Goal: Task Accomplishment & Management: Manage account settings

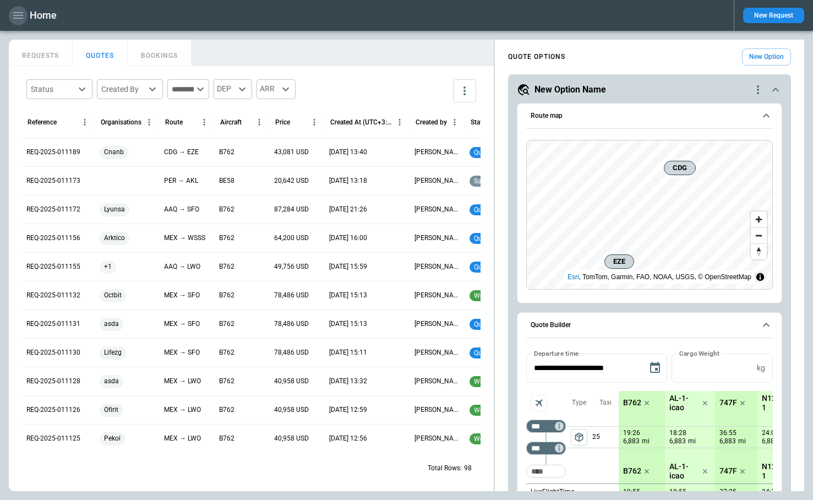
click at [19, 15] on icon "button" at bounding box center [18, 15] width 10 height 7
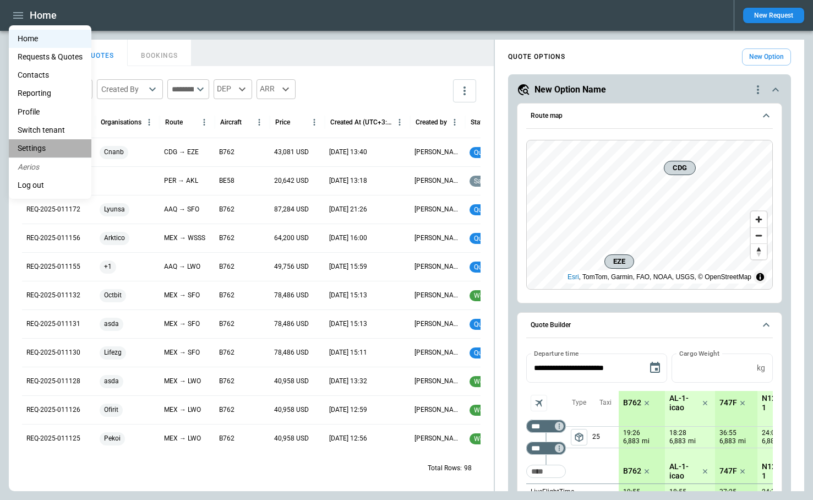
click at [45, 150] on li "Settings" at bounding box center [50, 148] width 83 height 18
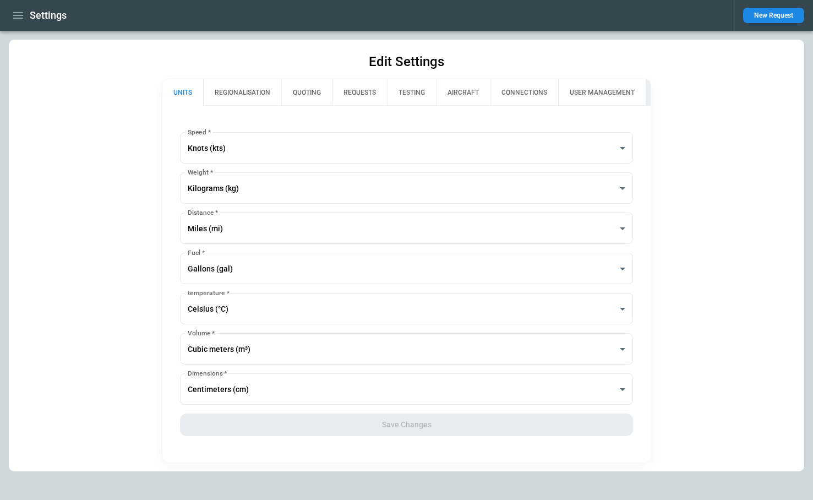
click at [356, 94] on button "REQUESTS" at bounding box center [359, 92] width 55 height 26
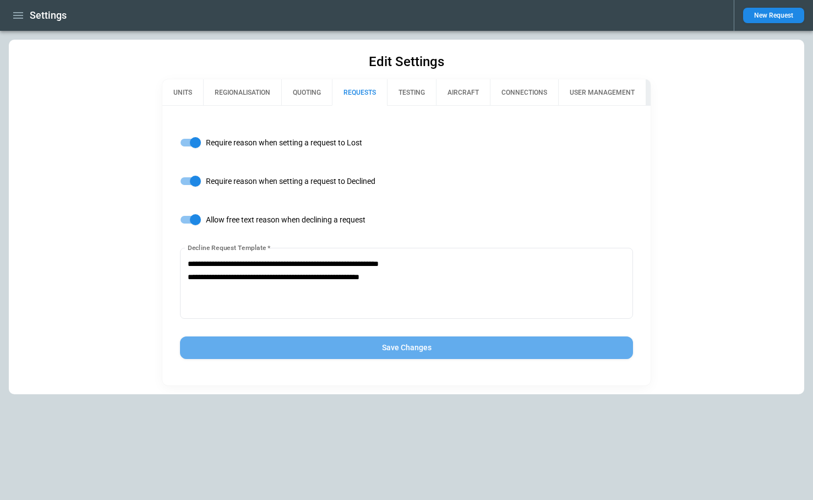
click at [406, 352] on button "Save Changes" at bounding box center [406, 347] width 452 height 23
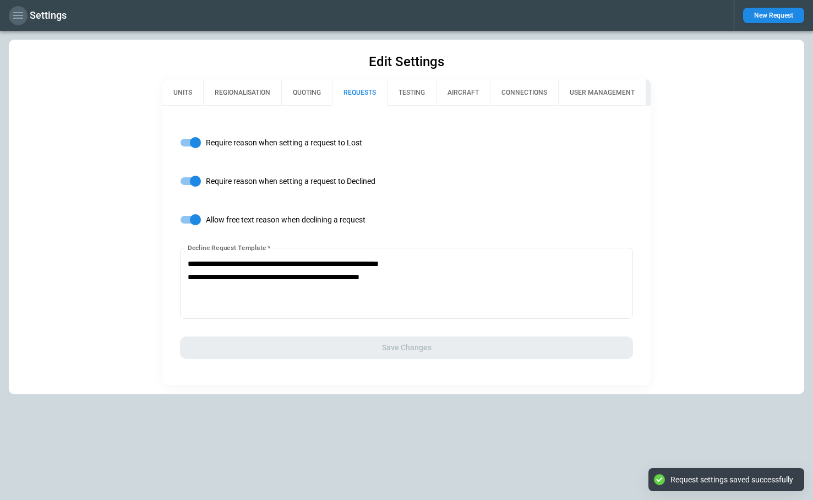
click at [14, 15] on icon "button" at bounding box center [18, 15] width 10 height 7
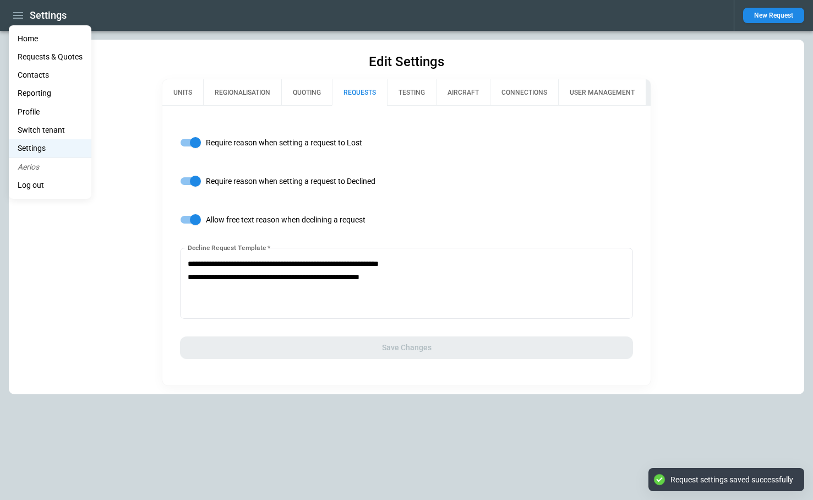
click at [28, 36] on li "Home" at bounding box center [50, 39] width 83 height 18
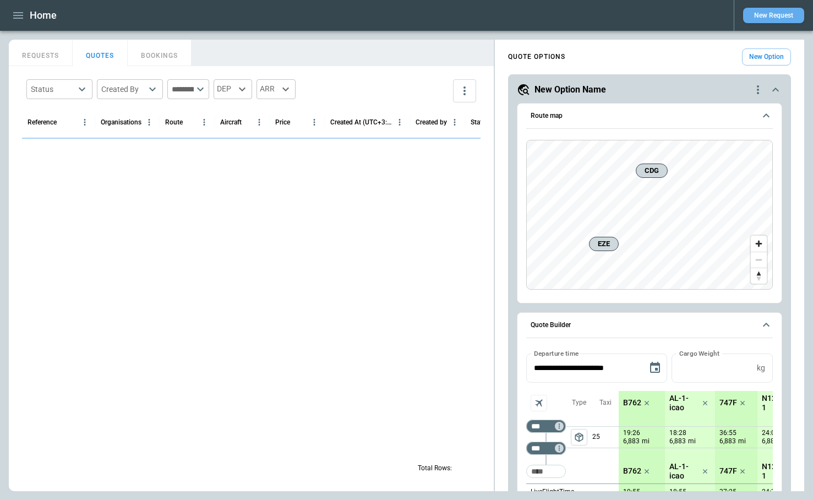
click at [765, 13] on button "New Request" at bounding box center [773, 15] width 61 height 15
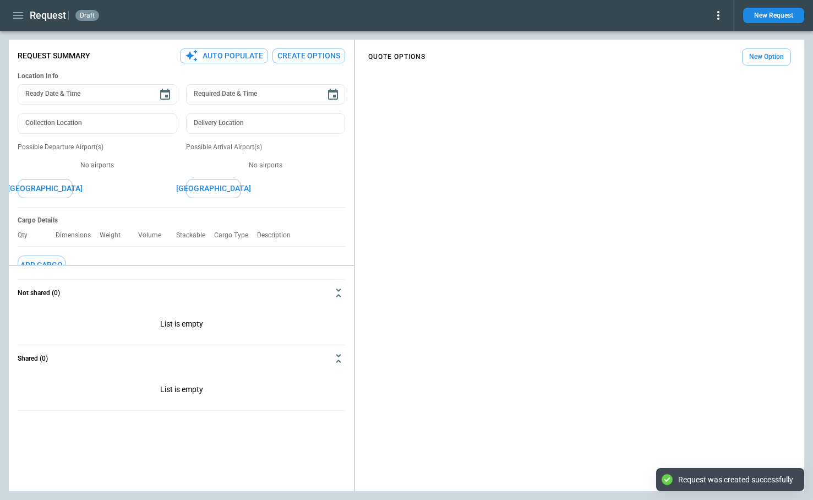
type textarea "*"
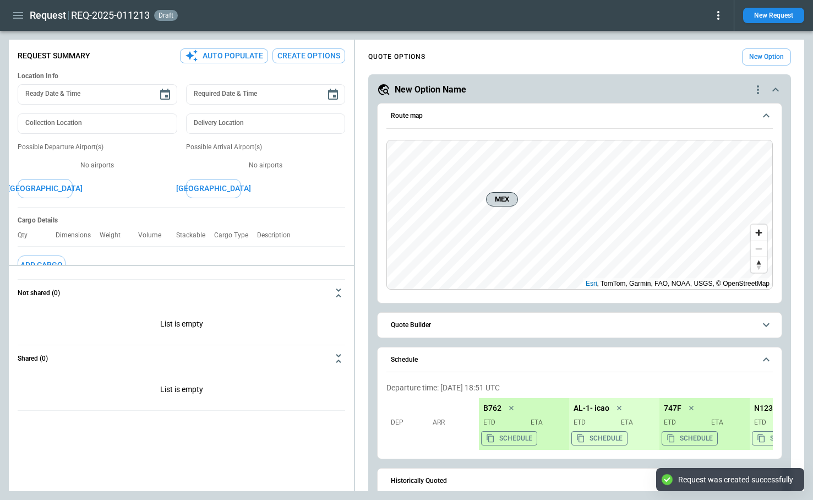
click at [721, 9] on icon at bounding box center [717, 15] width 13 height 13
click at [701, 64] on button "Decline" at bounding box center [703, 66] width 42 height 16
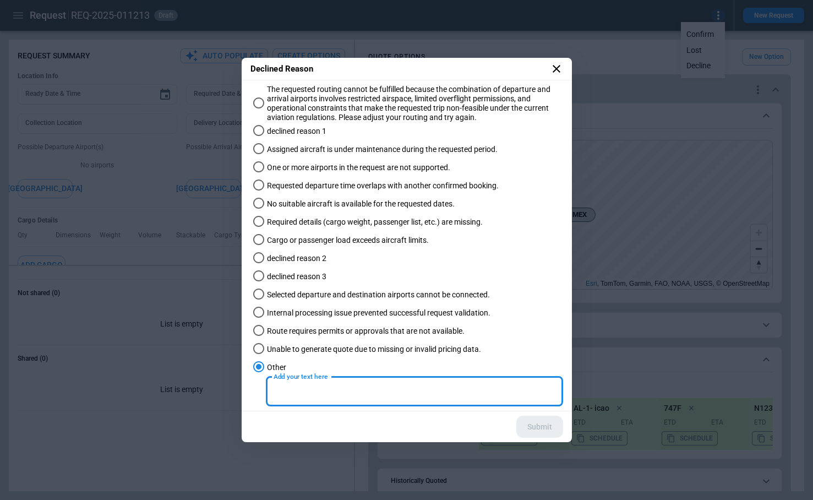
click at [301, 386] on input "Add your text here" at bounding box center [414, 390] width 297 height 29
type input "*****"
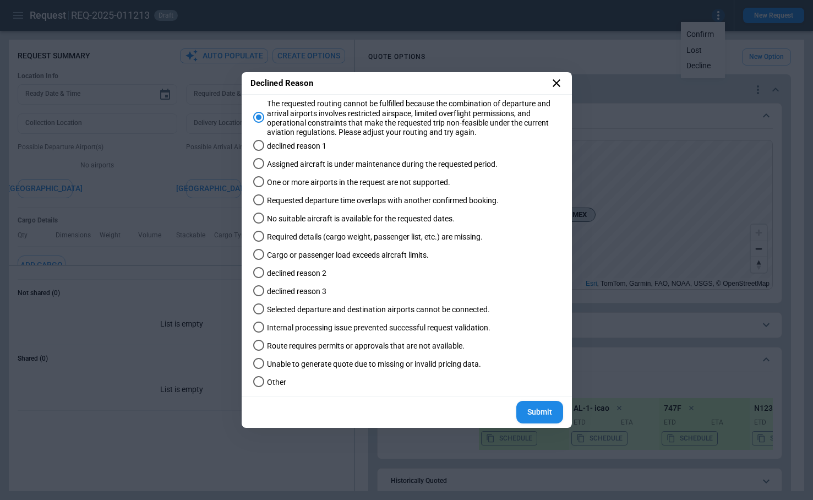
click at [550, 84] on icon at bounding box center [556, 82] width 13 height 13
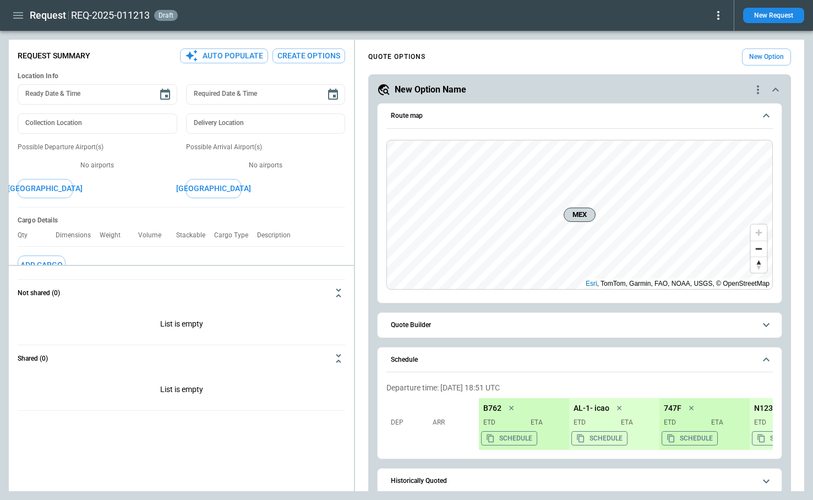
click at [722, 14] on icon at bounding box center [717, 15] width 13 height 13
click at [704, 62] on button "Decline" at bounding box center [703, 66] width 42 height 16
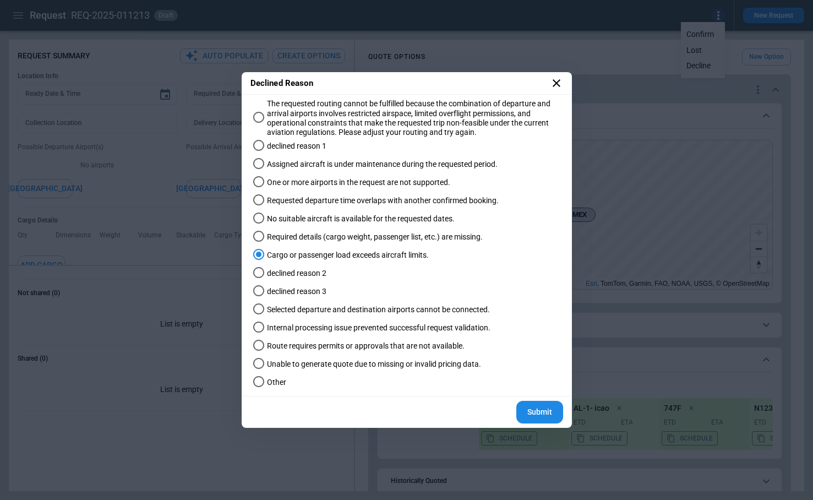
click at [535, 417] on button "Submit" at bounding box center [539, 411] width 47 height 23
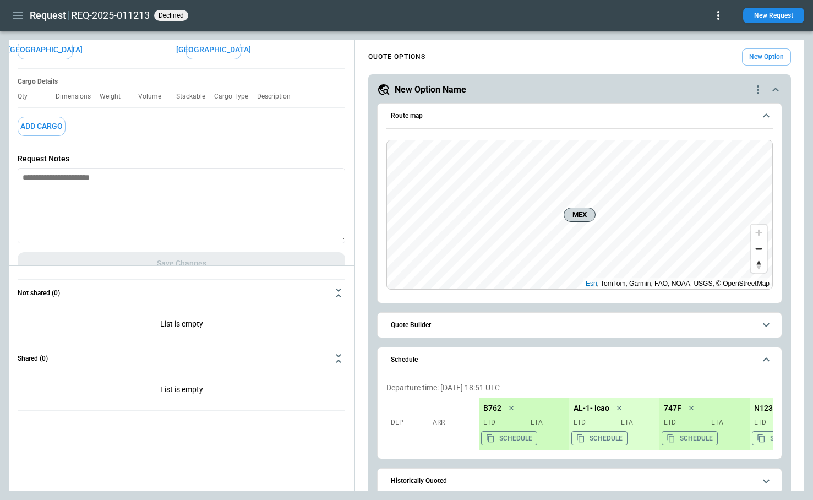
scroll to position [157, 0]
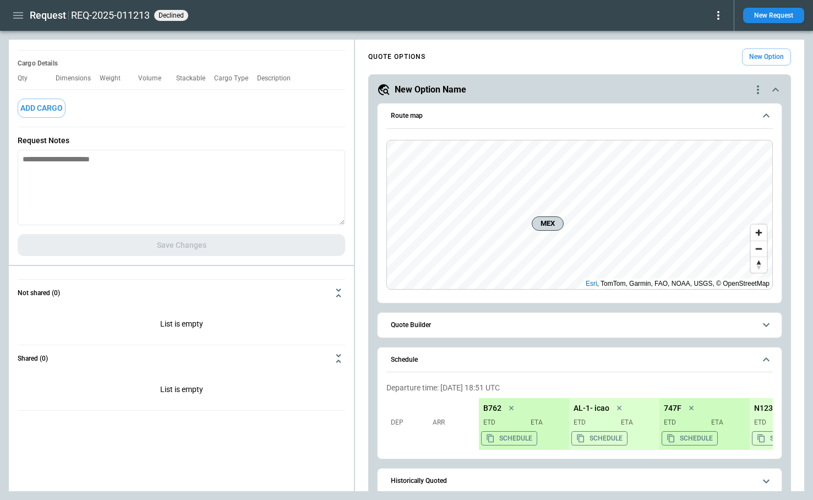
click at [716, 17] on icon at bounding box center [717, 15] width 13 height 13
click at [707, 34] on button "Reopen" at bounding box center [703, 34] width 42 height 16
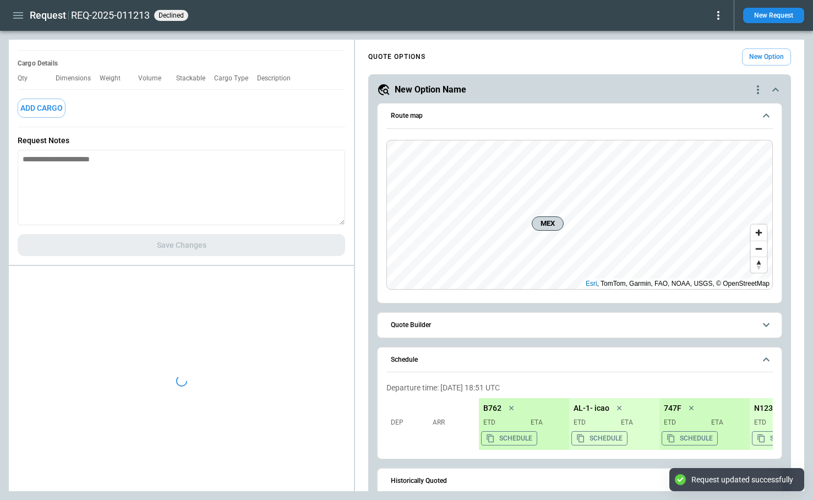
type textarea "*"
click at [719, 14] on icon at bounding box center [717, 15] width 13 height 13
click at [696, 66] on button "Decline" at bounding box center [703, 66] width 42 height 16
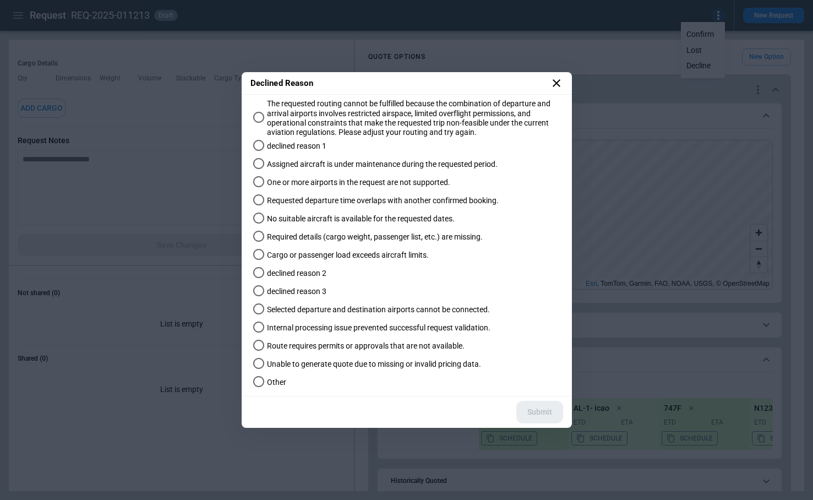
click at [554, 85] on icon at bounding box center [556, 82] width 13 height 13
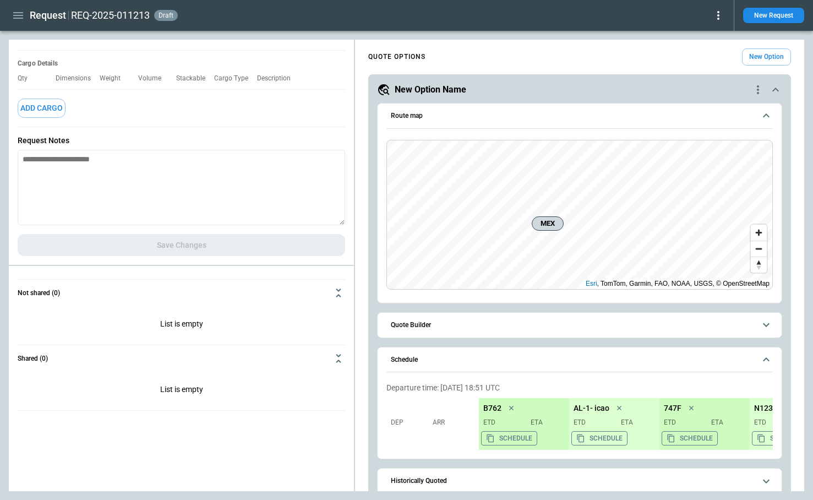
click at [19, 15] on icon "button" at bounding box center [18, 15] width 10 height 7
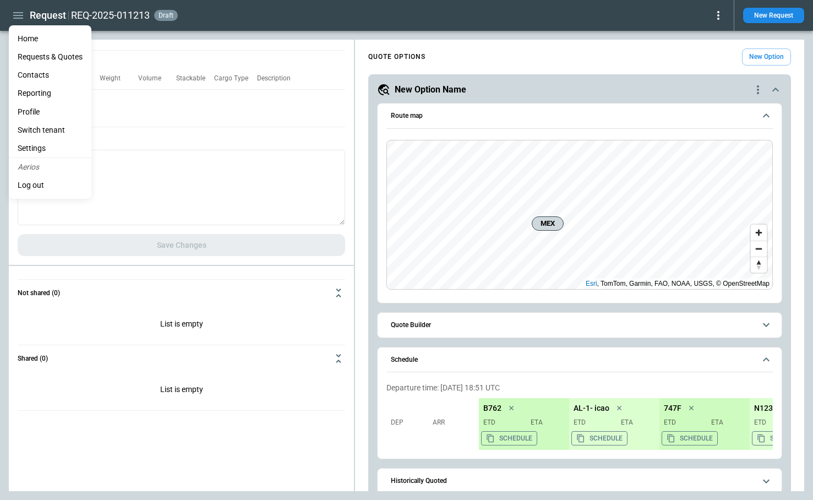
click at [42, 147] on li "Settings" at bounding box center [50, 148] width 83 height 18
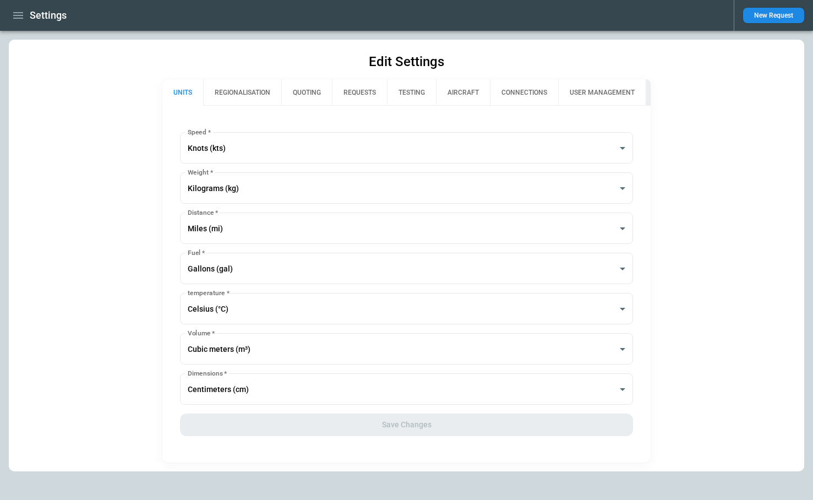
click at [350, 93] on button "REQUESTS" at bounding box center [359, 92] width 55 height 26
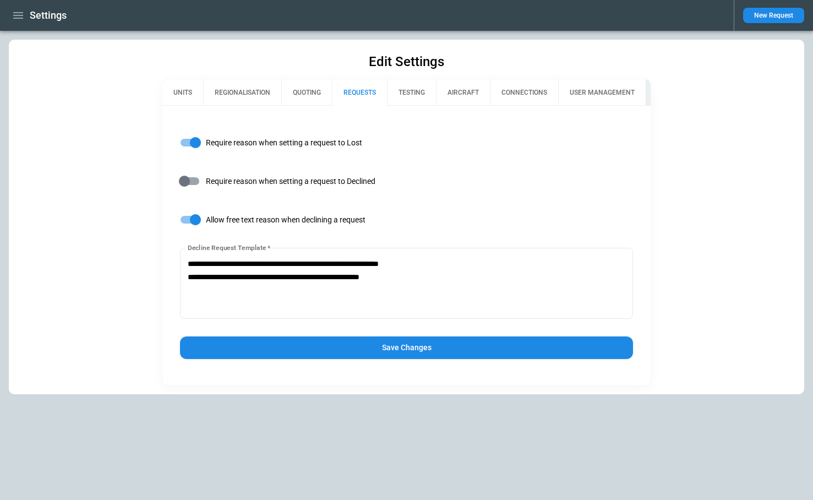
click at [353, 347] on button "Save Changes" at bounding box center [406, 347] width 452 height 23
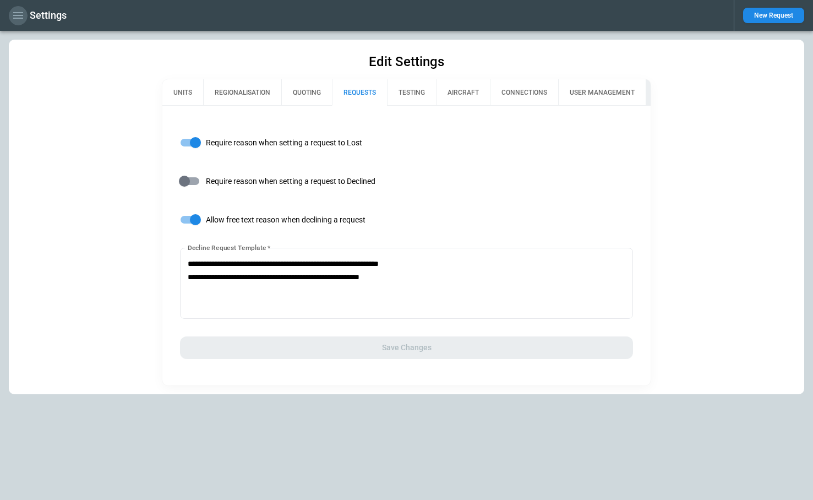
click at [15, 15] on icon "button" at bounding box center [18, 15] width 10 height 7
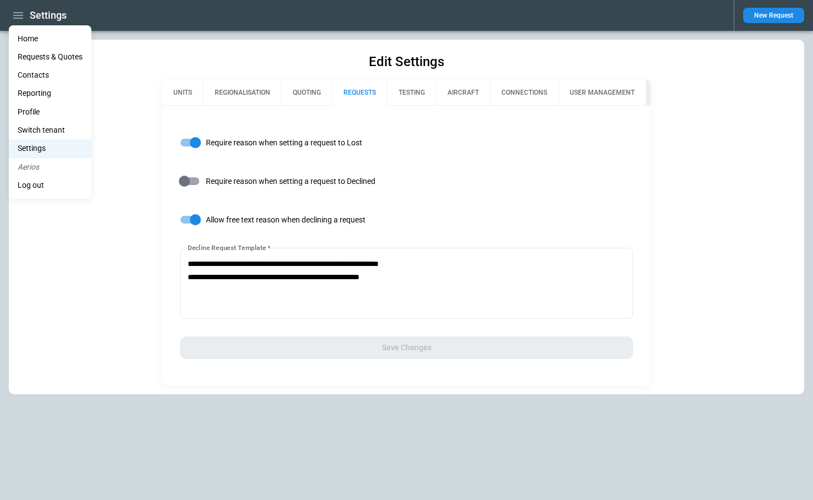
click at [24, 39] on li "Home" at bounding box center [50, 39] width 83 height 18
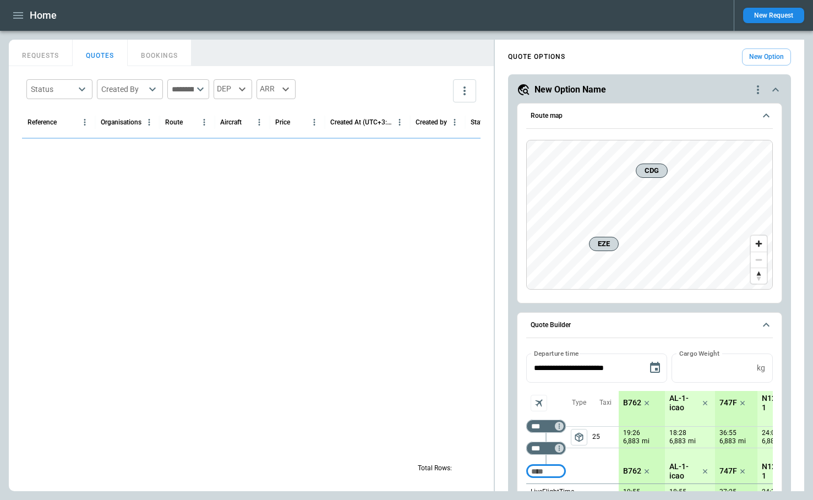
click at [770, 15] on button "New Request" at bounding box center [773, 15] width 61 height 15
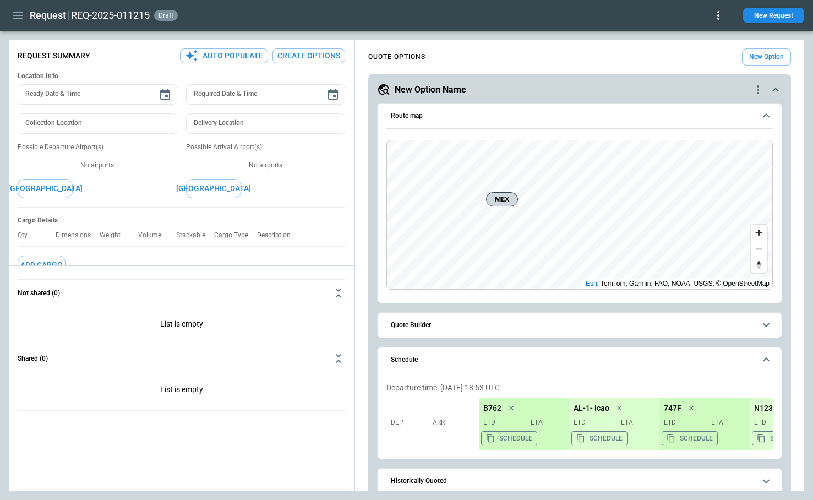
click at [718, 12] on icon at bounding box center [718, 15] width 2 height 9
click at [690, 68] on button "Decline" at bounding box center [703, 66] width 42 height 16
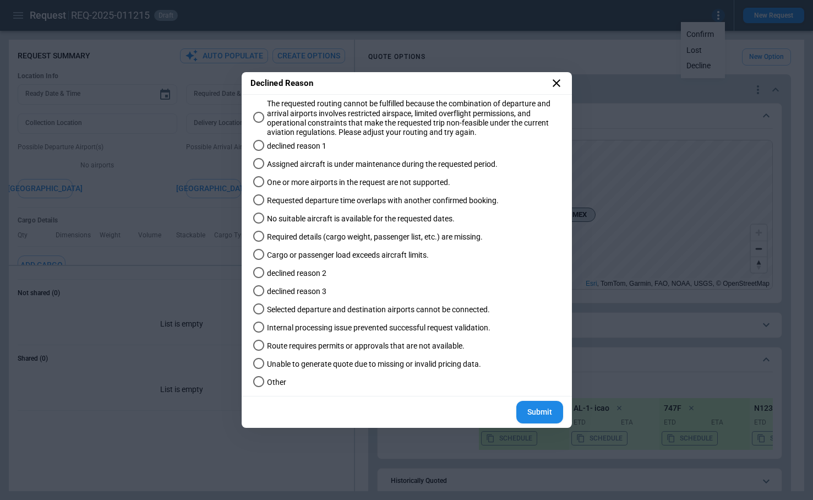
click at [537, 405] on button "Submit" at bounding box center [539, 411] width 47 height 23
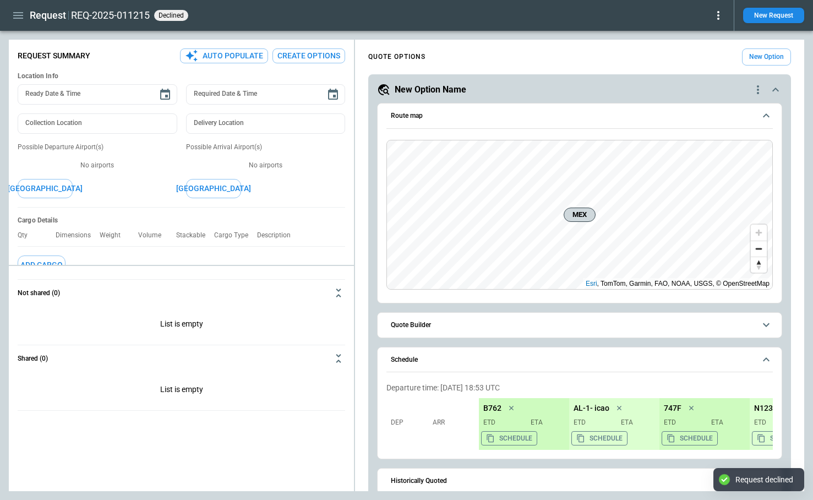
type textarea "*"
click at [164, 18] on span "declined" at bounding box center [171, 16] width 30 height 8
click at [12, 13] on icon "button" at bounding box center [18, 15] width 13 height 13
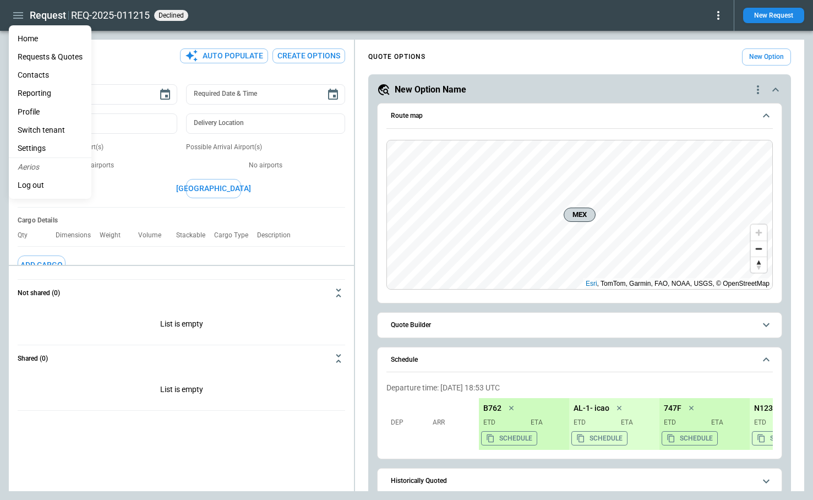
click at [36, 140] on li "Settings" at bounding box center [50, 148] width 83 height 18
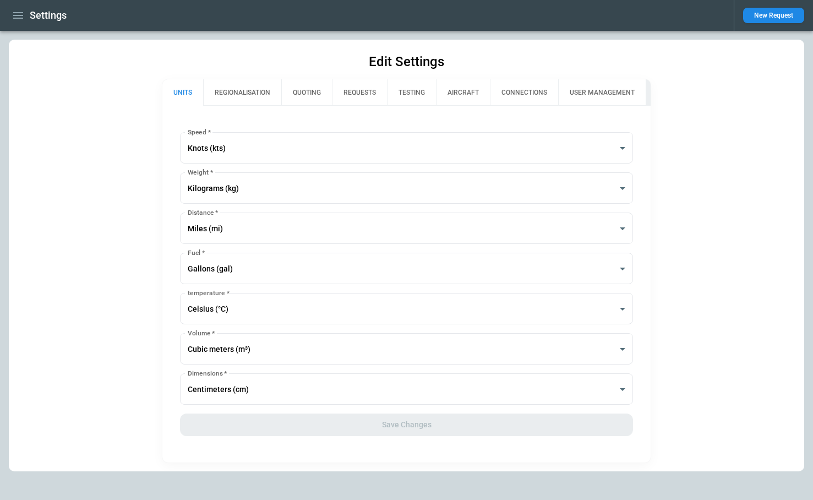
click at [304, 90] on button "QUOTING" at bounding box center [306, 92] width 51 height 26
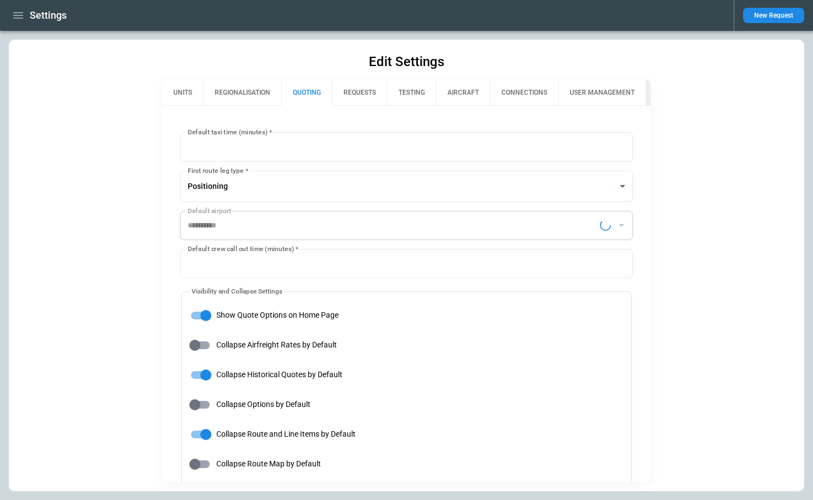
type input "**********"
click at [363, 97] on button "REQUESTS" at bounding box center [359, 92] width 55 height 26
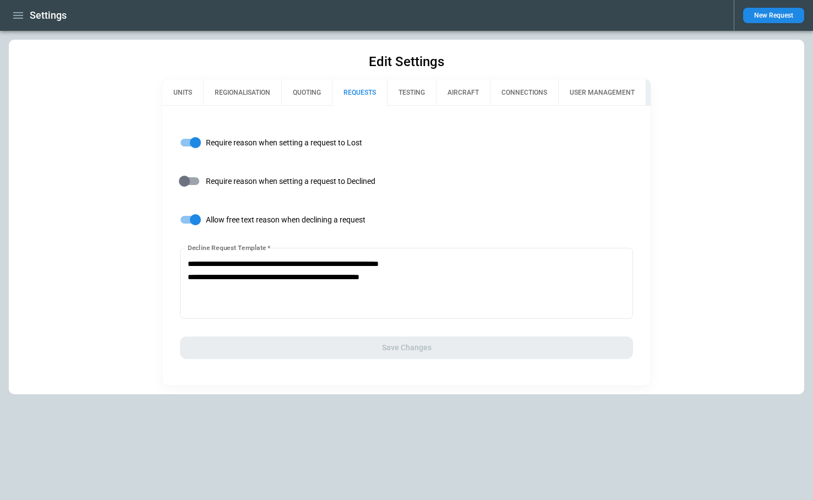
click at [14, 15] on icon "button" at bounding box center [18, 15] width 10 height 7
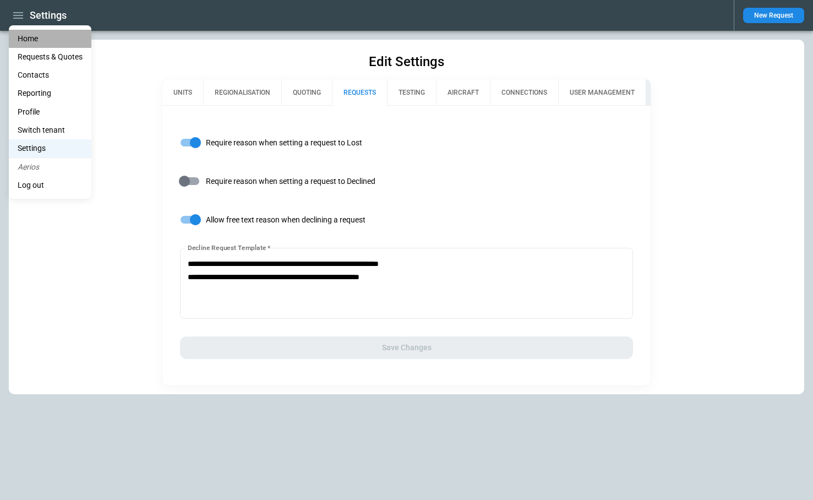
click at [29, 40] on li "Home" at bounding box center [50, 39] width 83 height 18
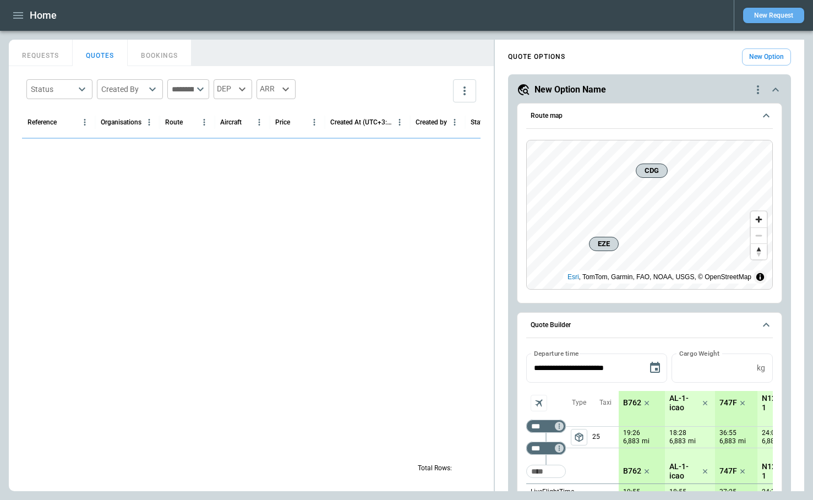
click at [760, 12] on button "New Request" at bounding box center [773, 15] width 61 height 15
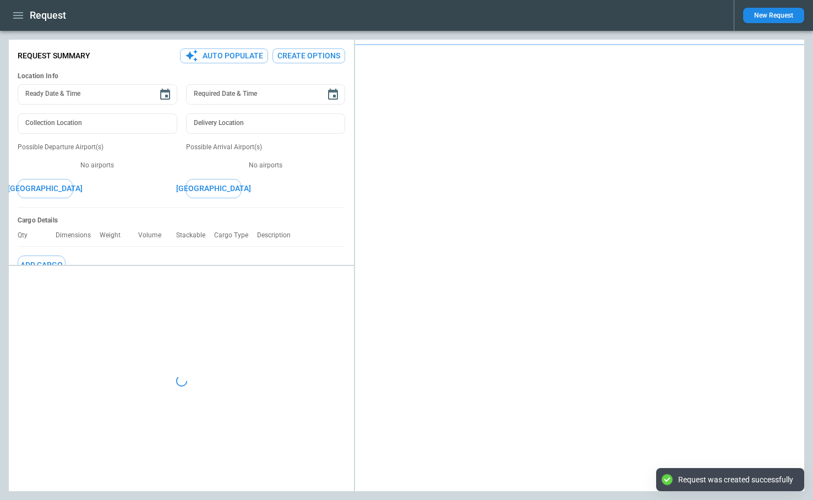
type textarea "*"
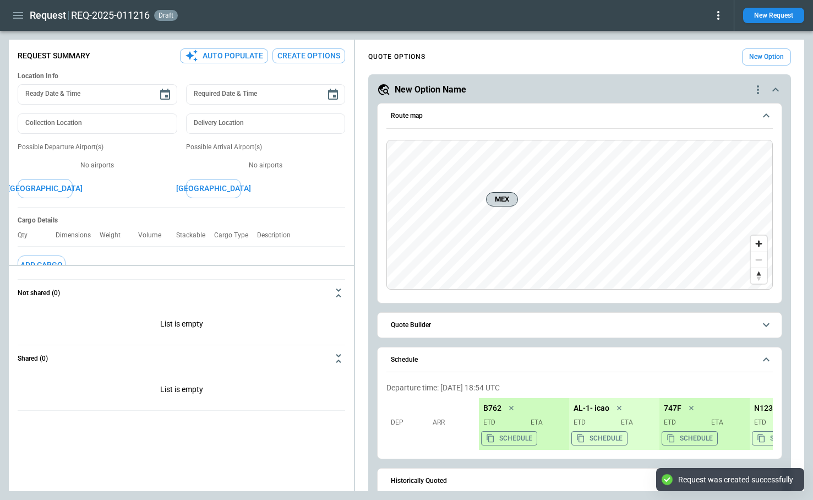
click at [720, 20] on icon at bounding box center [717, 15] width 13 height 13
click at [704, 65] on button "Decline" at bounding box center [703, 66] width 42 height 16
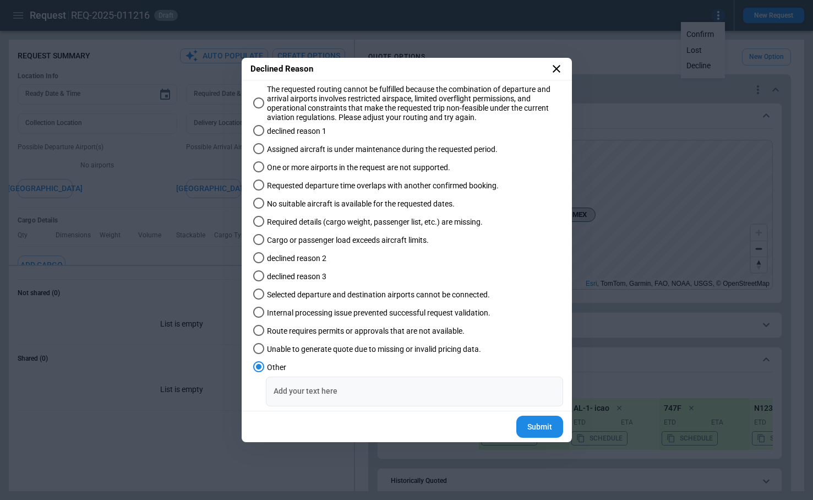
click at [308, 387] on div "Add your text here Add your text here" at bounding box center [414, 390] width 297 height 29
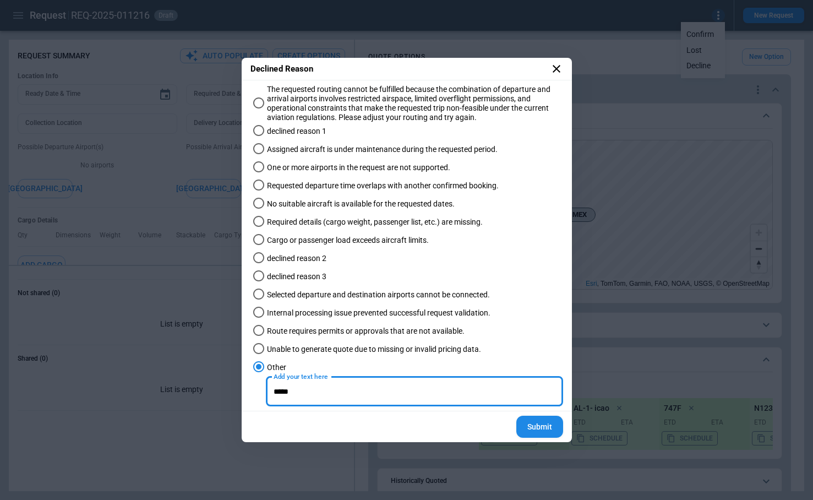
type input "*****"
click at [540, 421] on button "Submit" at bounding box center [539, 426] width 47 height 23
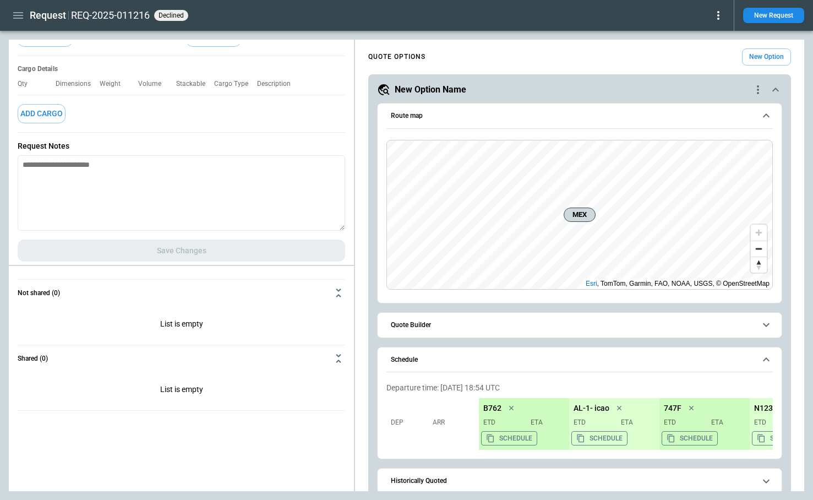
scroll to position [157, 0]
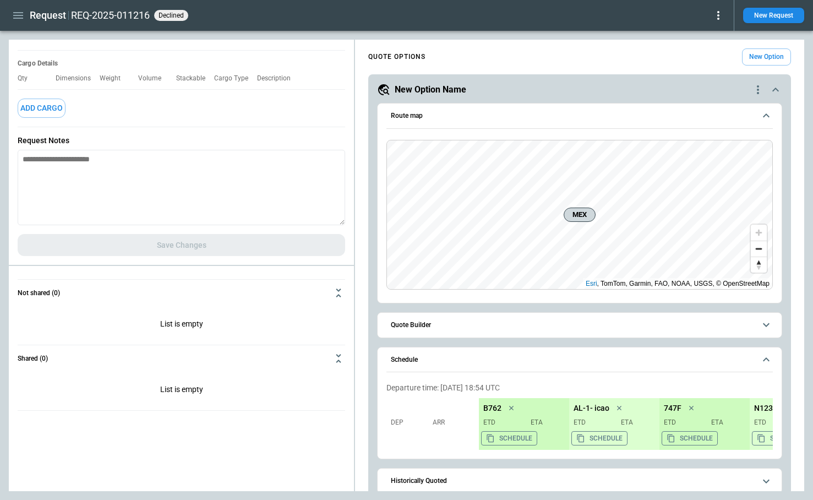
type textarea "*"
click at [95, 173] on textarea at bounding box center [181, 187] width 327 height 75
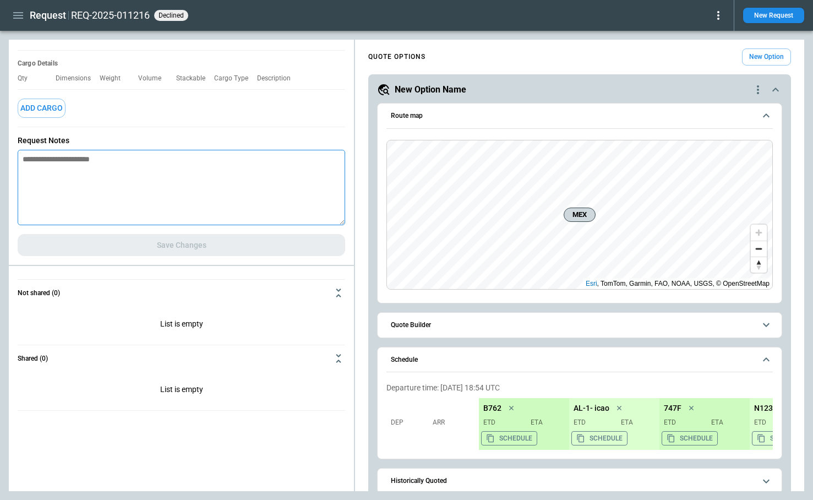
paste textarea "**********"
type textarea "**********"
type textarea "*"
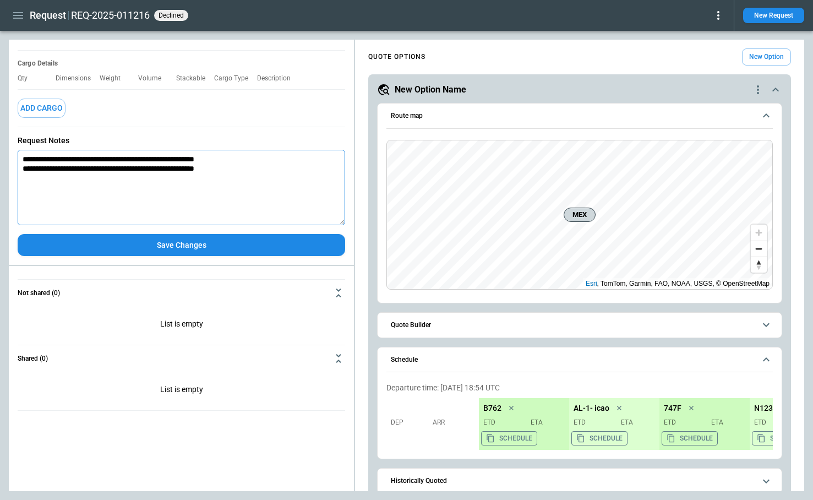
type textarea "**********"
click at [145, 246] on button "Save Changes" at bounding box center [181, 245] width 327 height 23
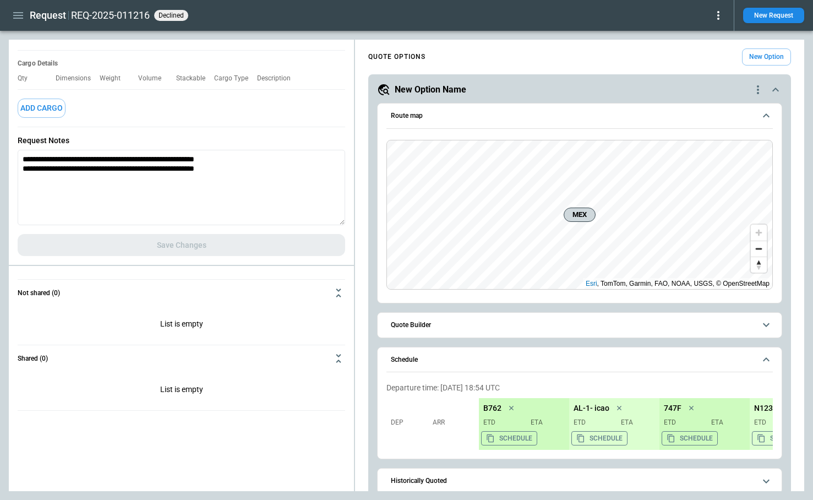
click at [715, 14] on icon at bounding box center [717, 15] width 13 height 13
click at [707, 35] on button "Reopen" at bounding box center [703, 34] width 42 height 16
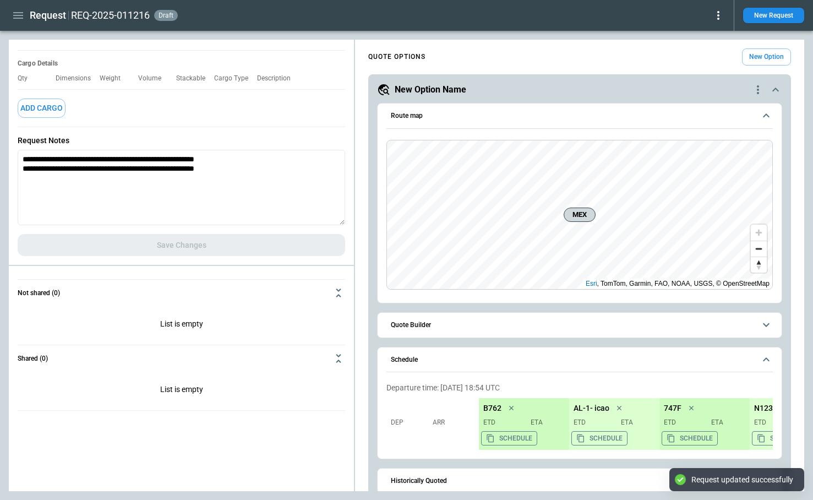
type textarea "*"
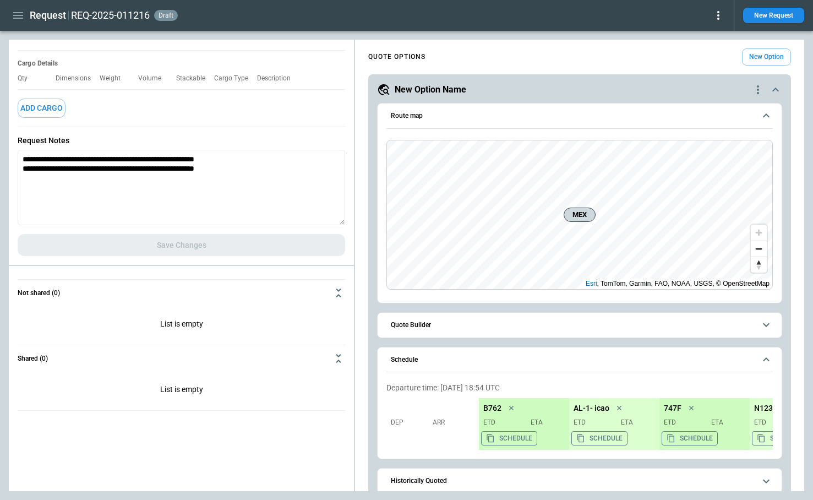
click at [16, 13] on icon "button" at bounding box center [18, 15] width 10 height 7
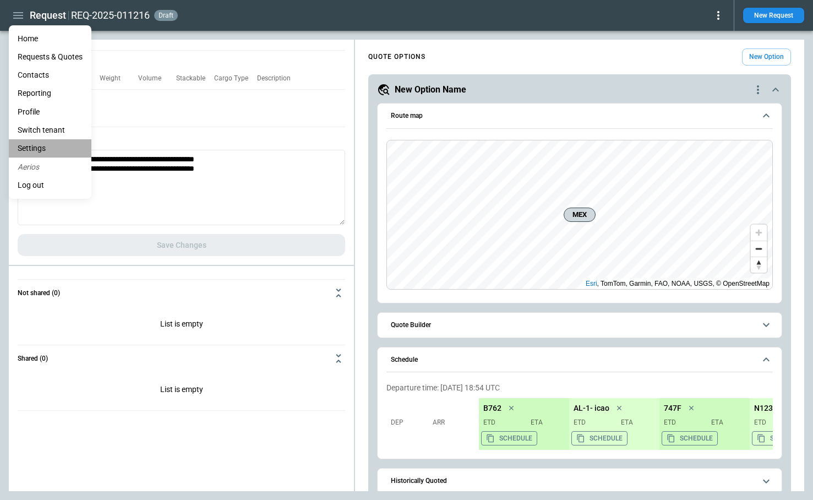
click at [48, 144] on li "Settings" at bounding box center [50, 148] width 83 height 18
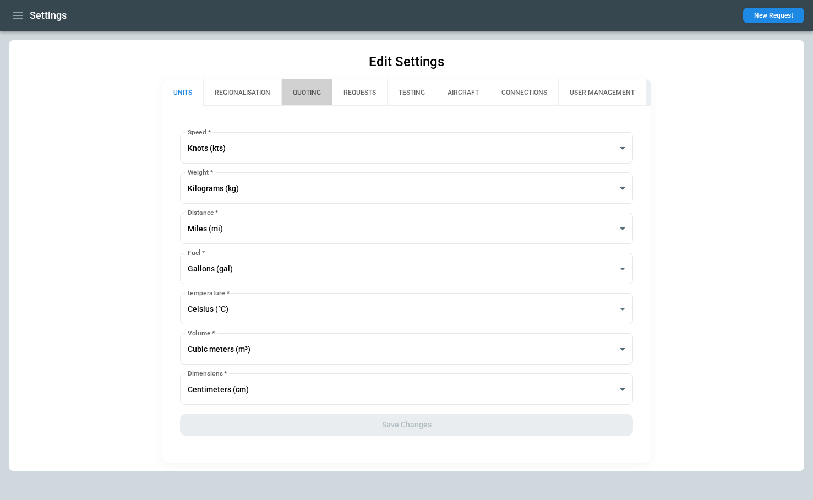
click at [311, 95] on button "QUOTING" at bounding box center [306, 92] width 51 height 26
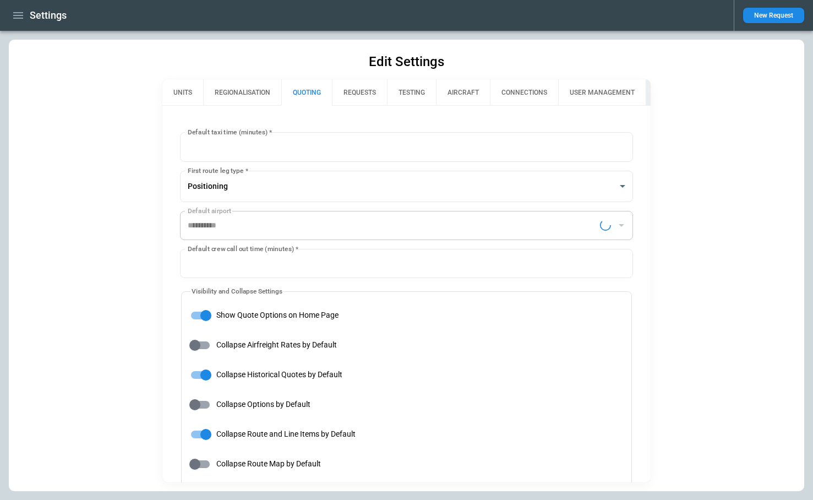
type input "**********"
click at [356, 93] on button "REQUESTS" at bounding box center [359, 92] width 55 height 26
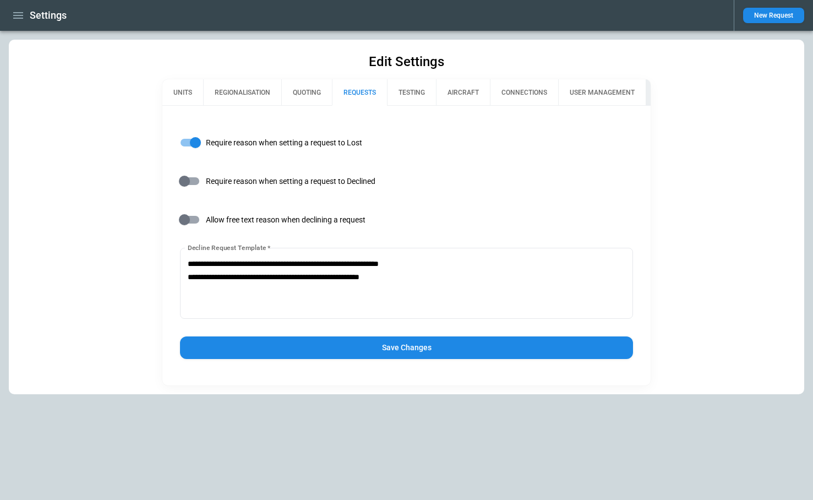
click at [322, 348] on button "Save Changes" at bounding box center [406, 347] width 452 height 23
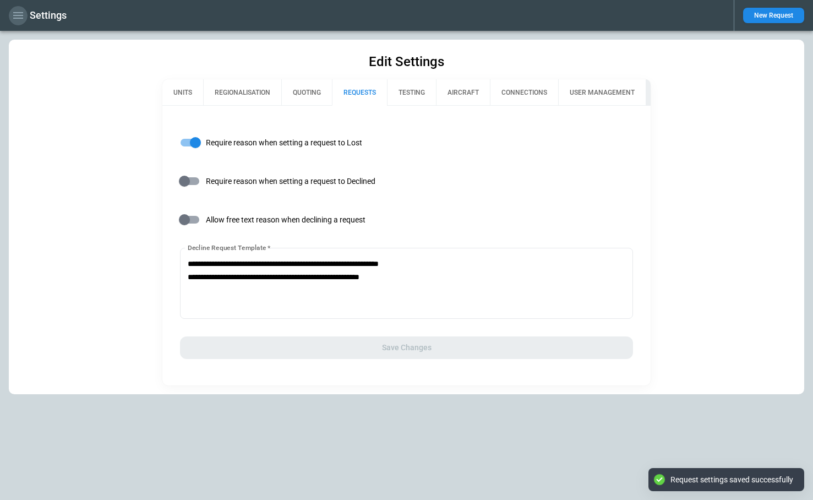
click at [17, 13] on icon "button" at bounding box center [18, 15] width 10 height 7
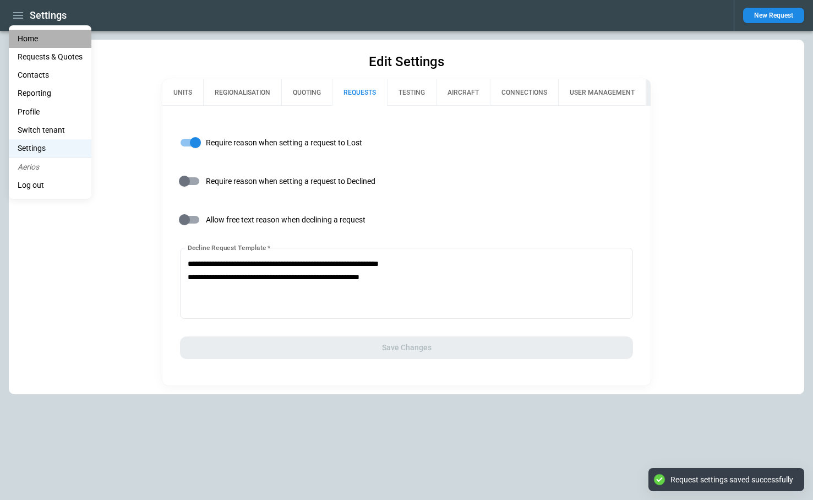
click at [29, 36] on li "Home" at bounding box center [50, 39] width 83 height 18
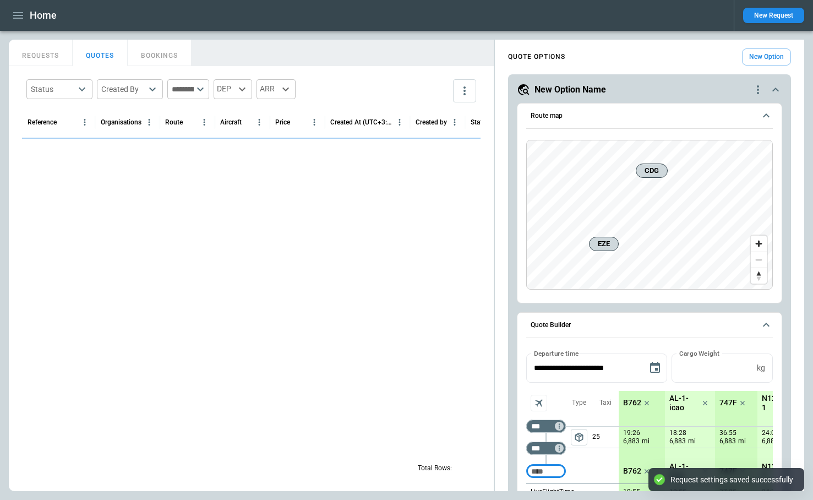
click at [757, 16] on button "New Request" at bounding box center [773, 15] width 61 height 15
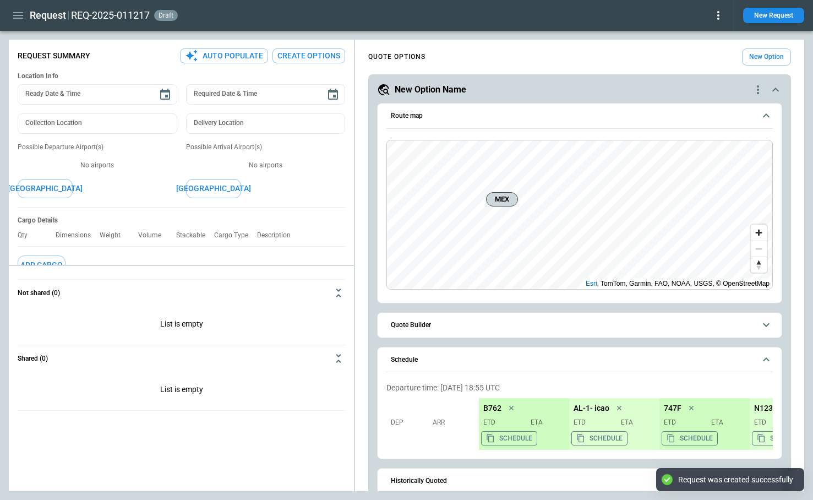
click at [717, 15] on icon at bounding box center [718, 15] width 2 height 9
click at [697, 68] on button "Decline" at bounding box center [703, 66] width 42 height 16
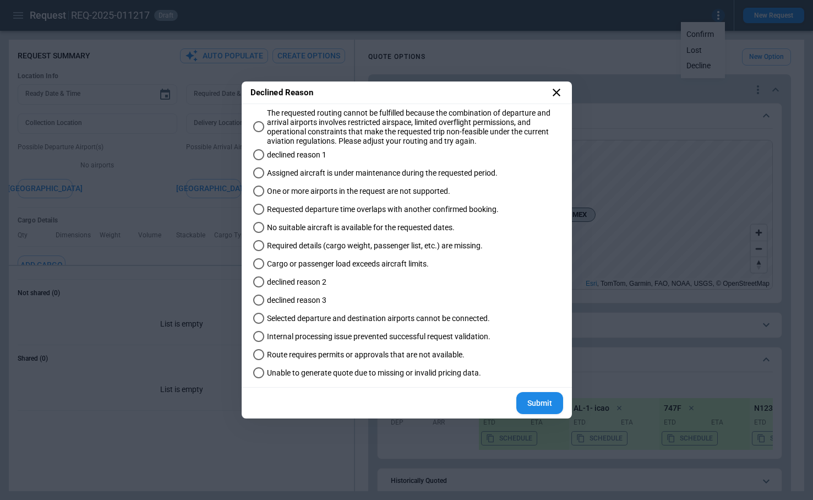
click at [294, 289] on label "declined reason 2" at bounding box center [401, 282] width 305 height 18
click at [308, 242] on span "Required details (cargo weight, passenger list, etc.) are missing." at bounding box center [375, 245] width 216 height 9
click at [533, 398] on button "Submit" at bounding box center [539, 403] width 47 height 23
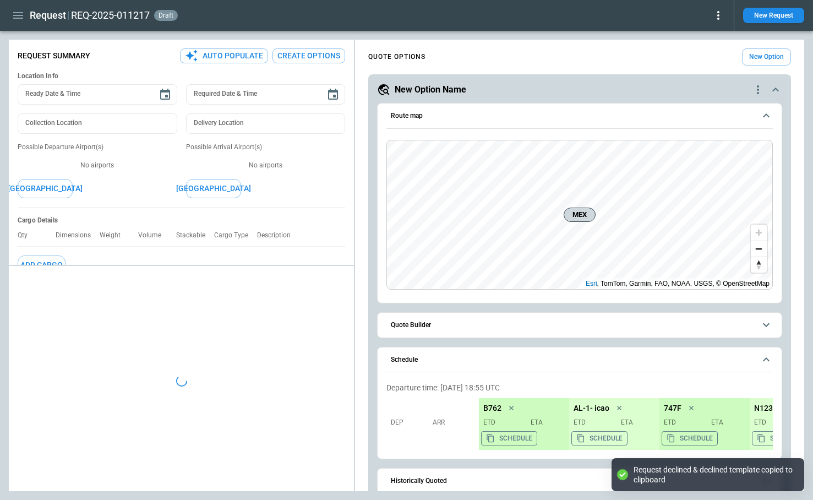
type textarea "*"
click at [19, 15] on icon "button" at bounding box center [18, 15] width 10 height 7
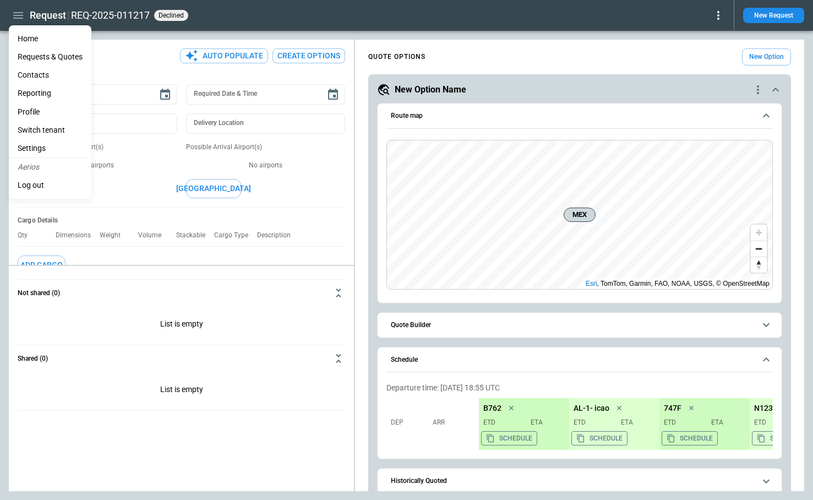
click at [32, 42] on li "Home" at bounding box center [50, 39] width 83 height 18
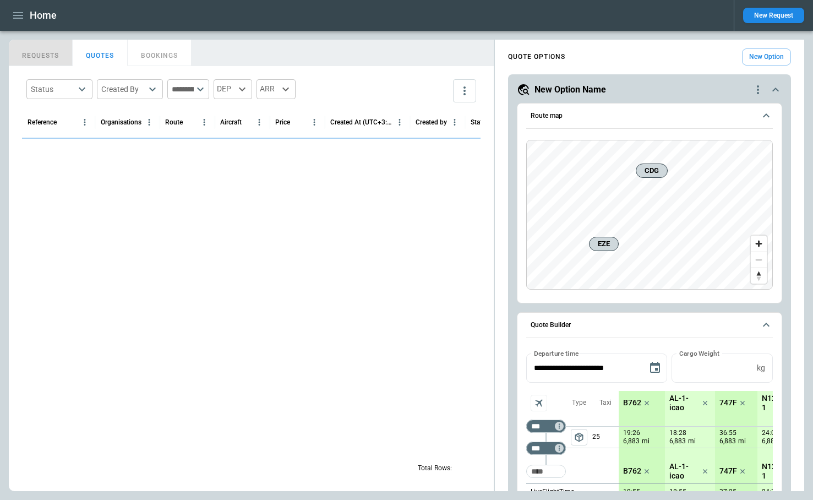
click at [47, 50] on button "REQUESTS" at bounding box center [41, 53] width 64 height 26
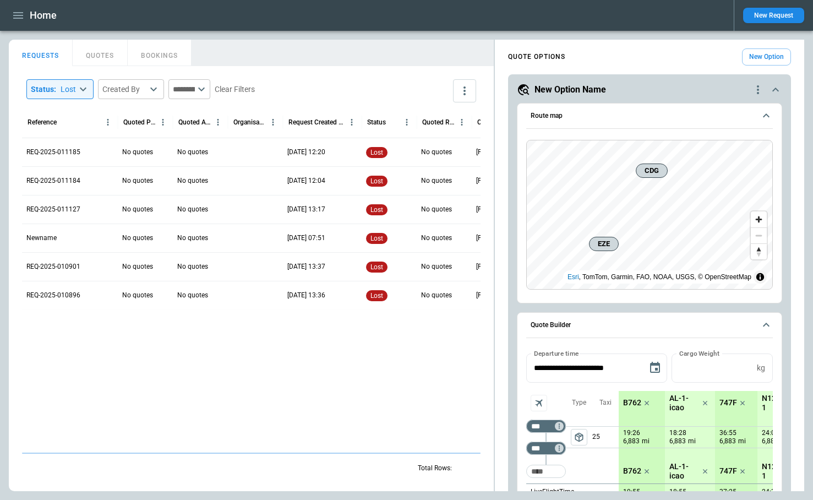
click at [73, 89] on body "**********" at bounding box center [406, 250] width 813 height 500
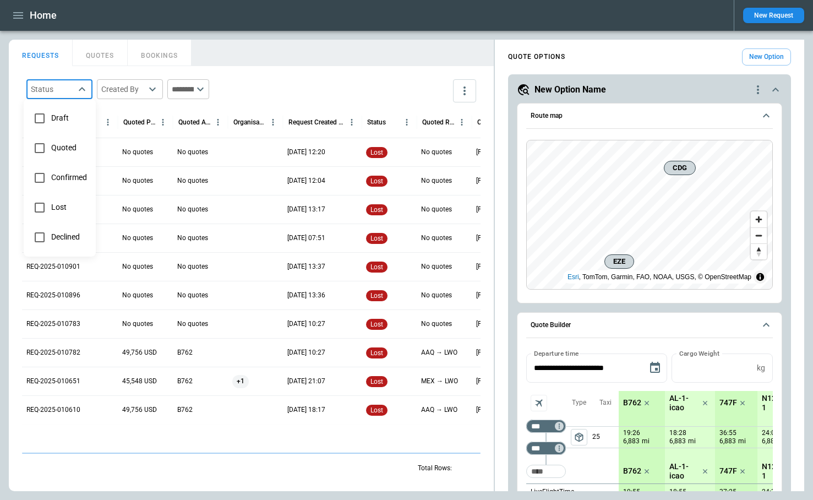
type input "********"
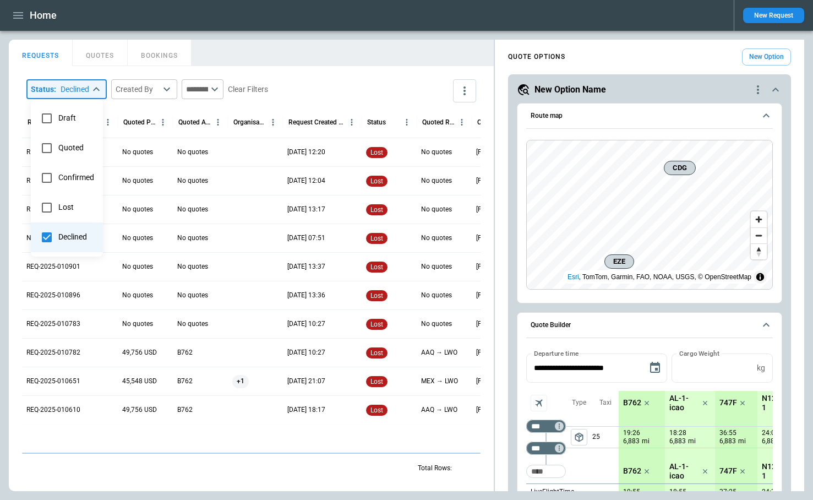
click at [317, 53] on div at bounding box center [406, 250] width 813 height 500
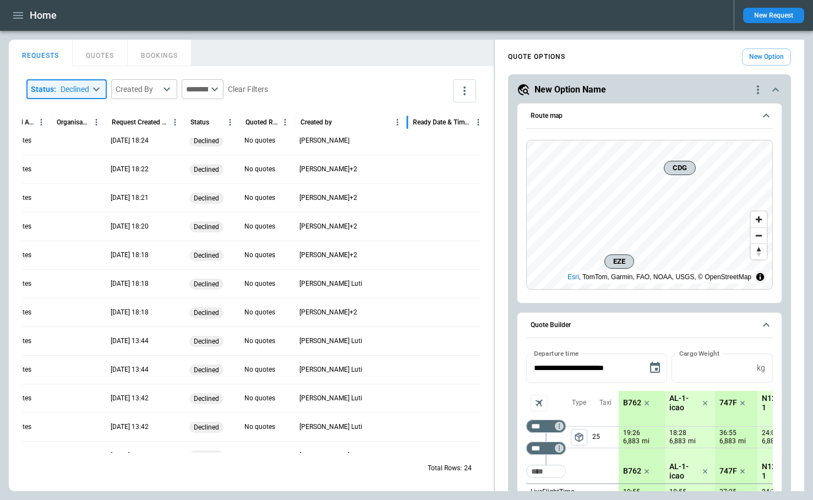
drag, startPoint x: 348, startPoint y: 116, endPoint x: 399, endPoint y: 120, distance: 50.8
click at [404, 120] on div at bounding box center [407, 122] width 6 height 31
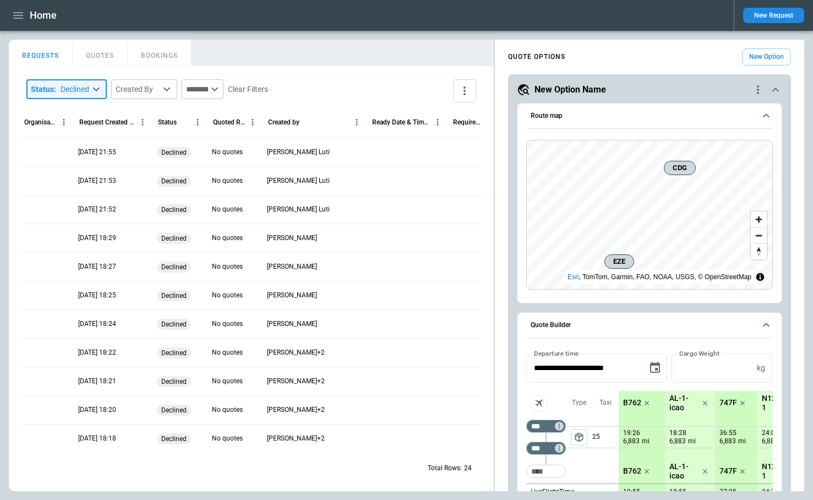
click at [783, 15] on button "New Request" at bounding box center [773, 15] width 61 height 15
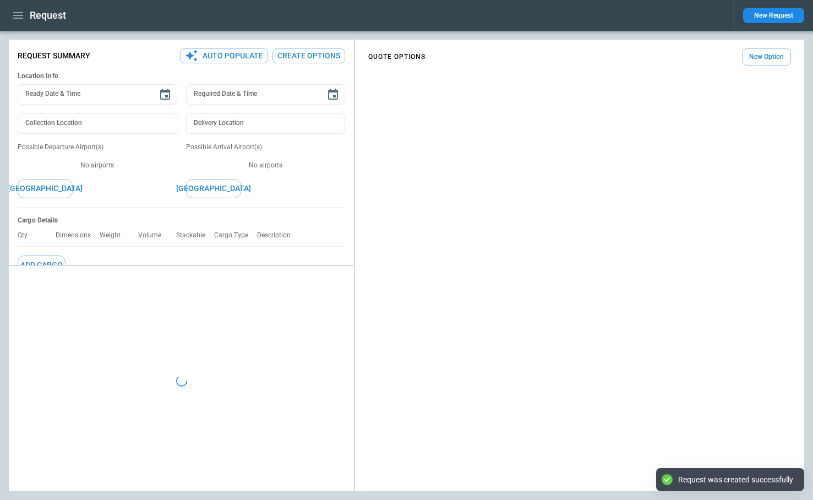
type textarea "*"
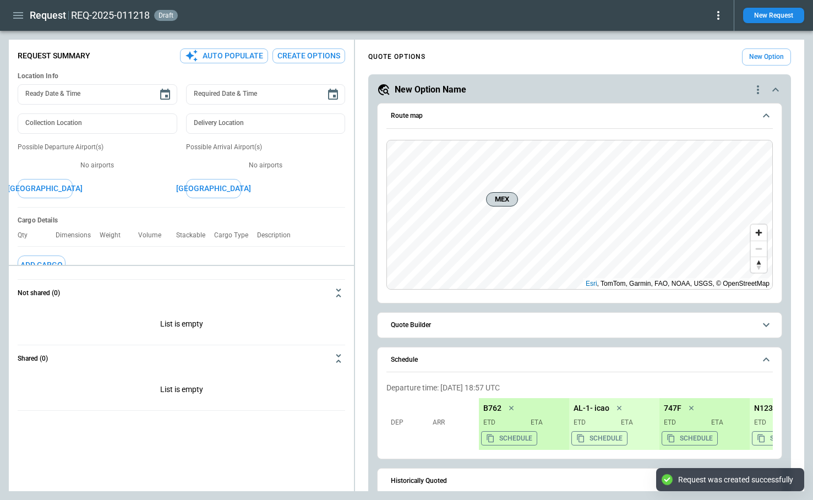
click at [22, 15] on icon "button" at bounding box center [18, 15] width 10 height 7
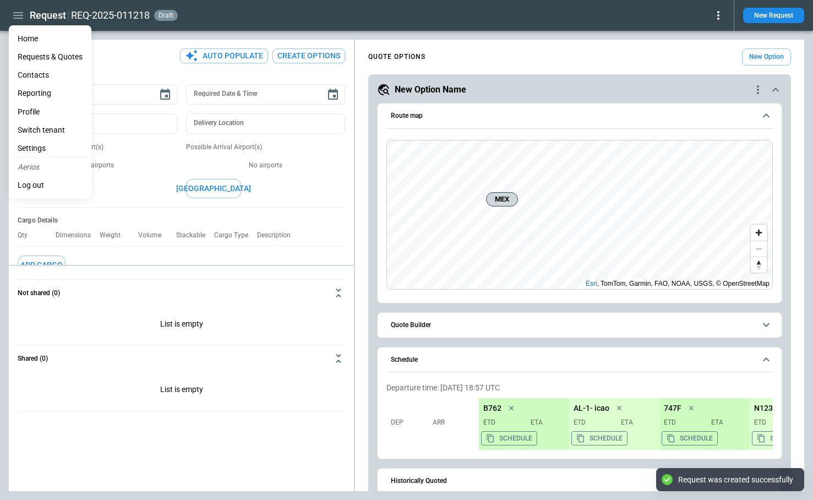
click at [28, 36] on li "Home" at bounding box center [50, 39] width 83 height 18
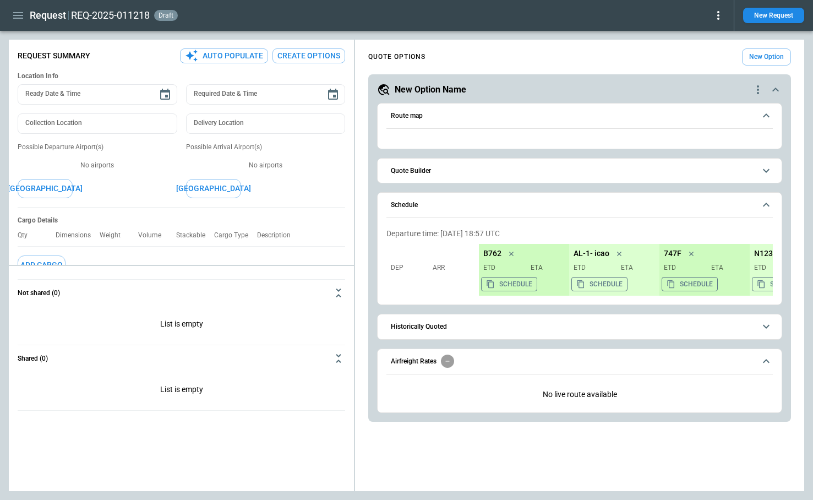
type textarea "*"
type input "**********"
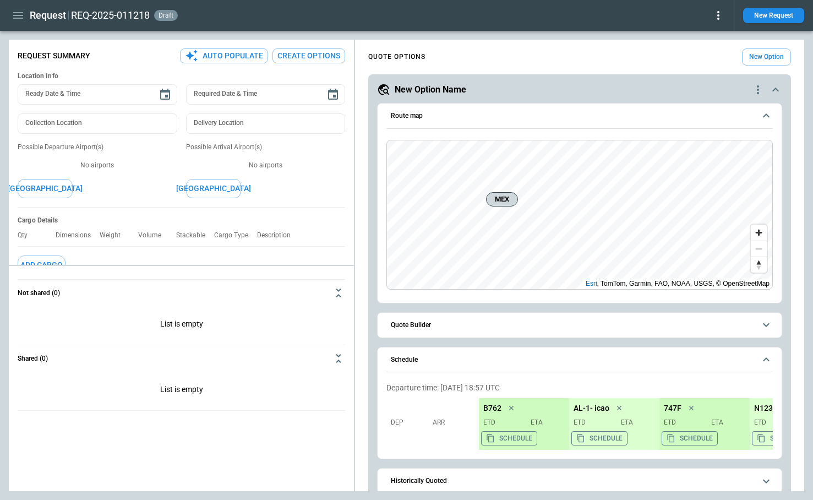
click at [16, 20] on icon "button" at bounding box center [18, 15] width 13 height 13
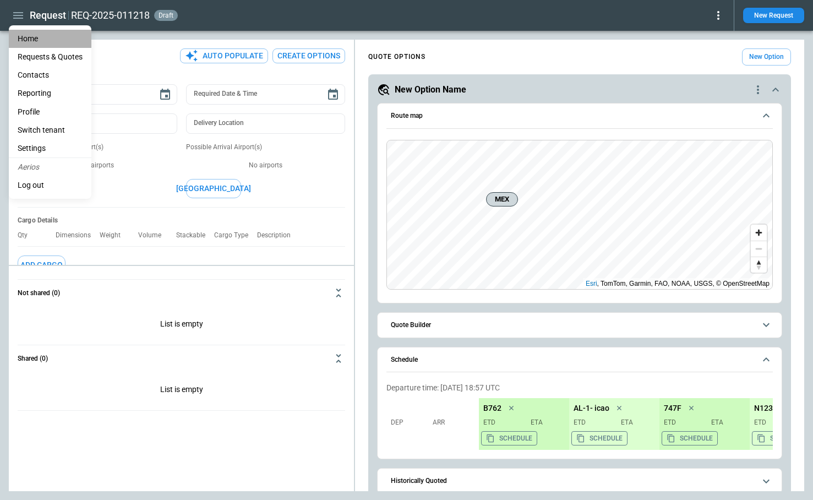
click at [26, 42] on li "Home" at bounding box center [50, 39] width 83 height 18
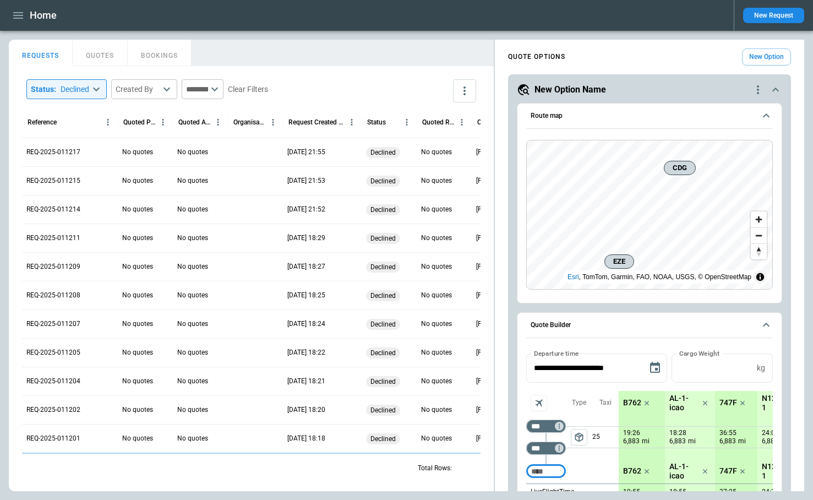
click at [96, 89] on body "Home New Request FindBorderBarSize REQUESTS QUOTES BOOKINGS Status : Declined *…" at bounding box center [406, 250] width 813 height 500
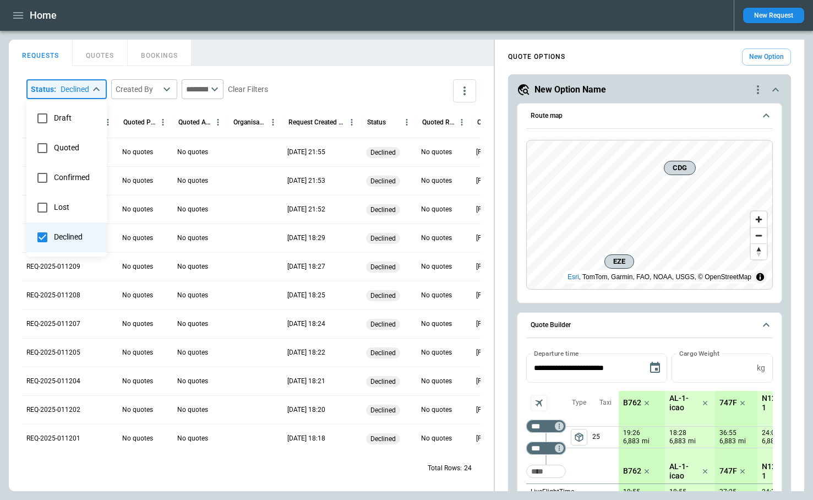
click at [58, 235] on span "Declined" at bounding box center [76, 236] width 44 height 9
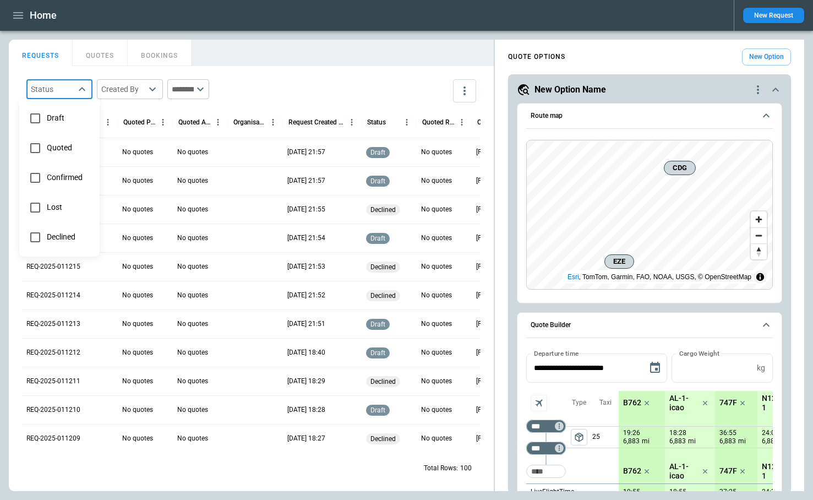
click at [330, 73] on div at bounding box center [406, 250] width 813 height 500
click at [59, 92] on body "Home New Request FindBorderBarSize REQUESTS QUOTES BOOKINGS Status ​ Created By…" at bounding box center [406, 250] width 813 height 500
click at [65, 232] on li "Declined" at bounding box center [60, 237] width 72 height 30
type input "********"
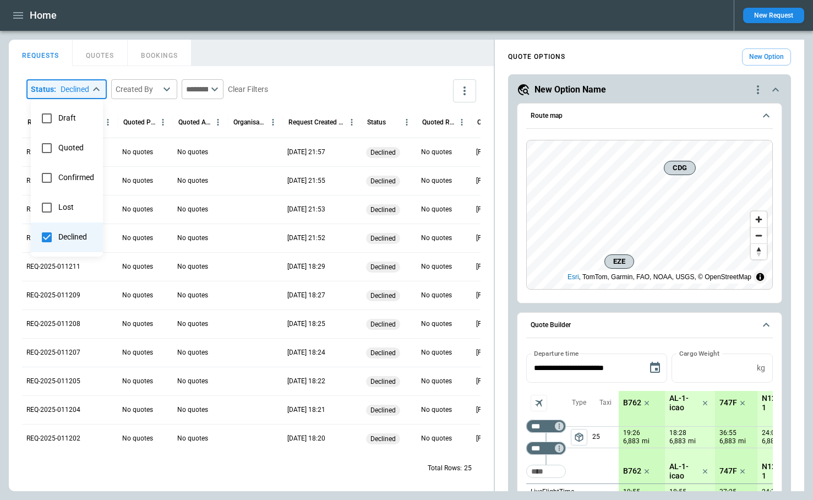
click at [309, 36] on div at bounding box center [406, 250] width 813 height 500
click at [765, 20] on button "New Request" at bounding box center [773, 15] width 61 height 15
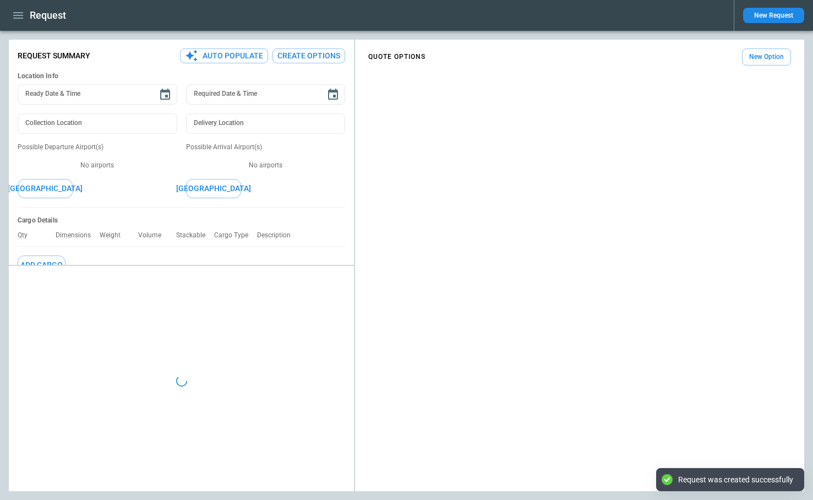
type textarea "*"
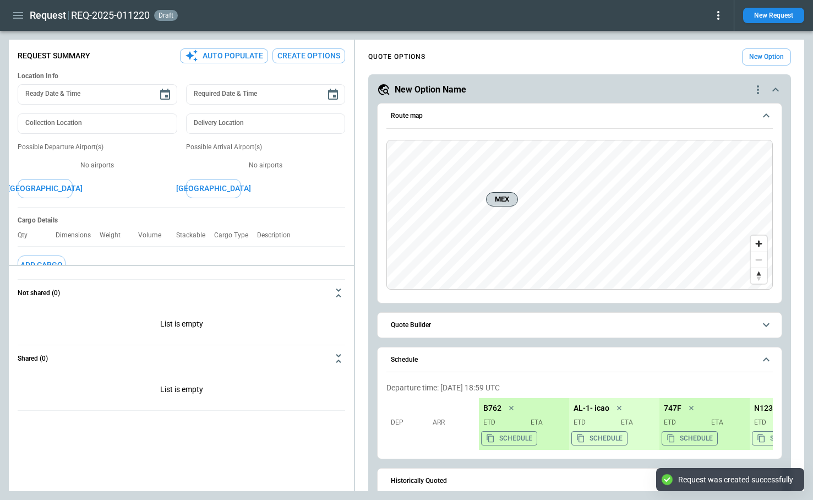
click at [719, 12] on icon at bounding box center [717, 15] width 13 height 13
click at [703, 61] on button "Decline" at bounding box center [703, 66] width 42 height 16
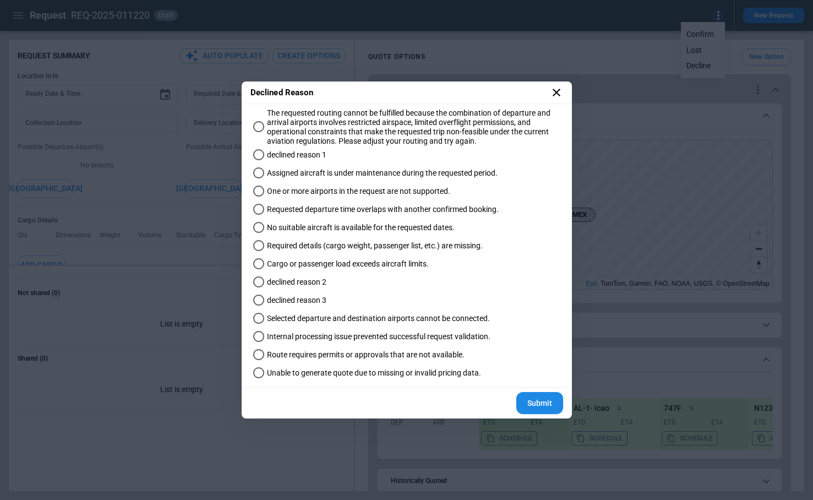
click at [556, 91] on icon at bounding box center [556, 93] width 8 height 8
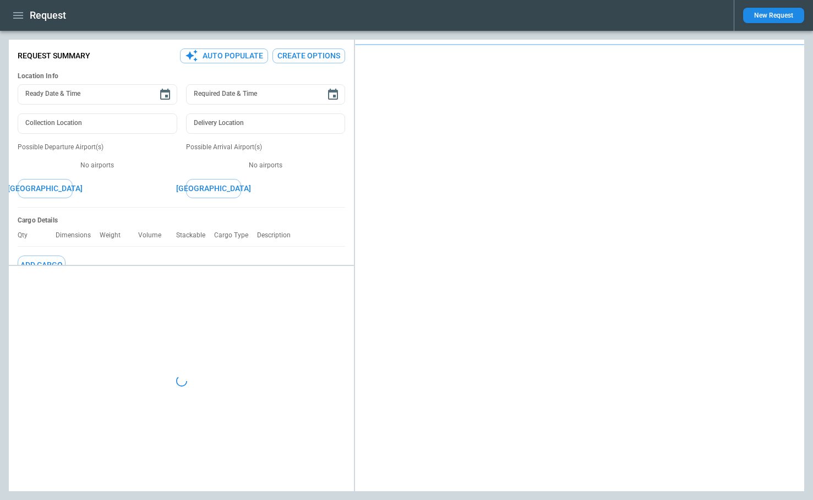
type textarea "*"
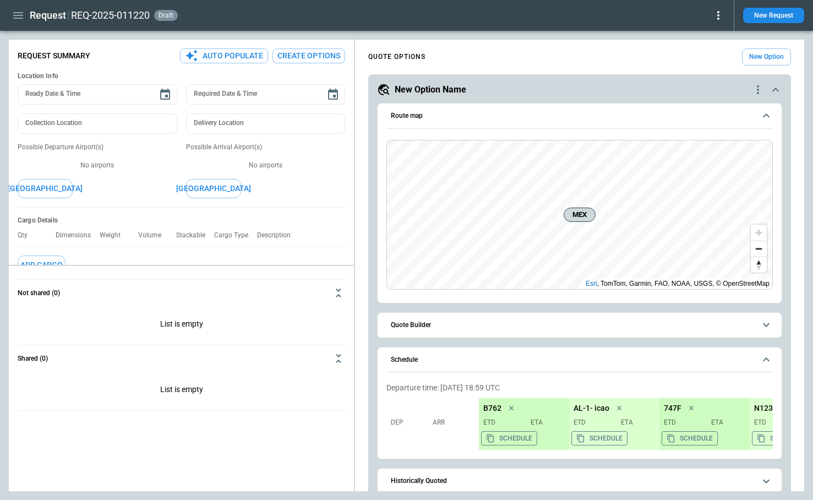
click at [715, 18] on icon at bounding box center [717, 15] width 13 height 13
click at [704, 66] on button "Decline" at bounding box center [703, 66] width 42 height 16
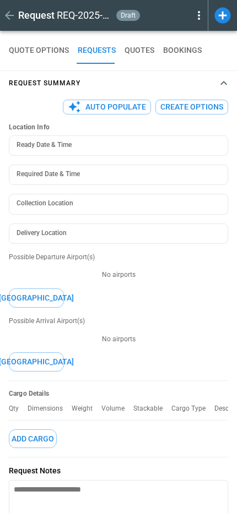
click at [198, 21] on icon at bounding box center [198, 15] width 13 height 13
click at [191, 68] on button "Decline" at bounding box center [183, 66] width 42 height 16
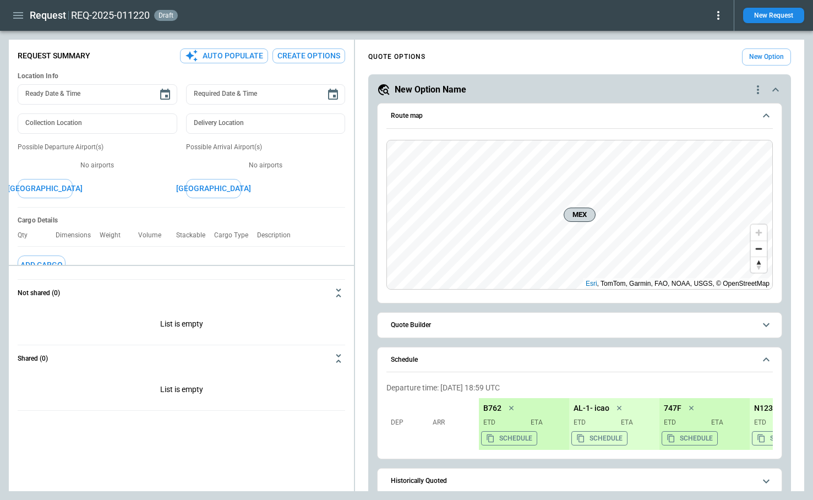
click at [718, 14] on icon at bounding box center [718, 15] width 2 height 9
click at [705, 65] on button "Decline" at bounding box center [703, 66] width 42 height 16
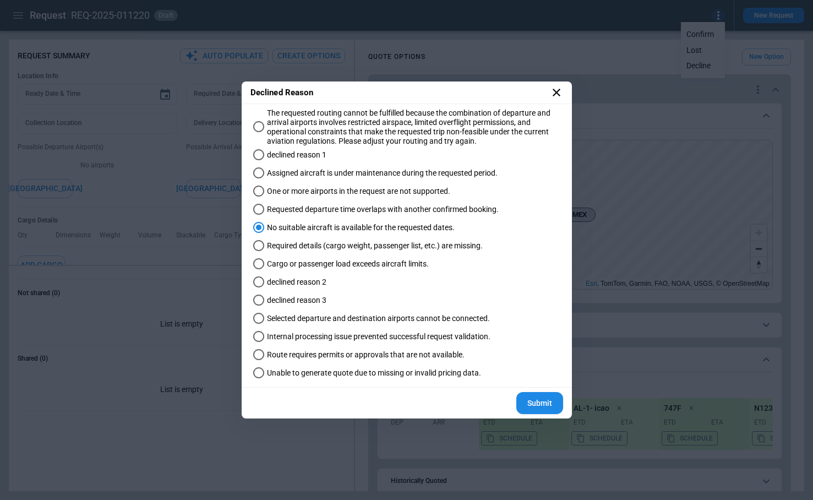
click at [552, 93] on icon at bounding box center [556, 92] width 13 height 13
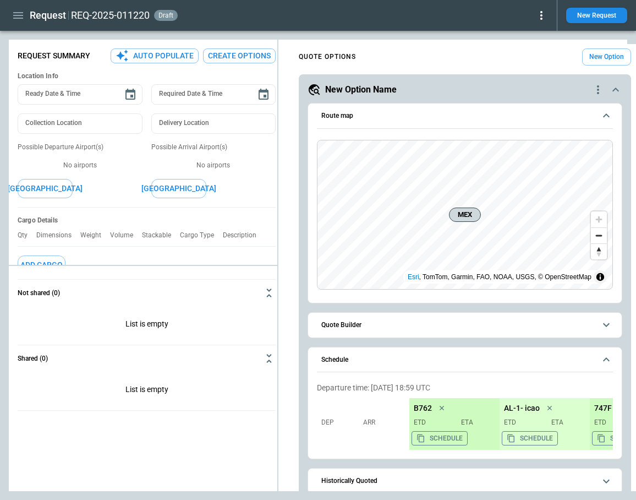
type textarea "*"
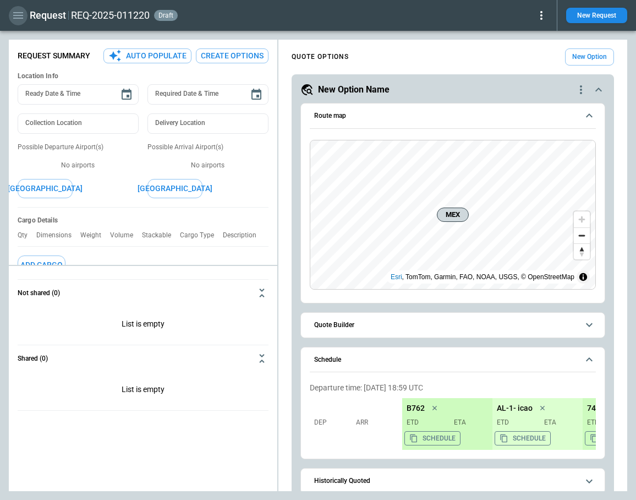
click at [19, 18] on icon "button" at bounding box center [18, 15] width 10 height 7
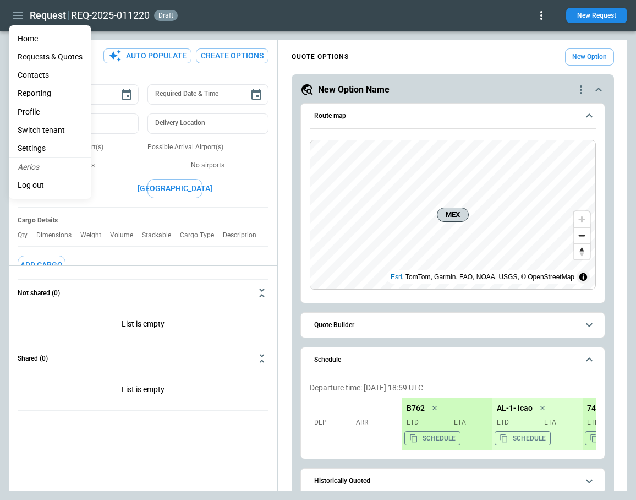
click at [37, 40] on li "Home" at bounding box center [50, 39] width 83 height 18
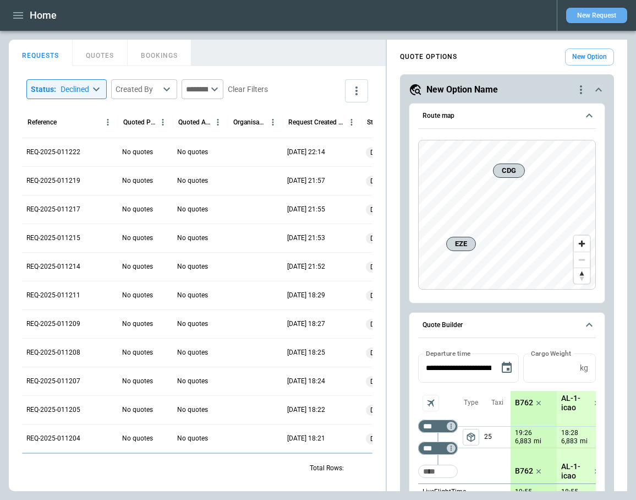
click at [591, 12] on button "New Request" at bounding box center [596, 15] width 61 height 15
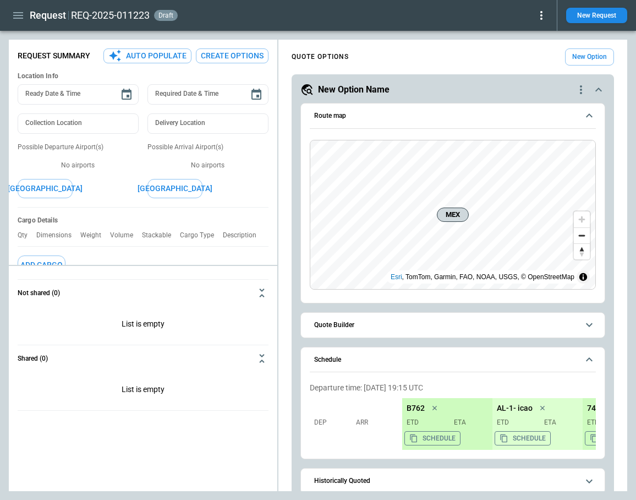
click at [544, 19] on icon at bounding box center [541, 15] width 13 height 13
click at [536, 67] on button "Decline" at bounding box center [526, 66] width 42 height 16
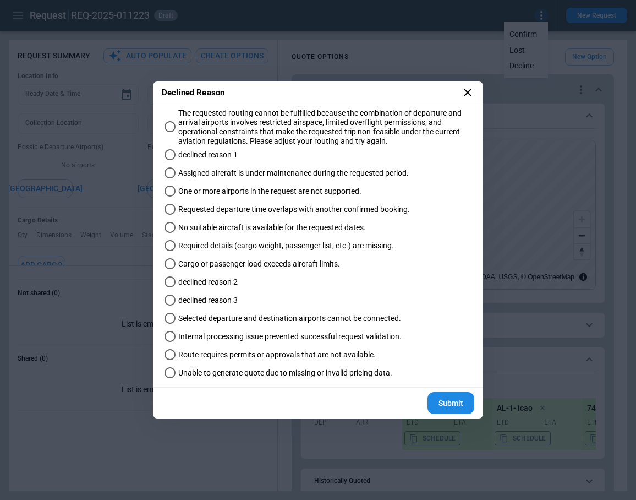
click at [236, 321] on span "Selected departure and destination airports cannot be connected." at bounding box center [289, 318] width 223 height 9
click at [447, 400] on button "Submit" at bounding box center [450, 403] width 47 height 23
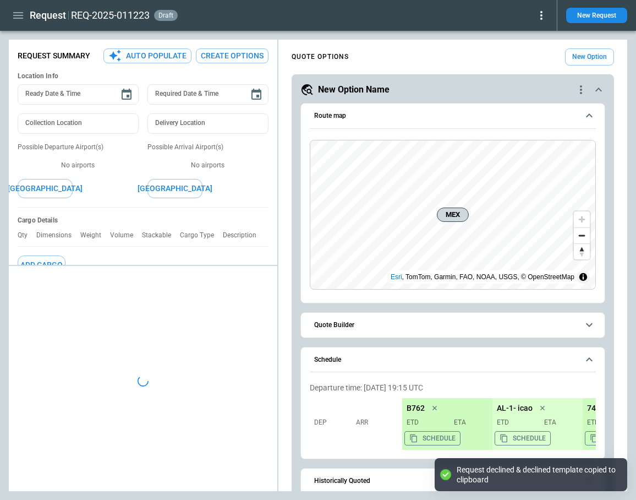
type textarea "*"
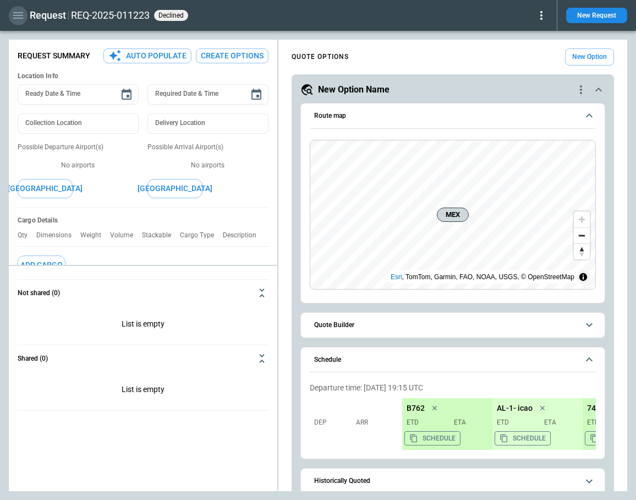
click at [14, 20] on icon "button" at bounding box center [18, 15] width 13 height 13
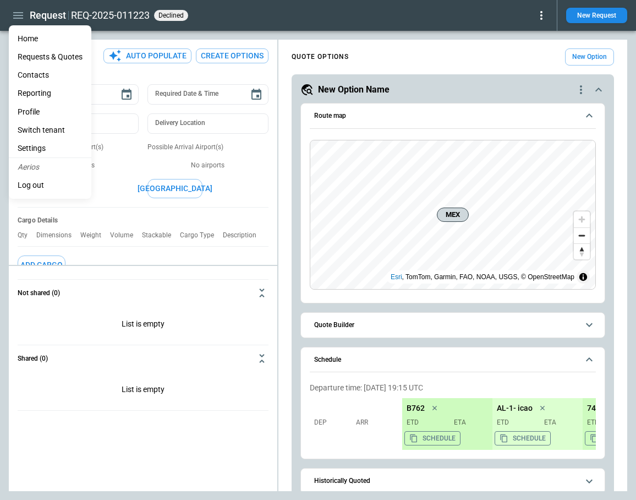
click at [25, 41] on li "Home" at bounding box center [50, 39] width 83 height 18
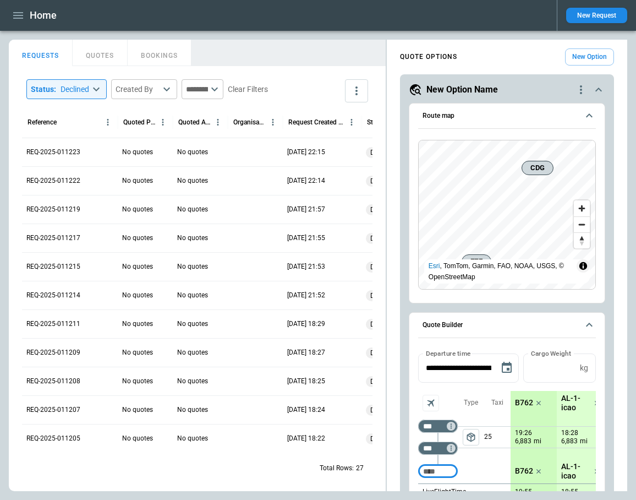
click at [595, 14] on button "New Request" at bounding box center [596, 15] width 61 height 15
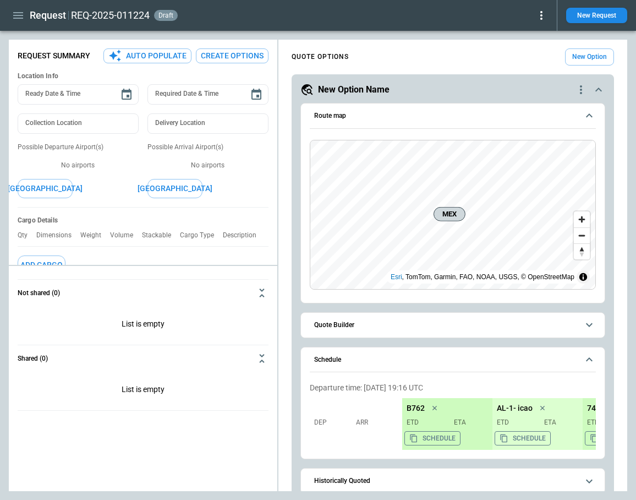
click at [543, 17] on icon at bounding box center [541, 15] width 13 height 13
click at [529, 65] on button "Decline" at bounding box center [526, 66] width 42 height 16
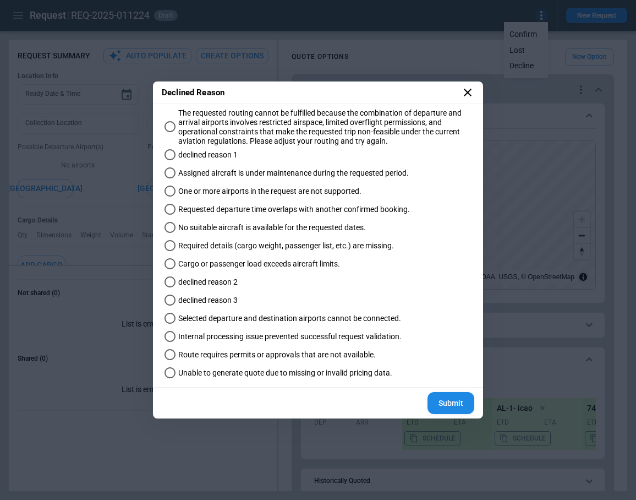
click at [253, 212] on span "Requested departure time overlaps with another confirmed booking." at bounding box center [294, 209] width 232 height 9
click at [458, 400] on button "Submit" at bounding box center [450, 403] width 47 height 23
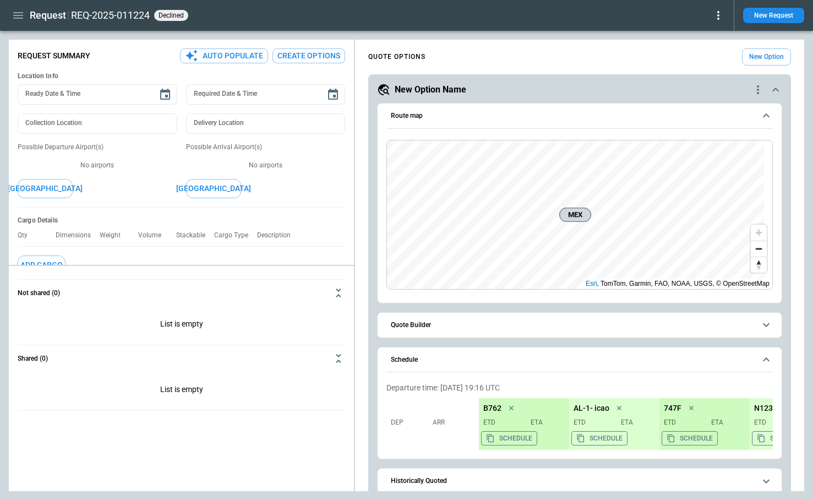
type textarea "*"
click at [754, 20] on button "New Request" at bounding box center [773, 15] width 61 height 15
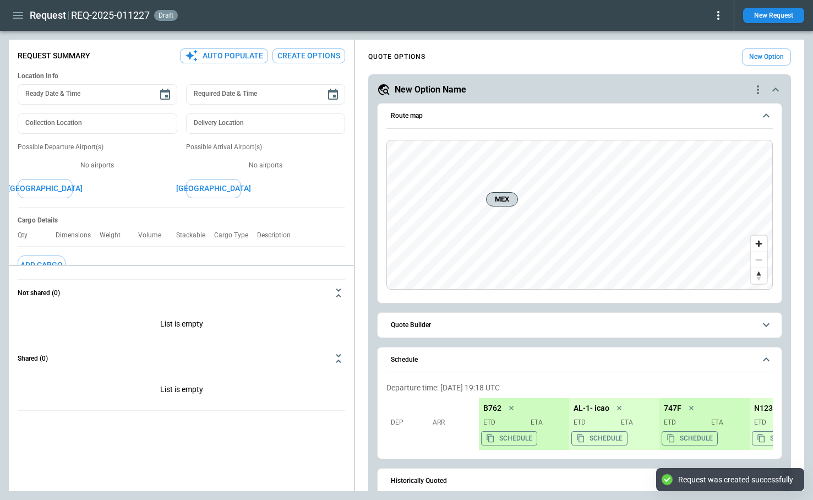
click at [717, 18] on icon at bounding box center [718, 15] width 2 height 9
click at [707, 64] on button "Decline" at bounding box center [703, 66] width 42 height 16
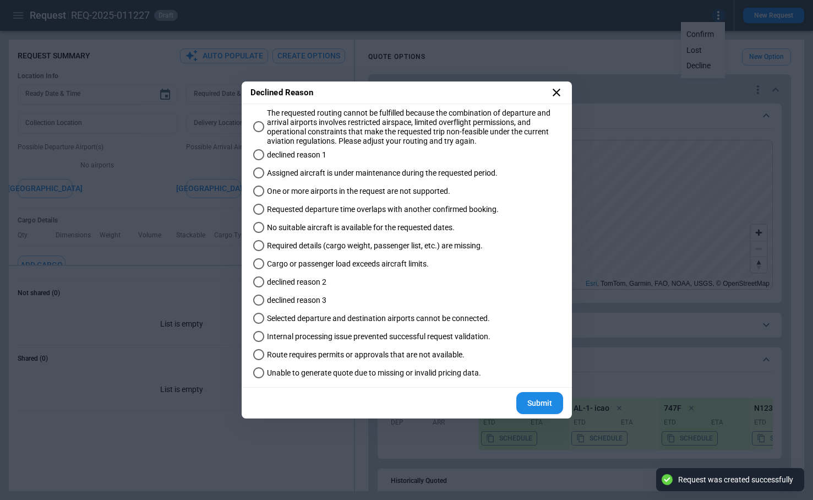
click at [310, 221] on label "No suitable aircraft is available for the requested dates." at bounding box center [401, 228] width 305 height 18
click at [548, 403] on button "Submit" at bounding box center [539, 403] width 47 height 23
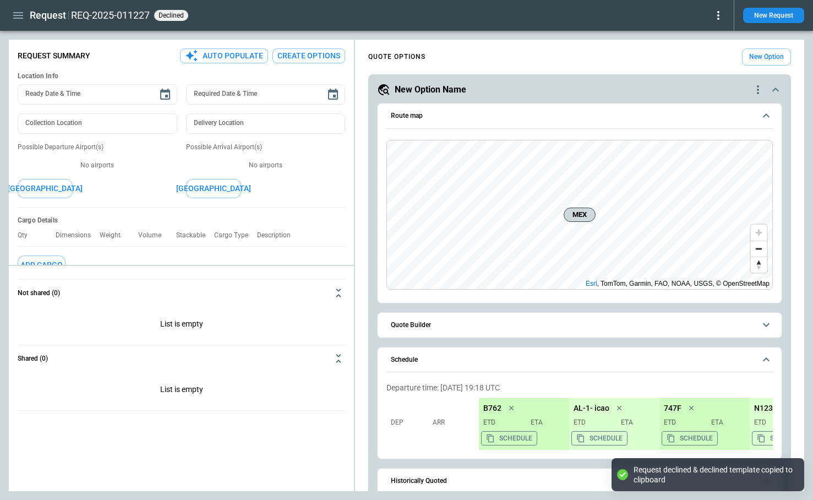
type textarea "*"
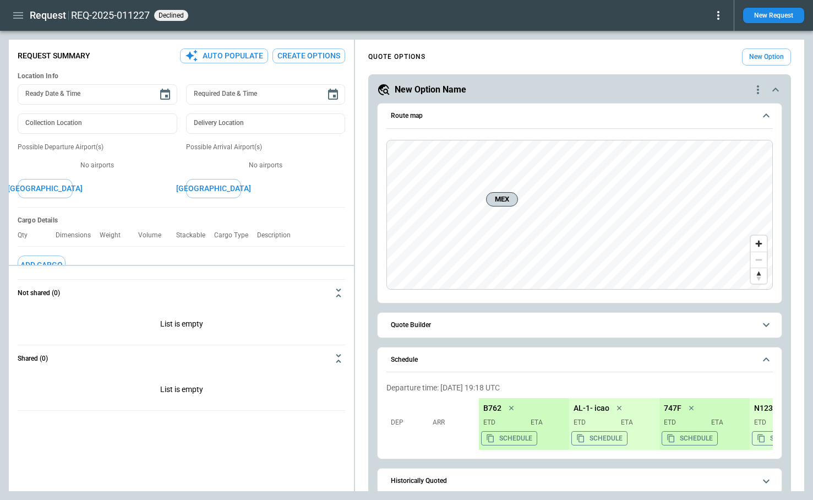
type textarea "*"
click at [19, 16] on icon "button" at bounding box center [18, 15] width 13 height 13
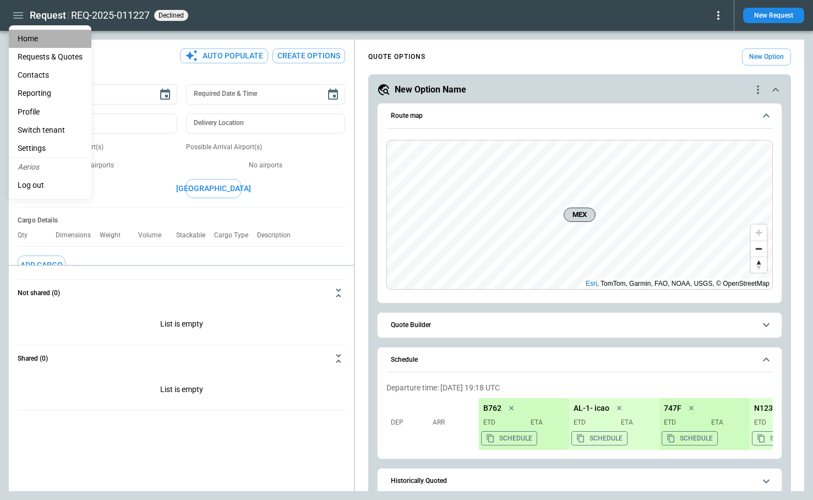
click at [28, 40] on li "Home" at bounding box center [50, 39] width 83 height 18
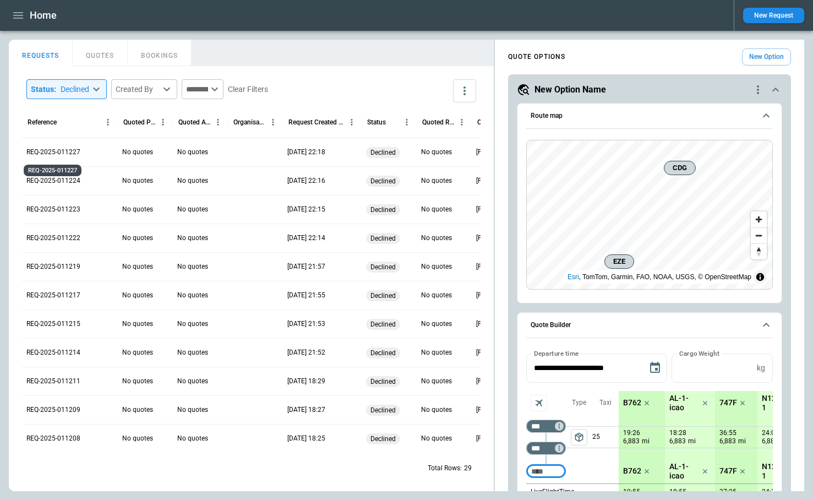
click at [68, 151] on p "REQ-2025-011227" at bounding box center [53, 151] width 54 height 9
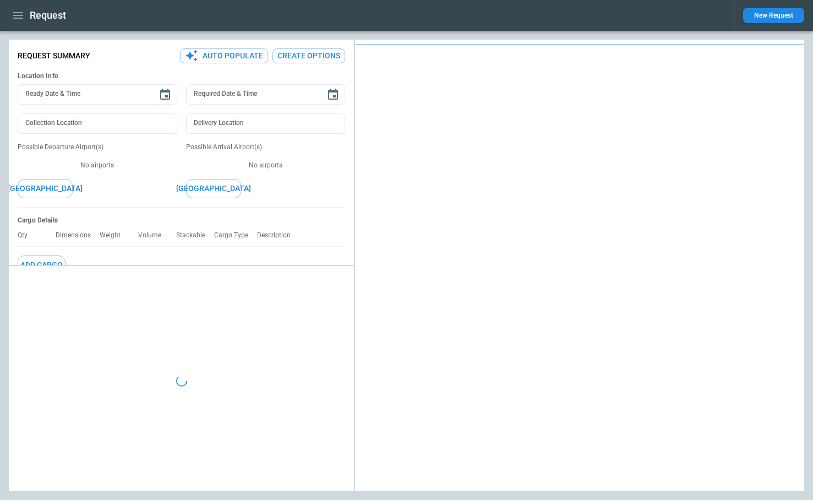
type textarea "*"
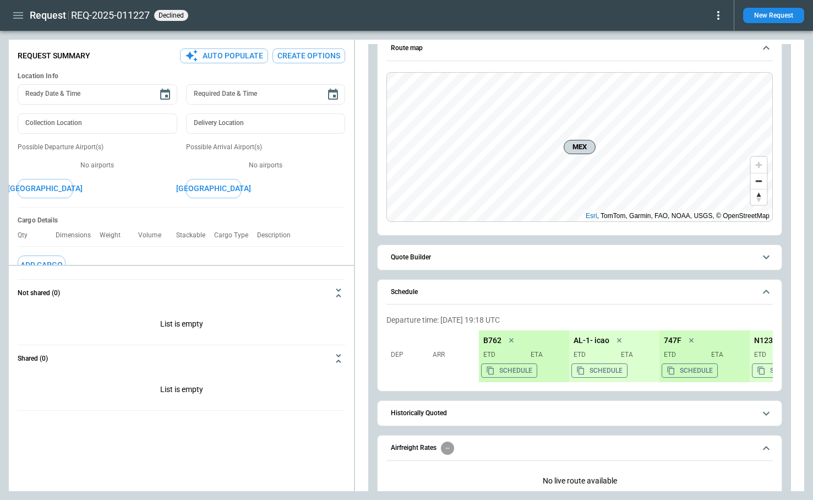
click at [506, 262] on button "Quote Builder" at bounding box center [579, 257] width 386 height 25
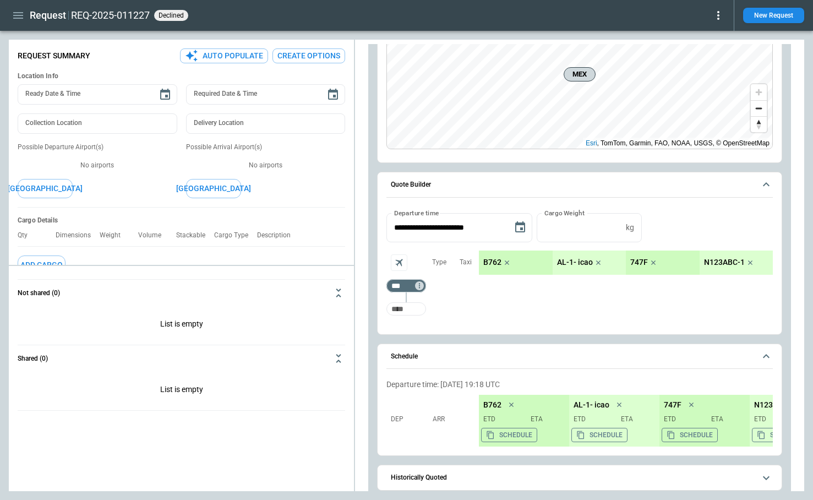
click at [412, 308] on input "Too short" at bounding box center [405, 309] width 35 height 20
type input "***"
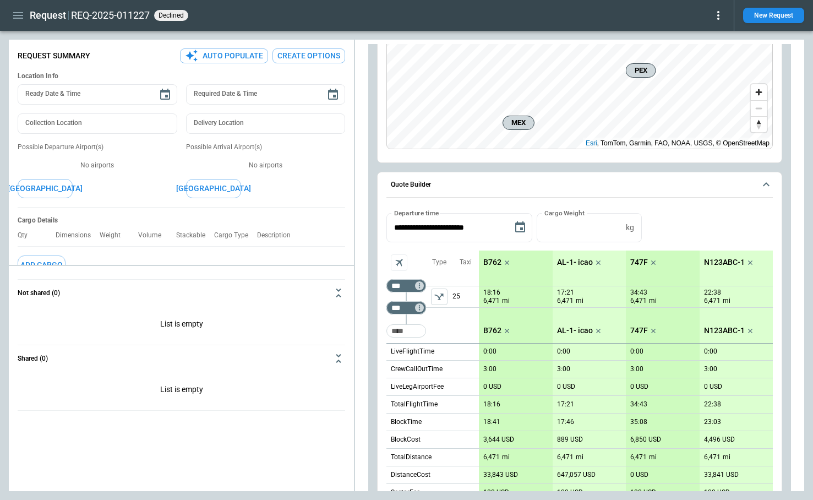
click at [722, 19] on icon at bounding box center [717, 15] width 13 height 13
click at [714, 35] on button "Reopen" at bounding box center [703, 34] width 42 height 16
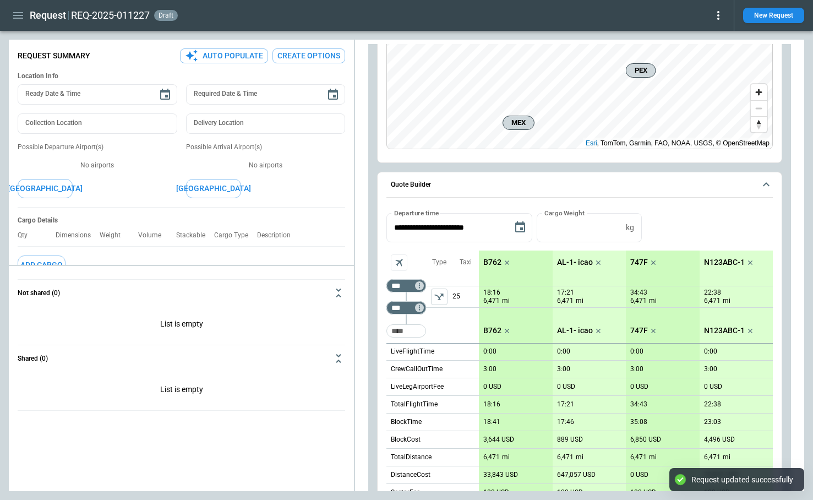
click at [720, 15] on icon at bounding box center [717, 15] width 13 height 13
click at [706, 64] on button "Decline" at bounding box center [703, 66] width 42 height 16
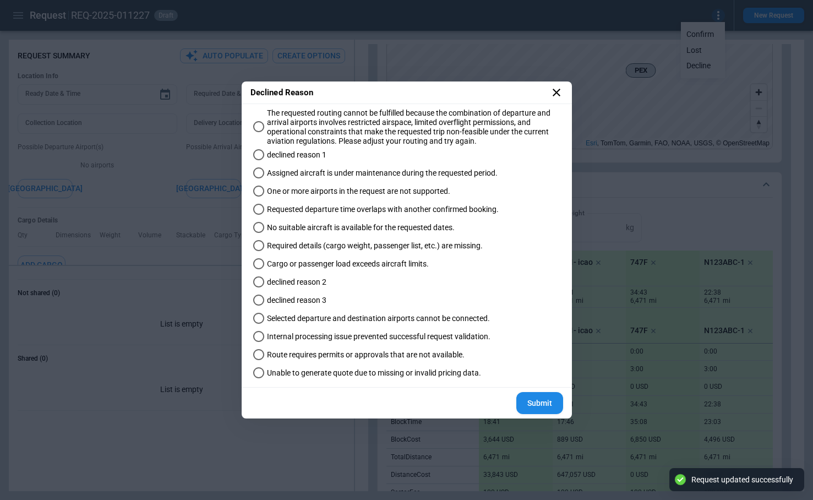
click at [310, 153] on span "declined reason 1" at bounding box center [296, 154] width 59 height 9
click at [552, 400] on button "Submit" at bounding box center [539, 403] width 47 height 23
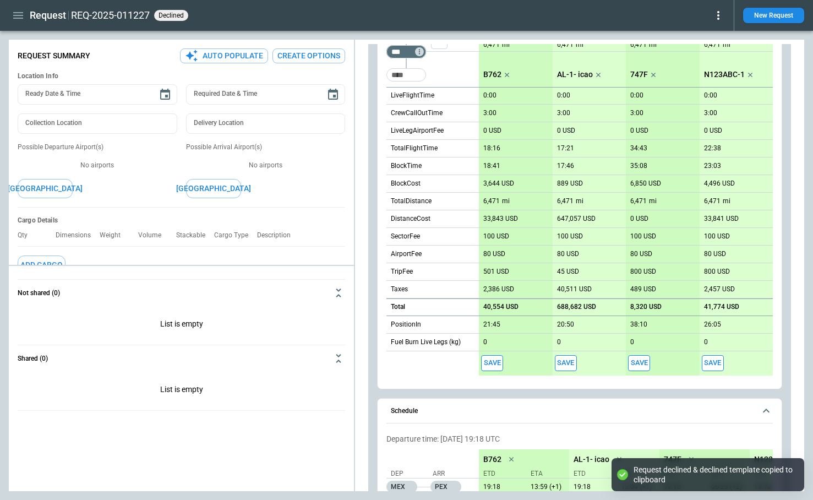
scroll to position [554, 0]
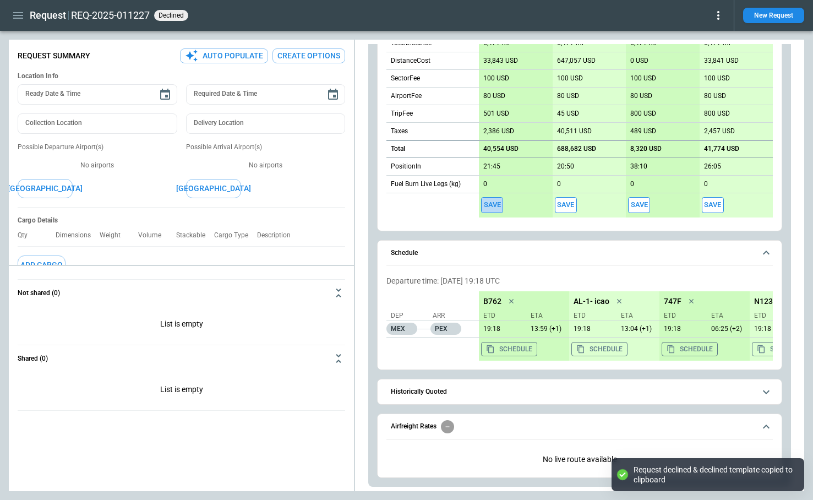
click at [493, 207] on button "Save" at bounding box center [492, 205] width 22 height 16
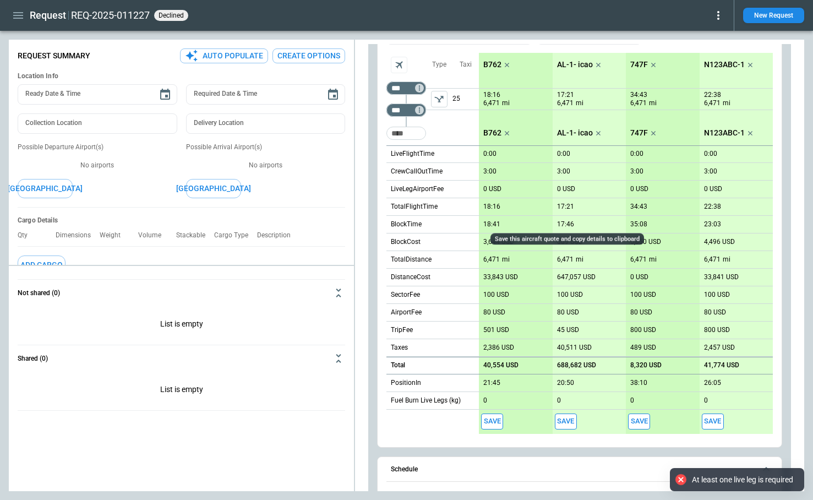
scroll to position [133, 0]
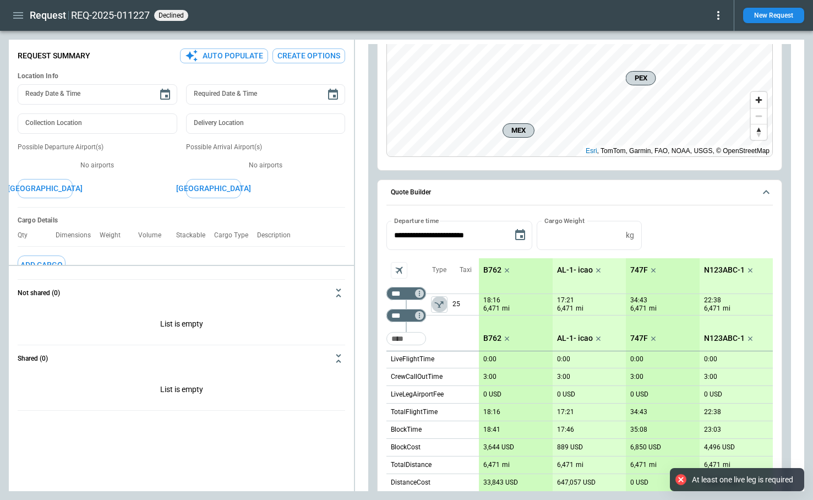
click at [437, 301] on icon "left aligned" at bounding box center [439, 304] width 11 height 11
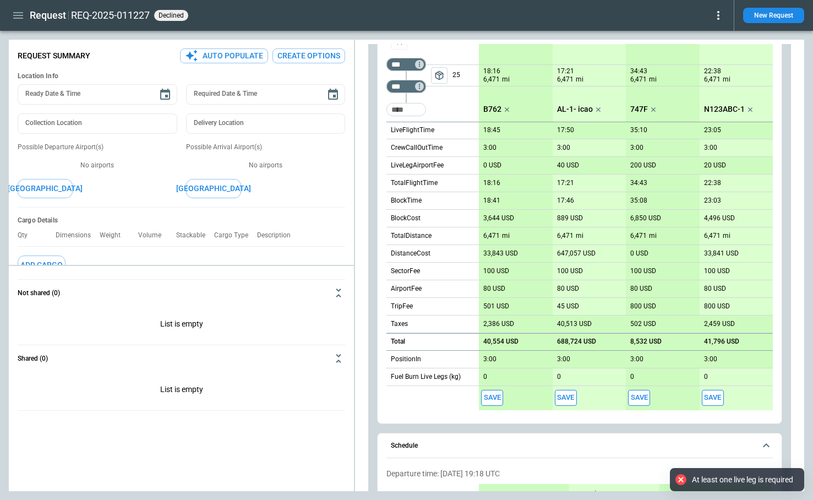
scroll to position [370, 0]
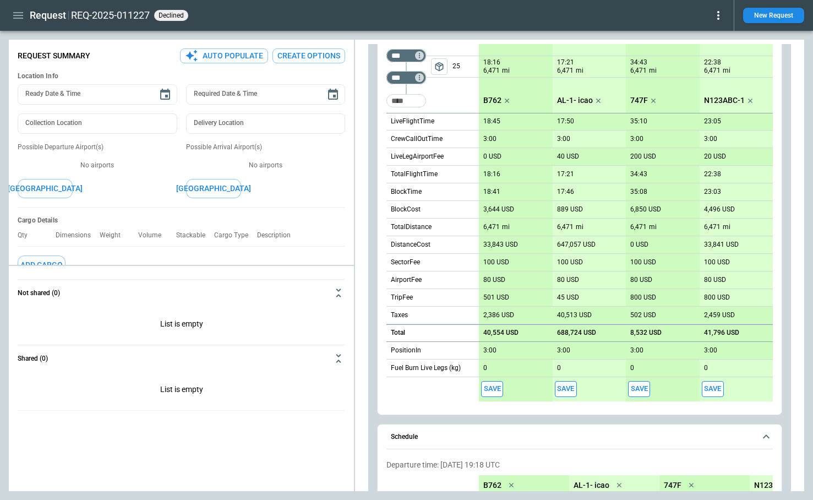
click at [493, 386] on button "Save" at bounding box center [492, 389] width 22 height 16
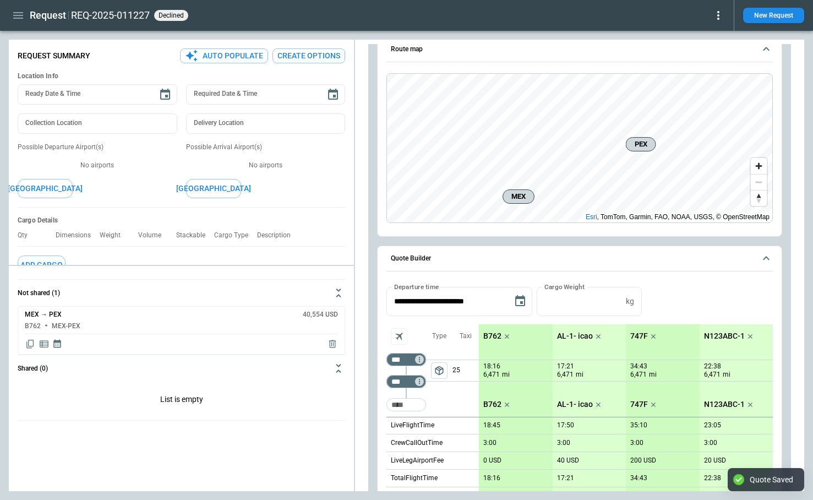
scroll to position [0, 0]
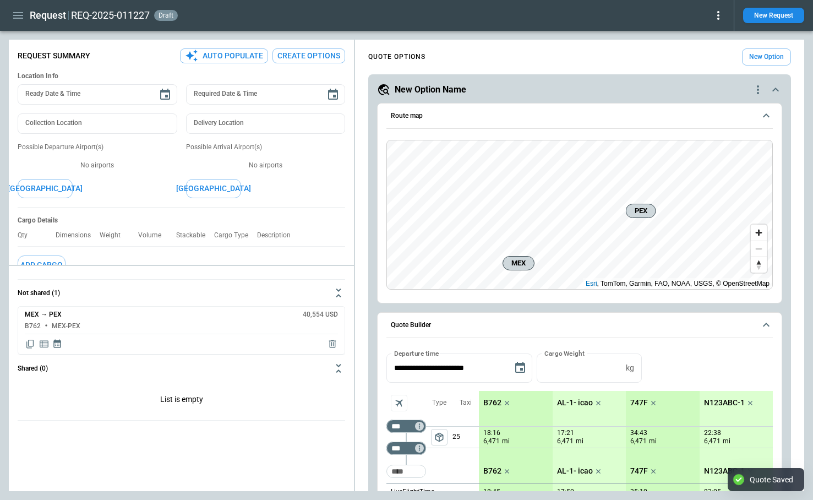
click at [717, 17] on icon at bounding box center [717, 15] width 13 height 13
click at [709, 67] on button "Decline" at bounding box center [703, 66] width 42 height 16
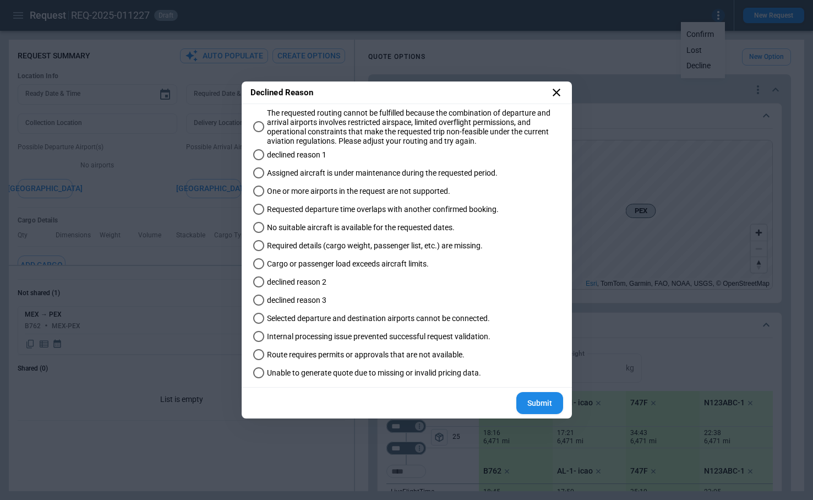
click at [381, 292] on label "declined reason 3" at bounding box center [401, 301] width 305 height 18
click at [537, 399] on button "Submit" at bounding box center [539, 403] width 47 height 23
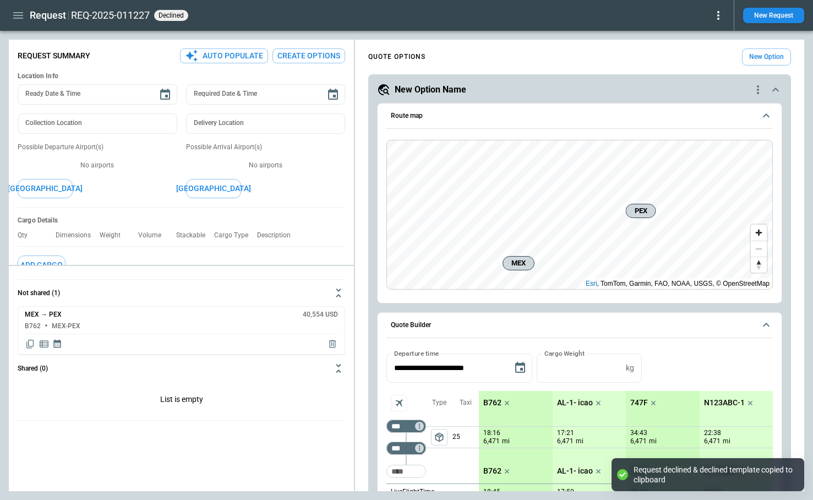
type textarea "*"
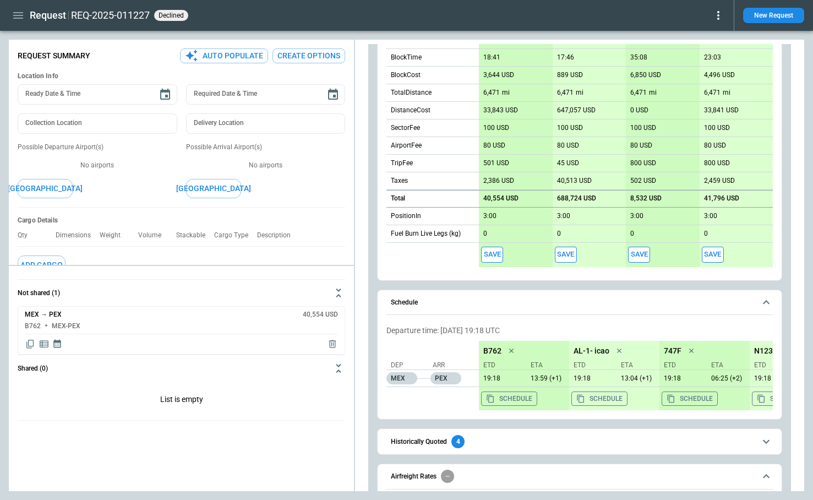
scroll to position [555, 0]
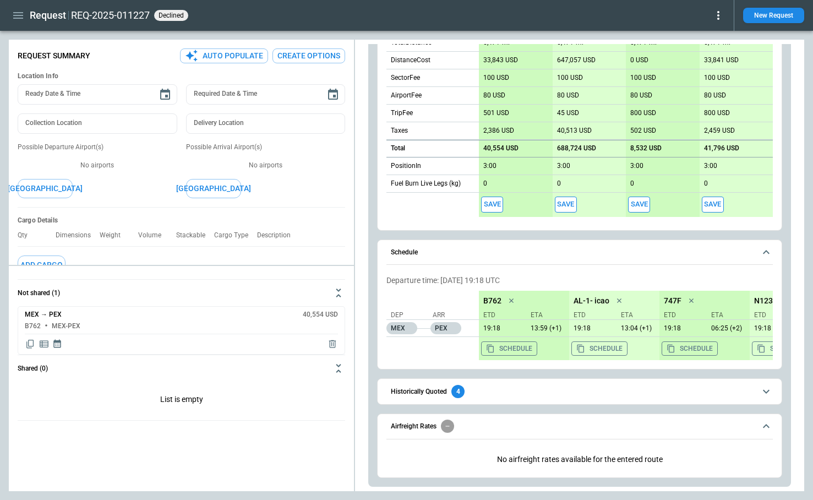
click at [485, 400] on button "Historically Quoted 4" at bounding box center [579, 390] width 386 height 25
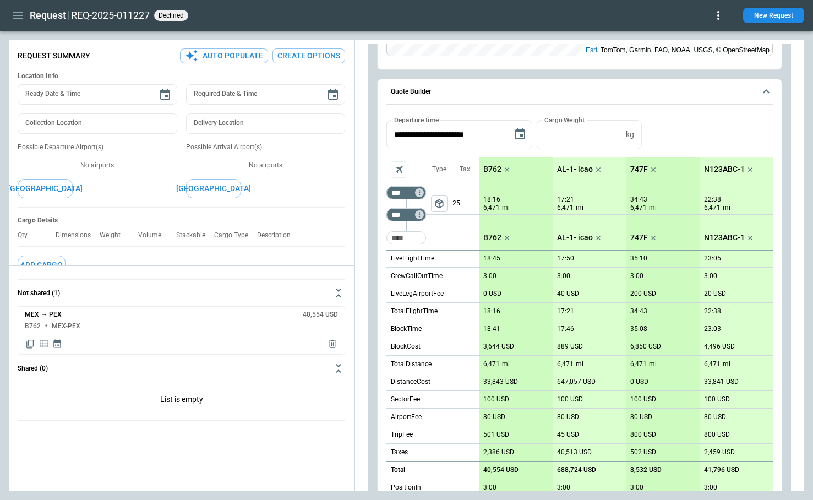
scroll to position [0, 0]
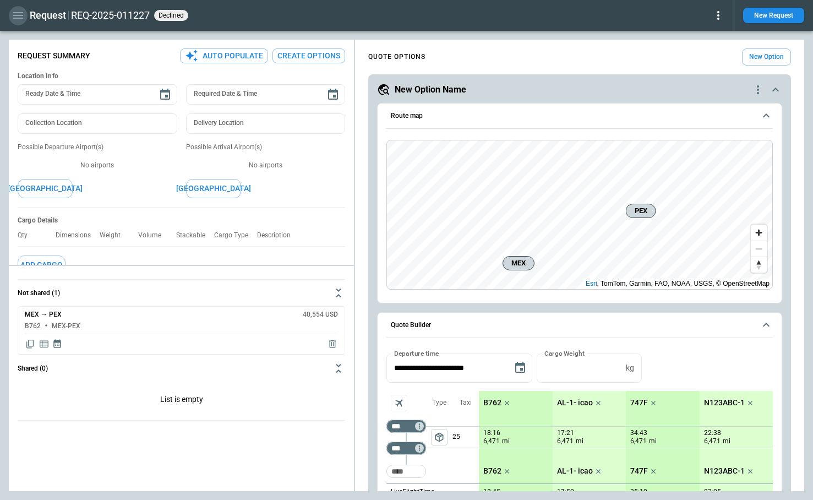
click at [18, 17] on icon "button" at bounding box center [18, 15] width 13 height 13
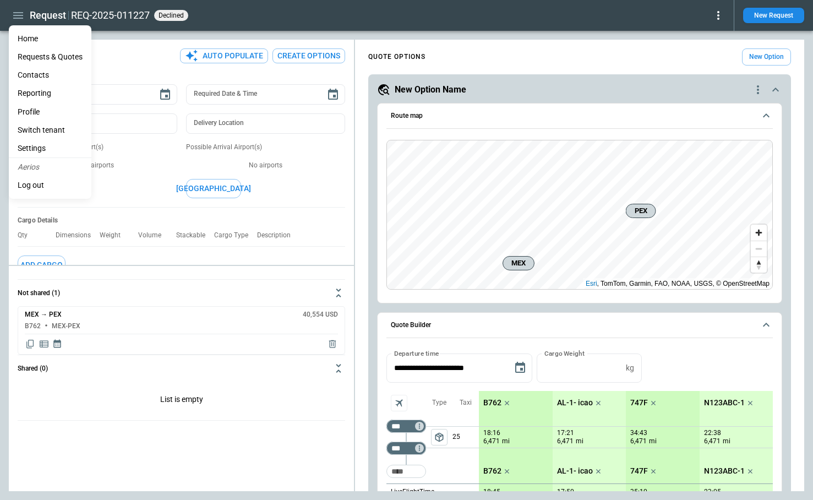
click at [29, 38] on li "Home" at bounding box center [50, 39] width 83 height 18
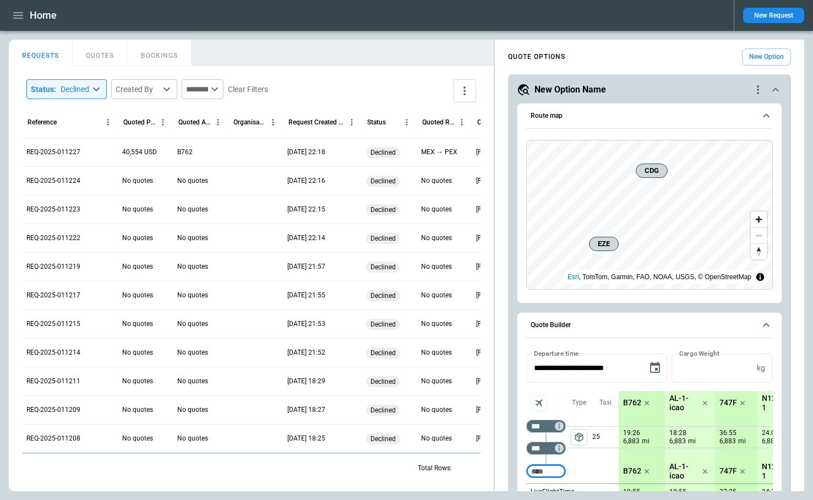
click at [97, 86] on body "Home New Request FindBorderBarSize REQUESTS QUOTES BOOKINGS Status : Declined *…" at bounding box center [406, 250] width 813 height 500
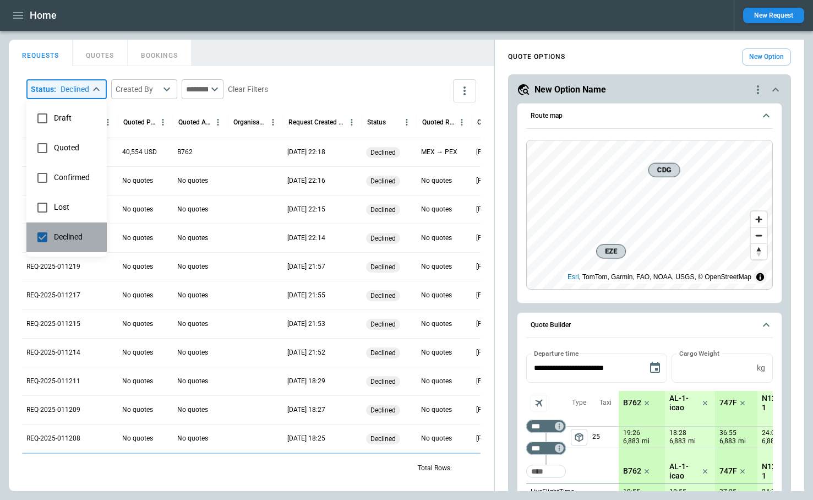
click at [76, 232] on span "Declined" at bounding box center [76, 236] width 44 height 9
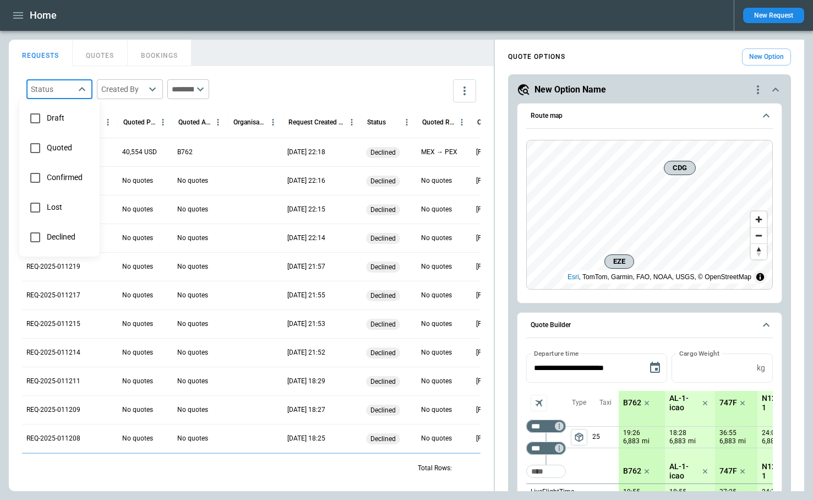
click at [326, 46] on div at bounding box center [406, 250] width 813 height 500
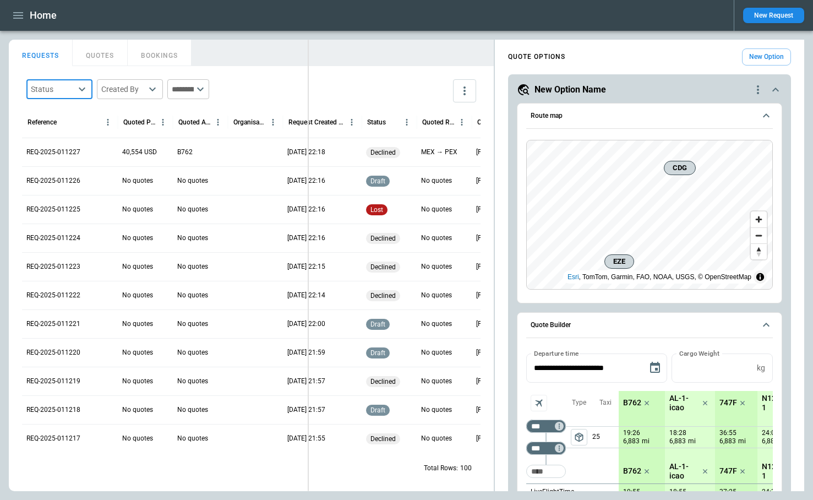
click at [306, 54] on div "FindBorderBarSize REQUESTS QUOTES BOOKINGS Status ​ Created By ​ ​ Reference Qu…" at bounding box center [406, 265] width 795 height 451
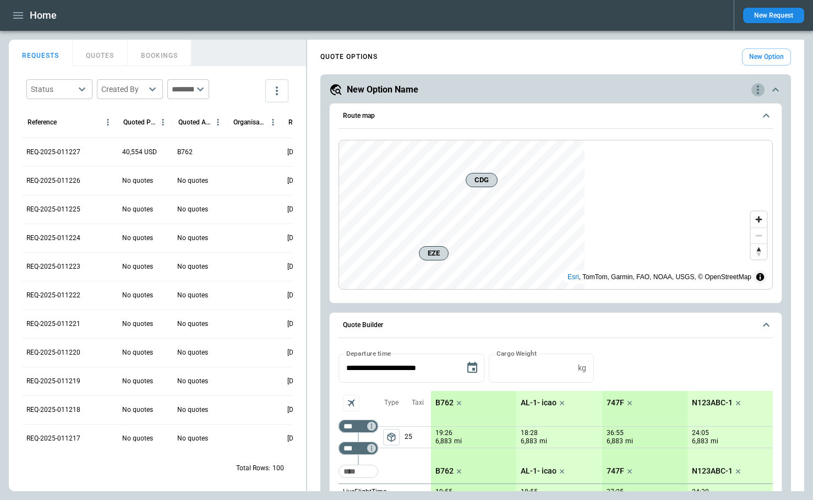
click at [758, 93] on icon "quote-option-actions" at bounding box center [757, 89] width 2 height 9
click at [729, 156] on li "Delete Quote Option" at bounding box center [715, 157] width 97 height 16
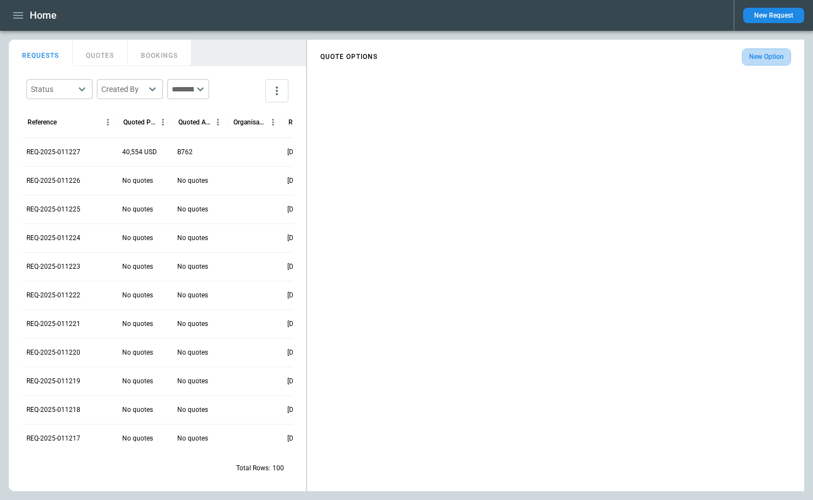
click at [760, 58] on button "New Option" at bounding box center [766, 56] width 49 height 17
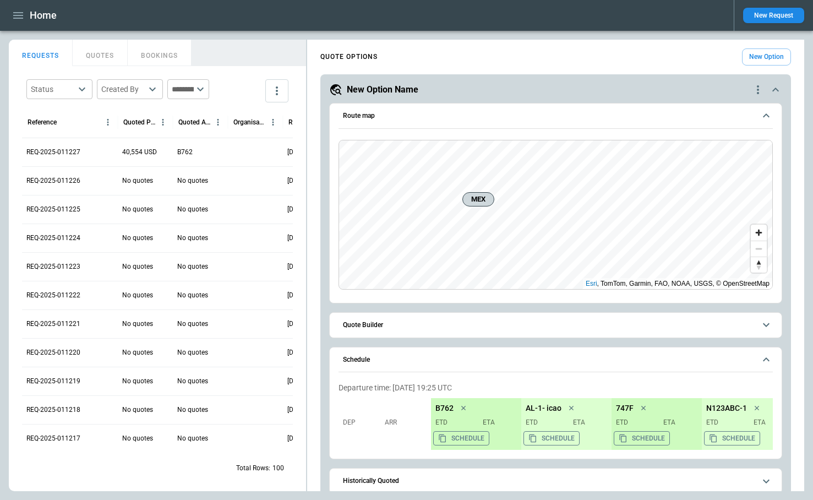
click at [448, 326] on span "Quote Builder" at bounding box center [549, 324] width 412 height 7
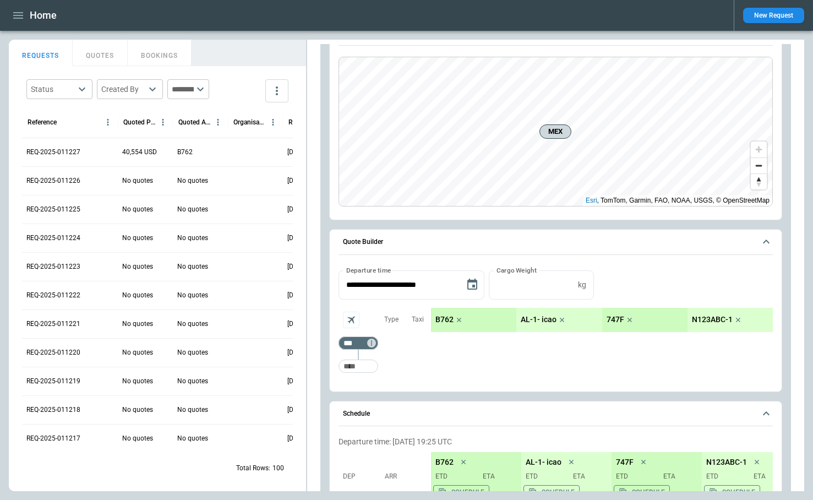
scroll to position [103, 0]
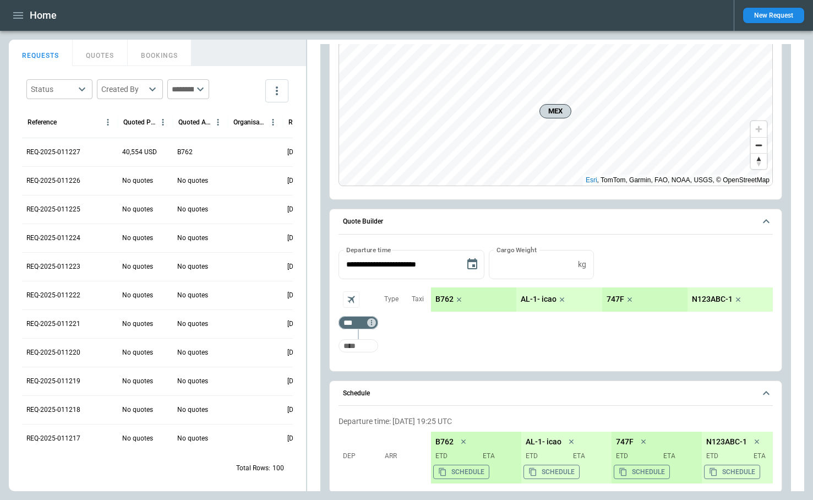
click at [356, 342] on input "Too short" at bounding box center [358, 346] width 35 height 20
type input "***"
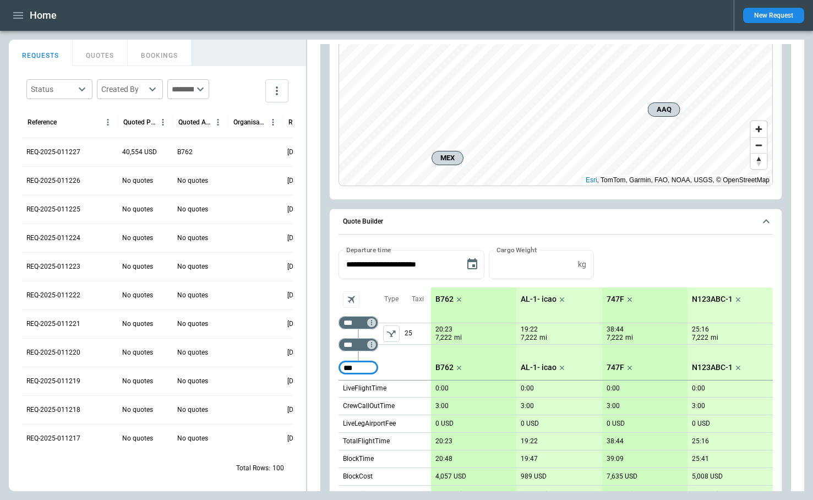
type input "***"
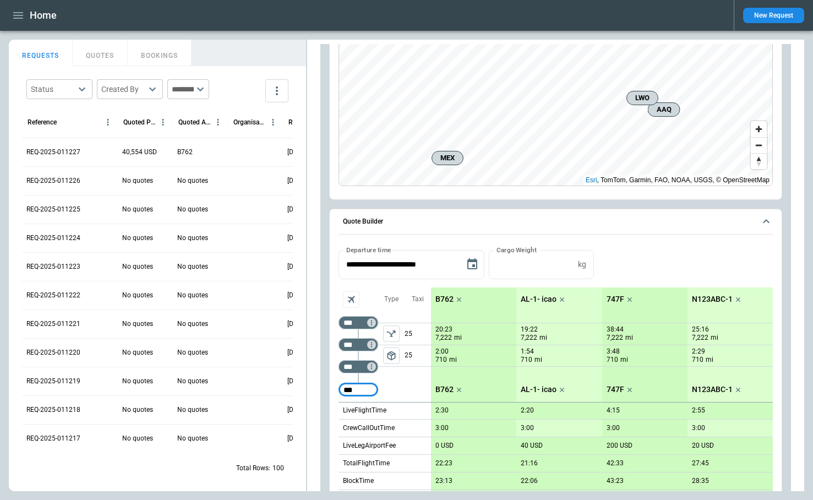
type input "***"
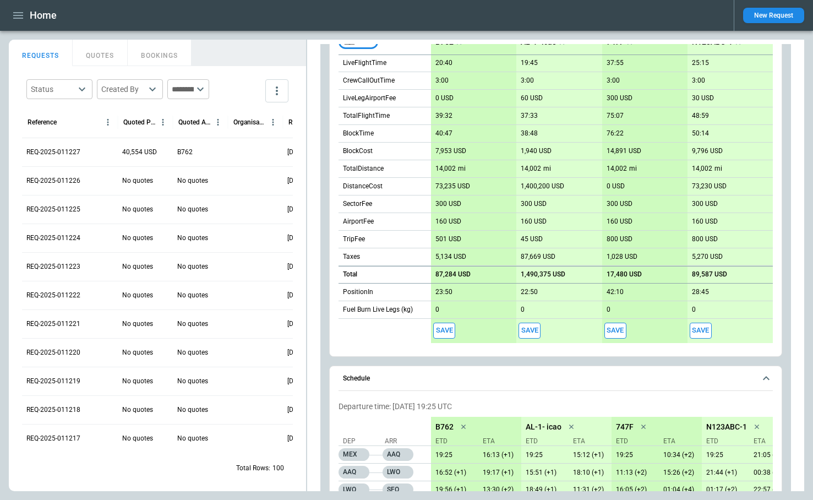
scroll to position [470, 0]
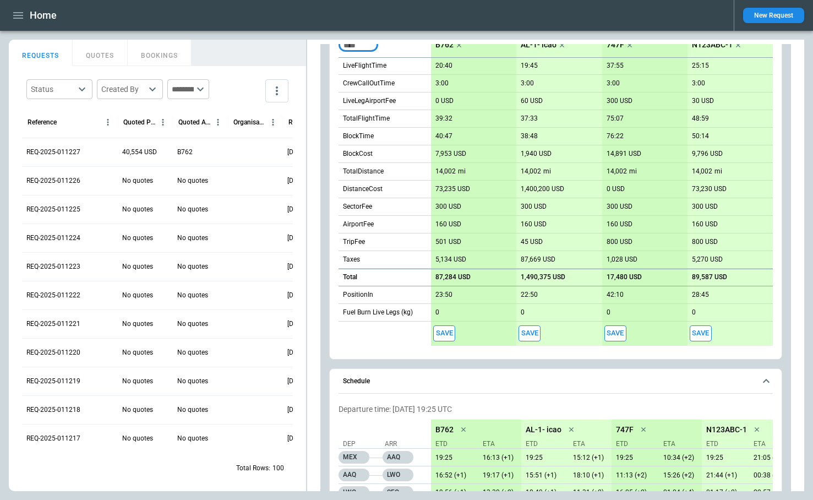
click at [440, 333] on button "Save" at bounding box center [444, 333] width 22 height 16
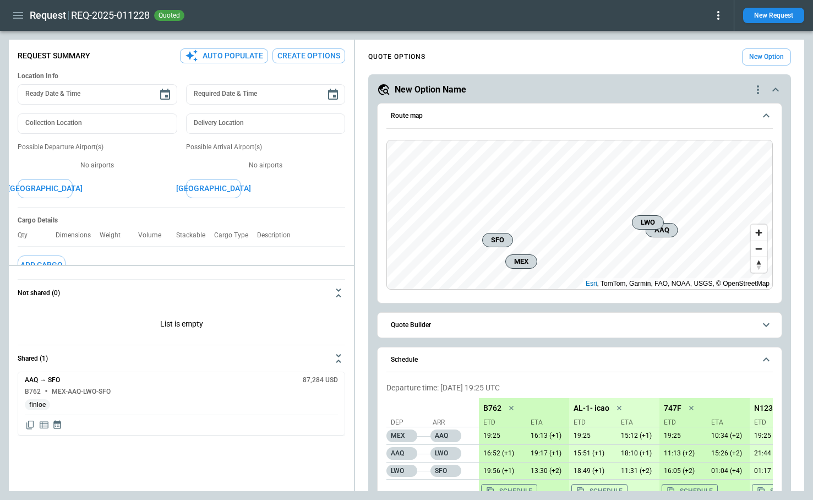
click at [720, 14] on icon at bounding box center [717, 15] width 13 height 13
click at [690, 67] on button "Decline" at bounding box center [703, 66] width 42 height 16
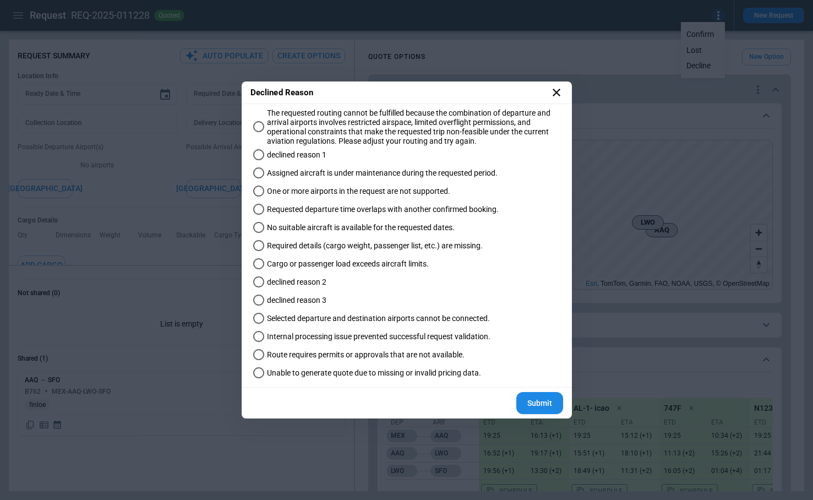
click at [312, 257] on label "Cargo or passenger load exceeds aircraft limits." at bounding box center [401, 264] width 305 height 18
click at [544, 397] on button "Submit" at bounding box center [539, 403] width 47 height 23
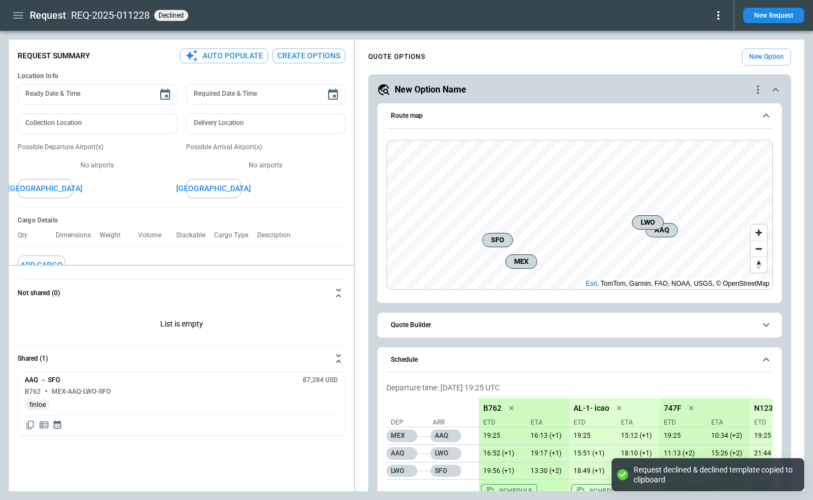
type textarea "*"
click at [19, 12] on icon "button" at bounding box center [18, 15] width 13 height 13
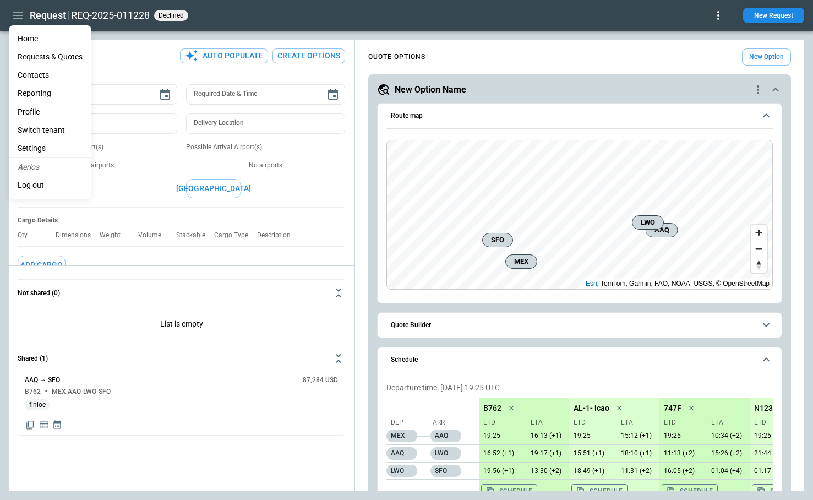
click at [28, 42] on li "Home" at bounding box center [50, 39] width 83 height 18
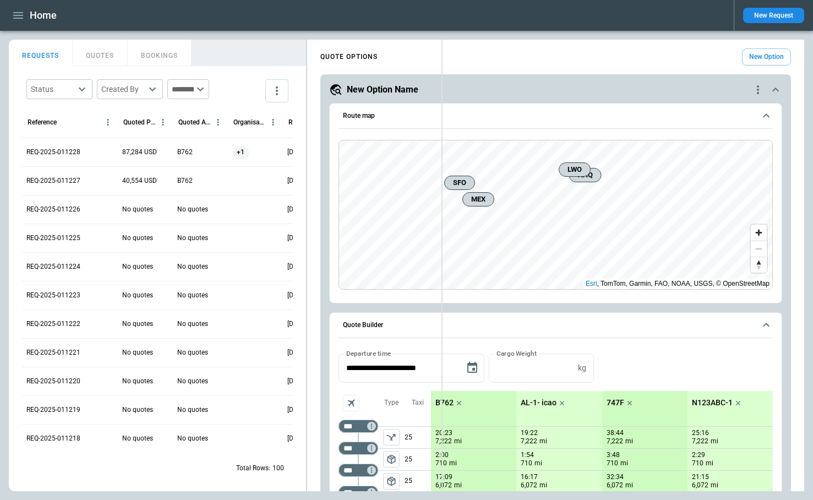
click at [441, 129] on div "FindBorderBarSize REQUESTS QUOTES BOOKINGS Status ​ Created By ​ ​ Reference Qu…" at bounding box center [406, 265] width 795 height 451
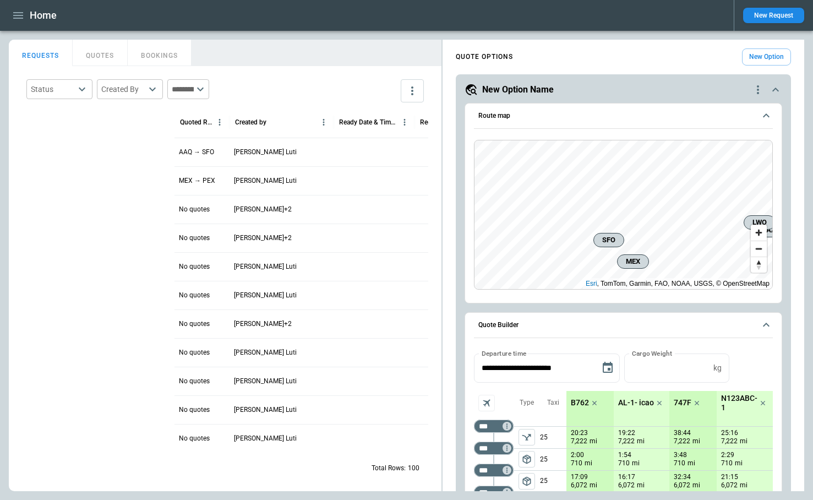
scroll to position [0, 137]
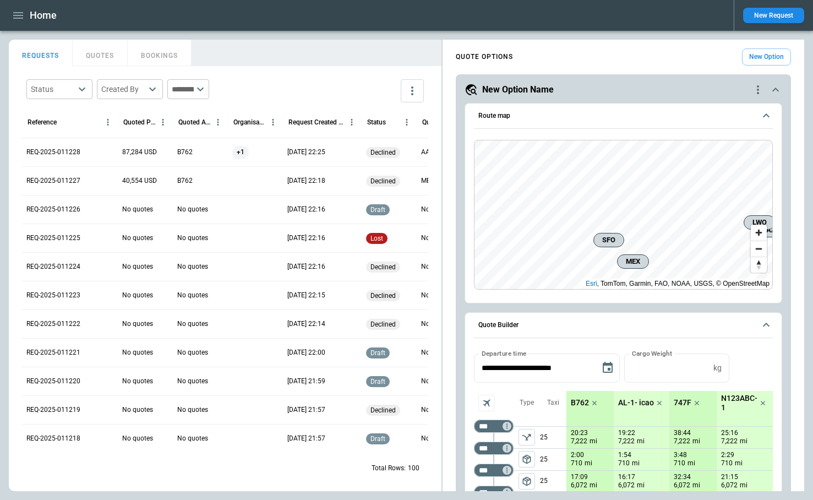
click at [106, 58] on button "QUOTES" at bounding box center [100, 53] width 55 height 26
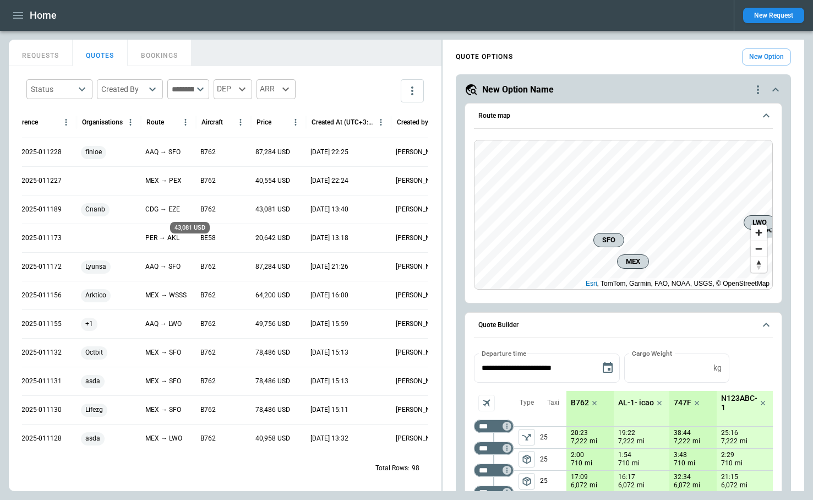
scroll to position [0, 0]
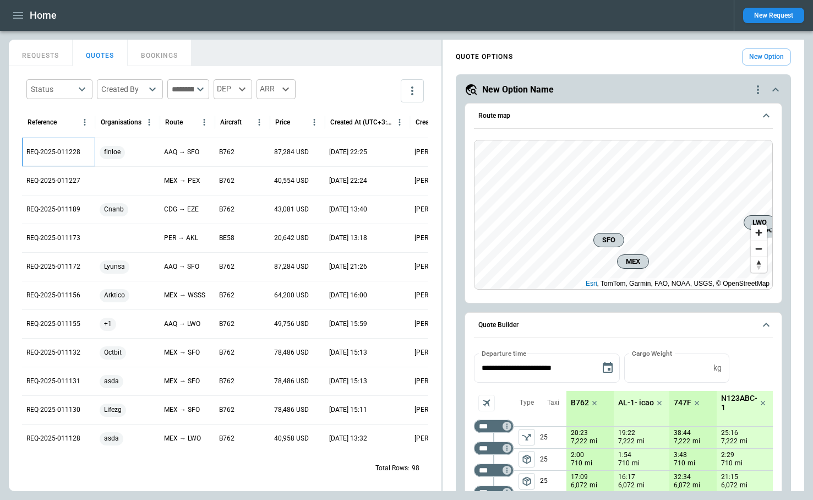
click at [59, 152] on p "REQ-2025-011228" at bounding box center [53, 151] width 54 height 9
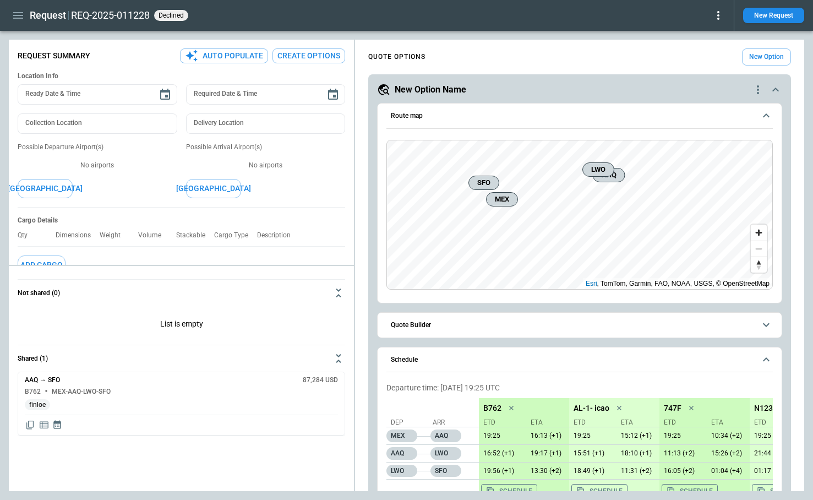
click at [720, 17] on icon at bounding box center [717, 15] width 13 height 13
click at [706, 37] on button "Reopen" at bounding box center [703, 34] width 42 height 16
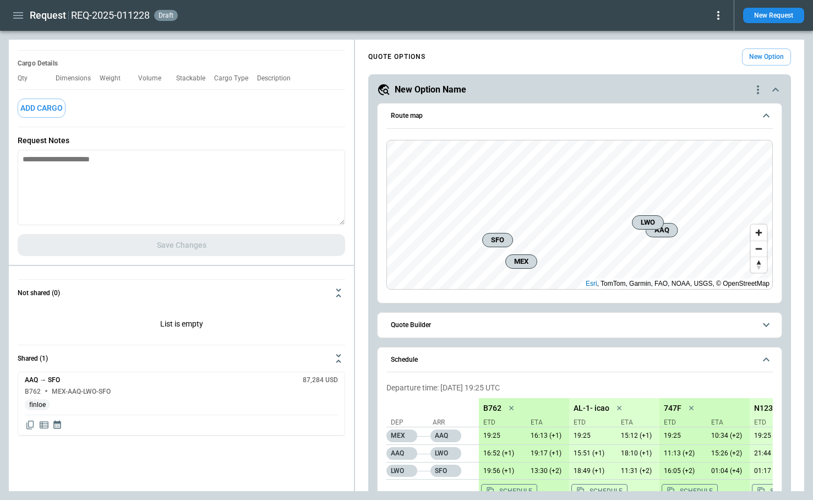
scroll to position [142, 0]
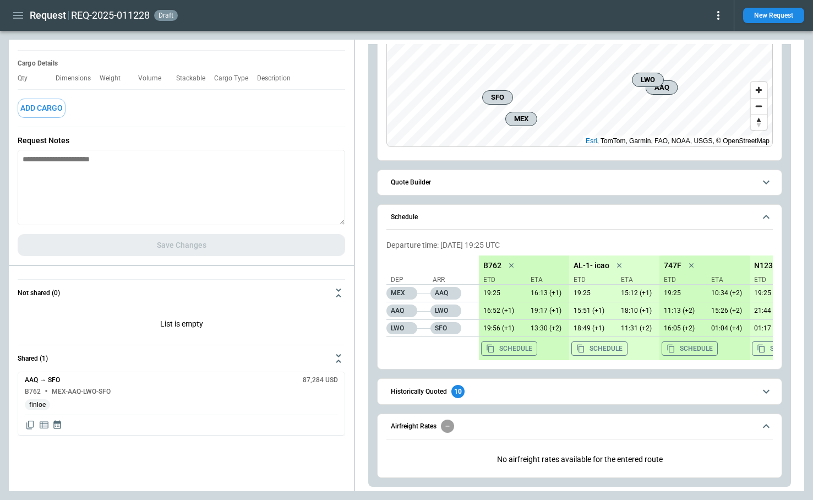
click at [456, 189] on button "Quote Builder" at bounding box center [579, 182] width 386 height 25
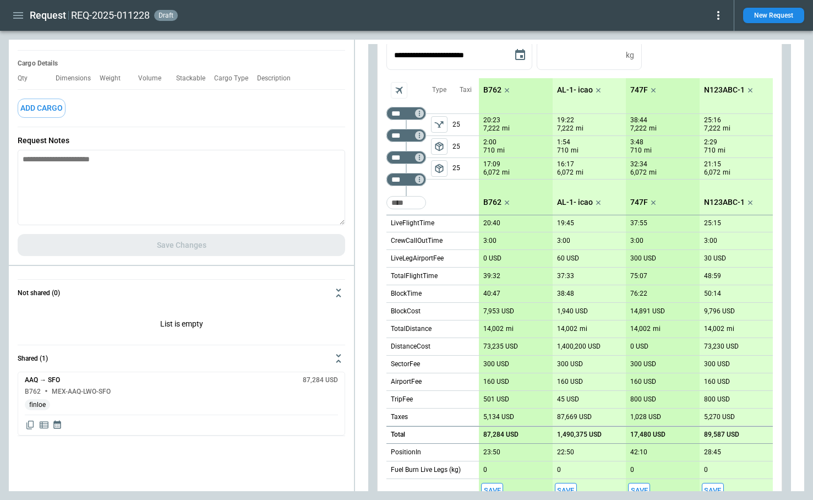
scroll to position [394, 0]
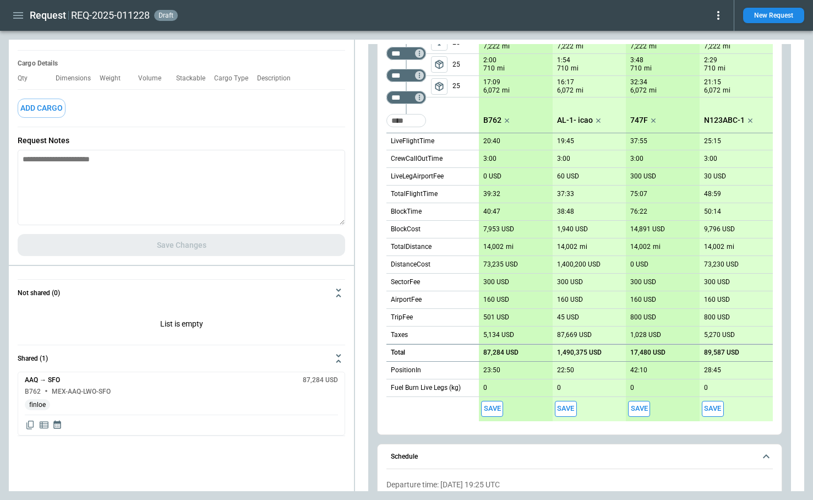
click at [570, 404] on button "Save" at bounding box center [566, 408] width 22 height 16
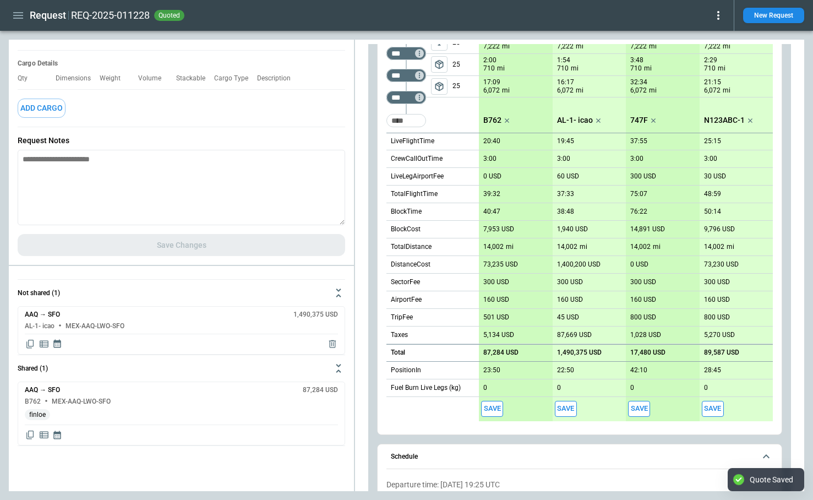
click at [642, 408] on button "Save" at bounding box center [639, 408] width 22 height 16
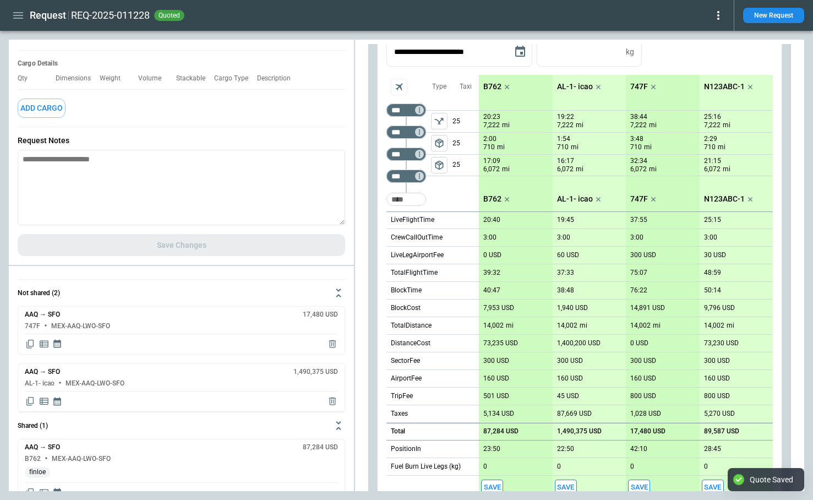
scroll to position [104, 0]
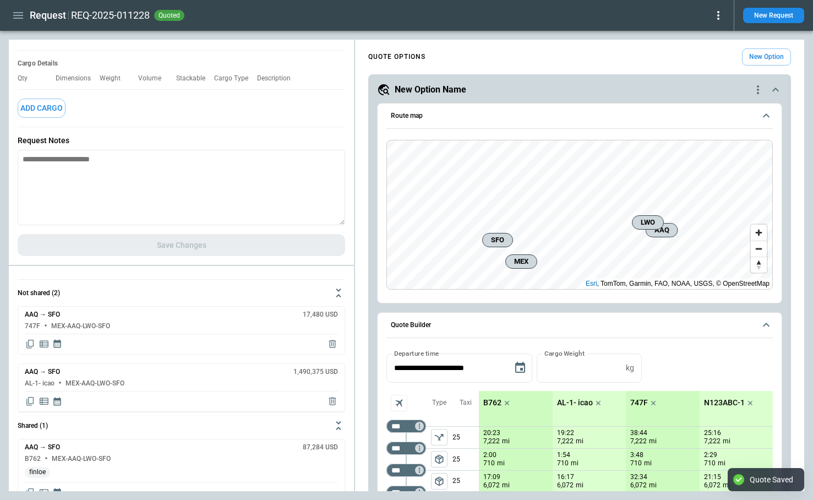
click at [721, 15] on icon at bounding box center [717, 15] width 13 height 13
click at [695, 70] on button "Decline" at bounding box center [703, 66] width 42 height 16
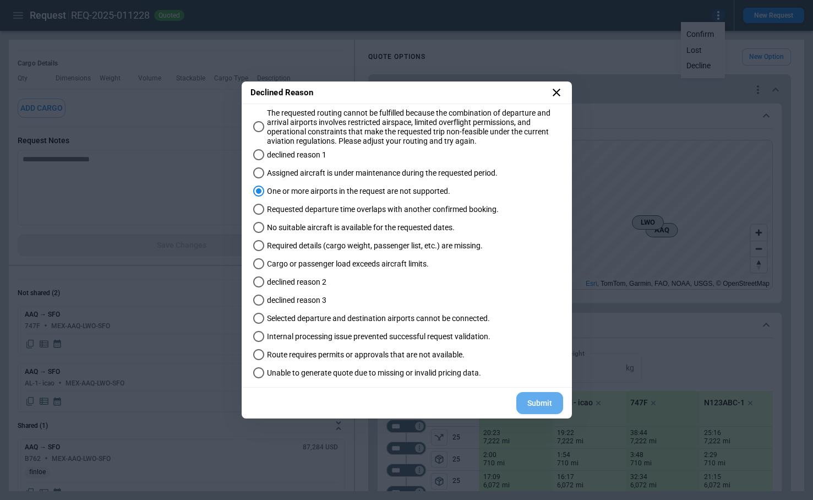
click at [552, 401] on button "Submit" at bounding box center [539, 403] width 47 height 23
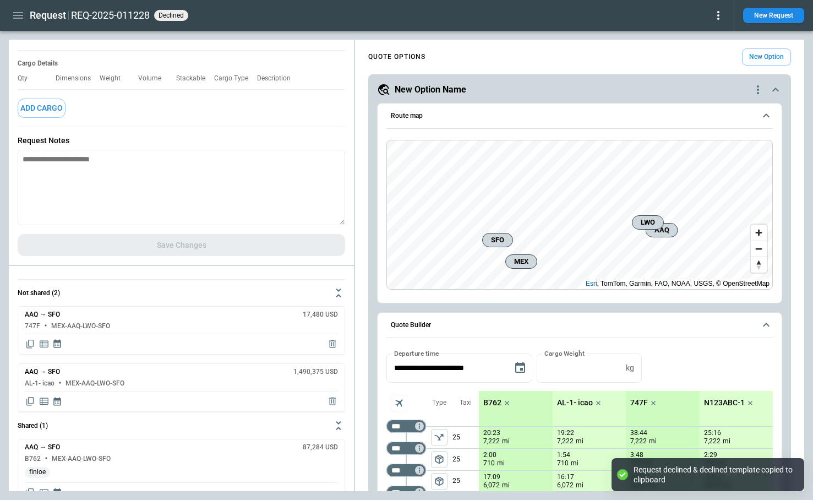
click at [712, 21] on icon at bounding box center [717, 15] width 13 height 13
click at [696, 32] on button "Reopen" at bounding box center [703, 34] width 42 height 16
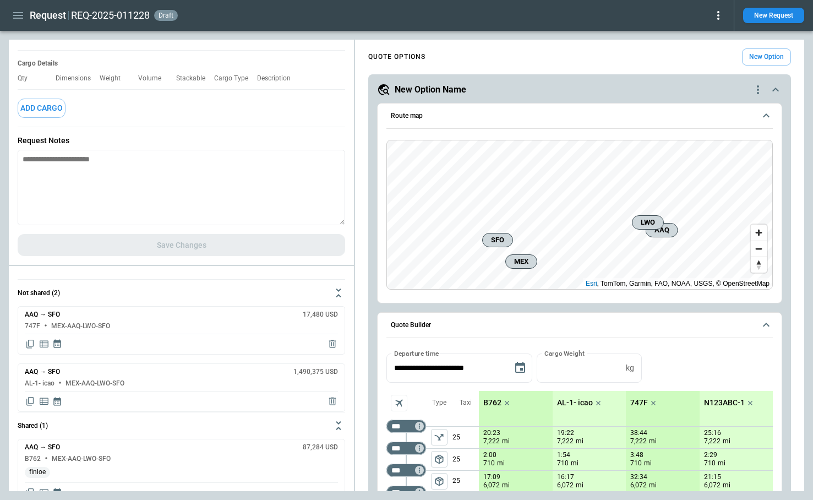
scroll to position [21, 0]
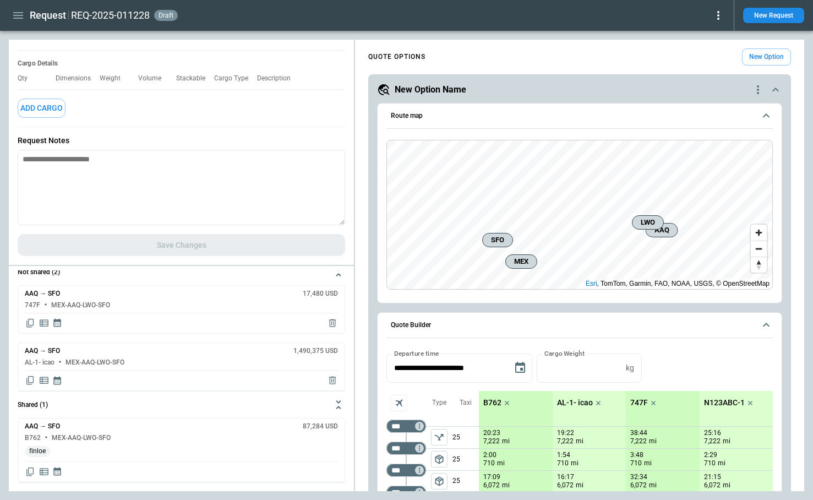
click at [717, 20] on icon at bounding box center [717, 15] width 13 height 13
click at [696, 63] on button "Decline" at bounding box center [703, 66] width 42 height 16
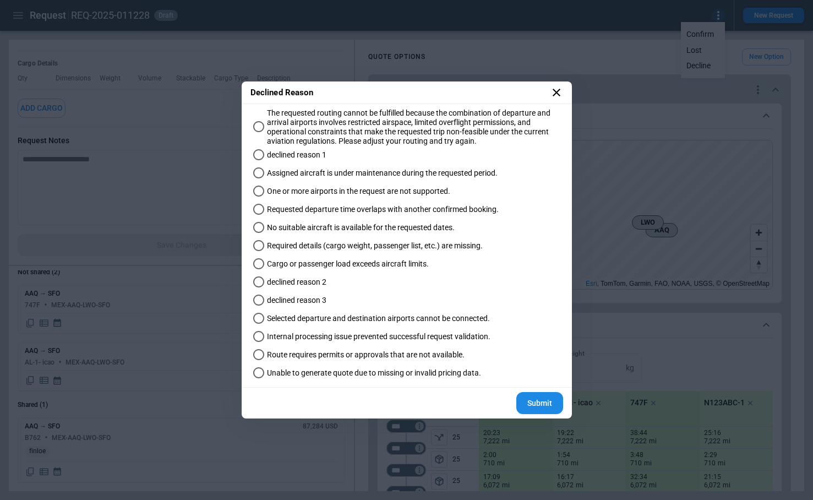
click at [334, 246] on span "Required details (cargo weight, passenger list, etc.) are missing." at bounding box center [375, 245] width 216 height 9
click at [536, 395] on button "Submit" at bounding box center [539, 403] width 47 height 23
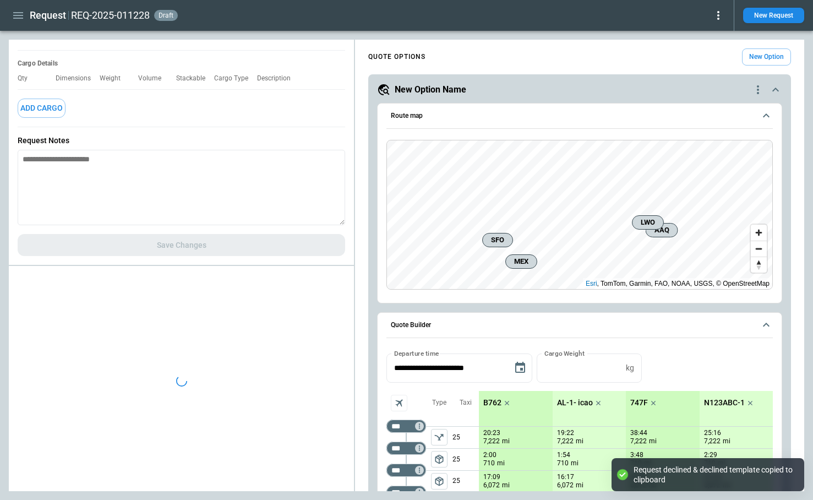
scroll to position [0, 0]
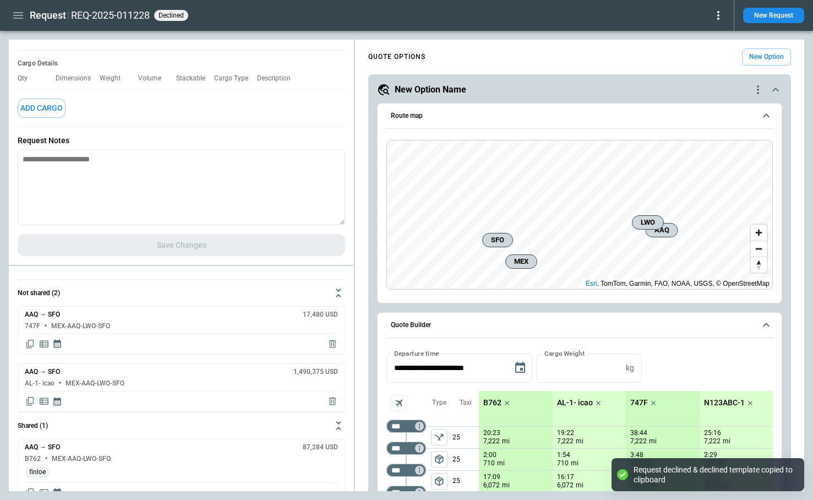
click at [720, 17] on icon at bounding box center [717, 15] width 13 height 13
click at [697, 35] on button "Reopen" at bounding box center [703, 34] width 42 height 16
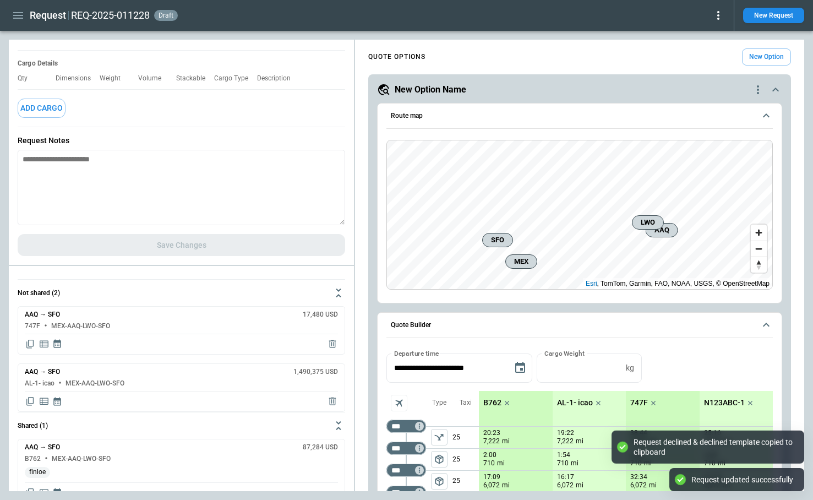
type textarea "*"
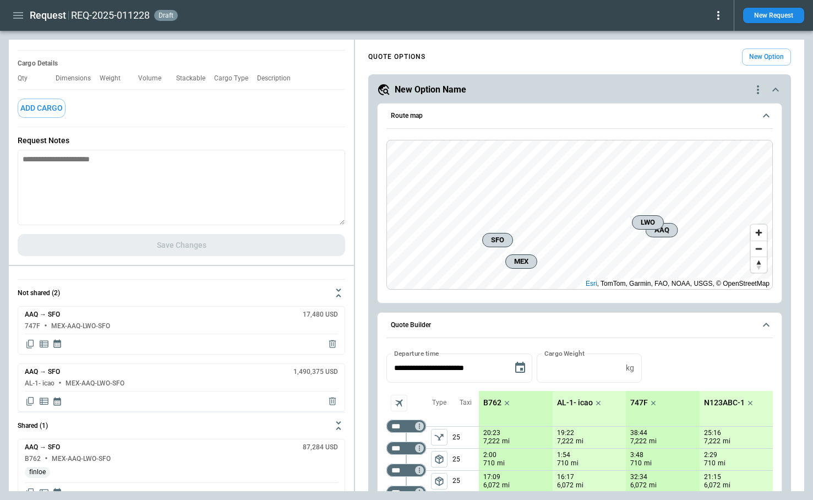
click at [17, 16] on icon "button" at bounding box center [18, 15] width 13 height 13
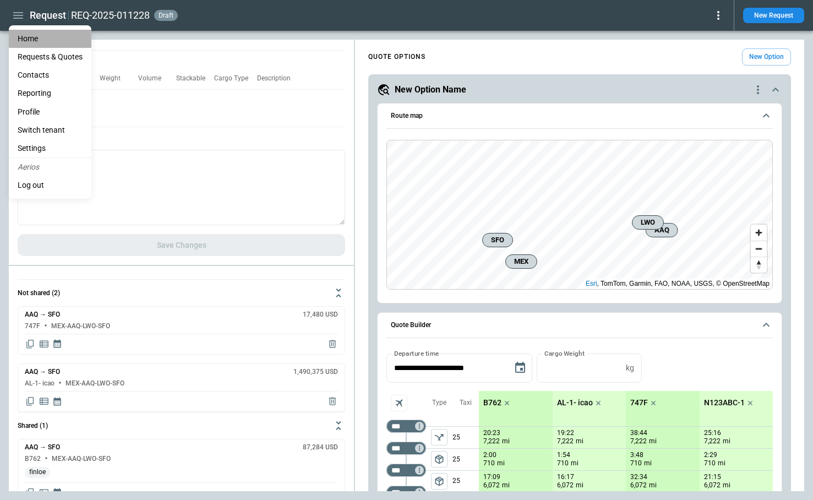
click at [26, 36] on li "Home" at bounding box center [50, 39] width 83 height 18
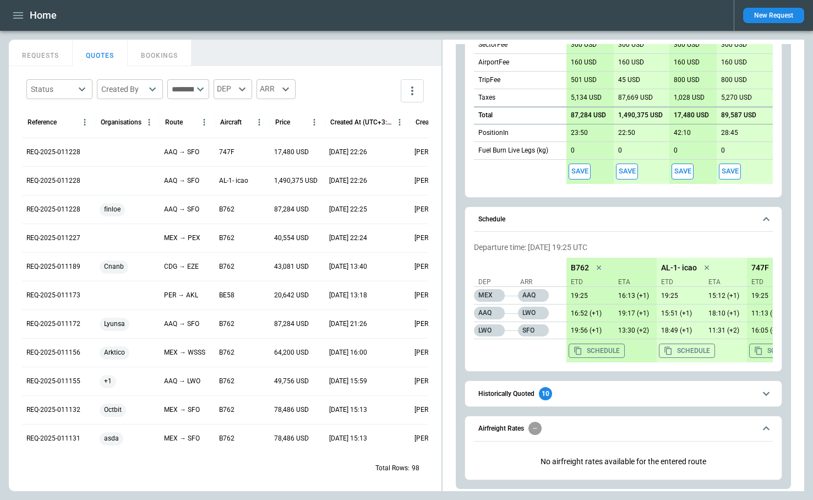
scroll to position [634, 0]
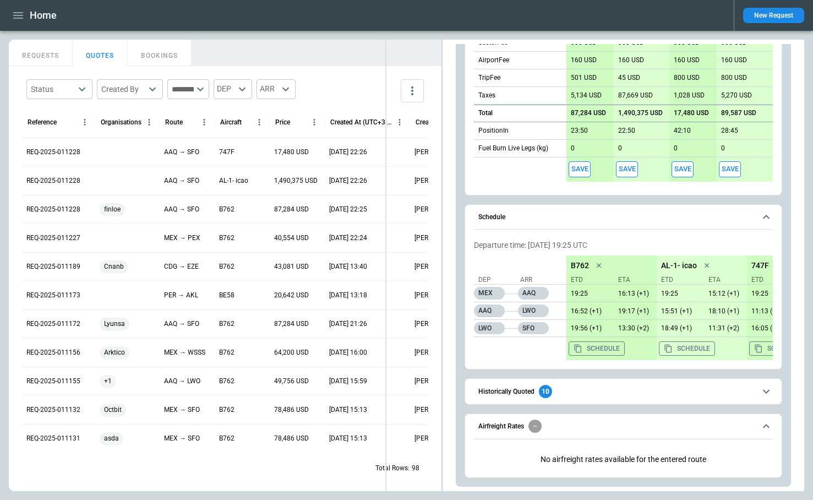
click at [385, 222] on div "FindBorderBarSize REQUESTS QUOTES BOOKINGS Status ​ Created By ​ ​ DEP ARR Refe…" at bounding box center [406, 265] width 795 height 451
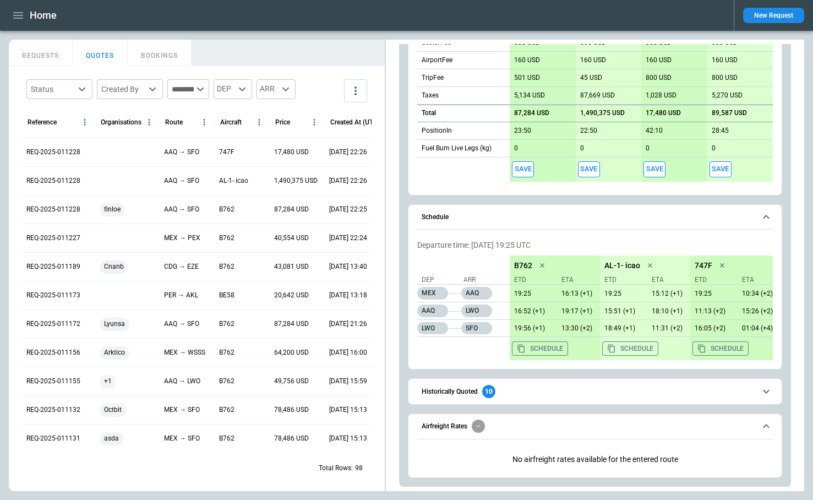
click at [21, 17] on icon "button" at bounding box center [18, 15] width 13 height 13
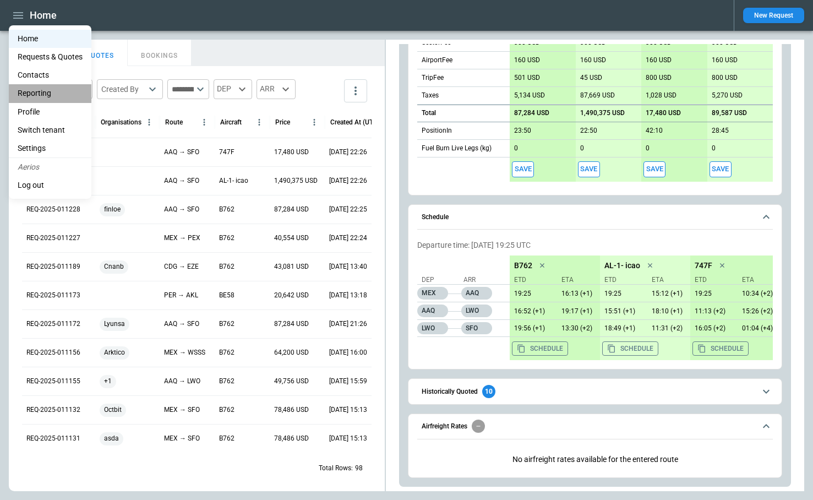
click at [36, 86] on li "Reporting" at bounding box center [50, 93] width 83 height 18
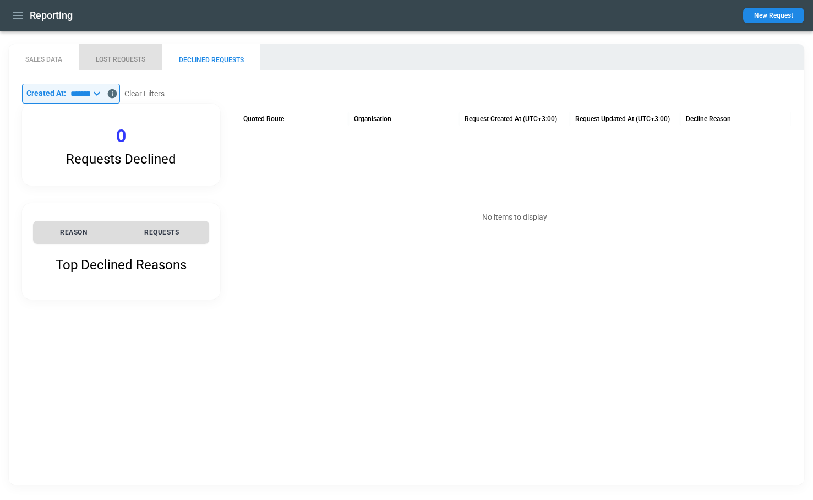
click at [127, 59] on button "LOST REQUESTS" at bounding box center [120, 57] width 83 height 26
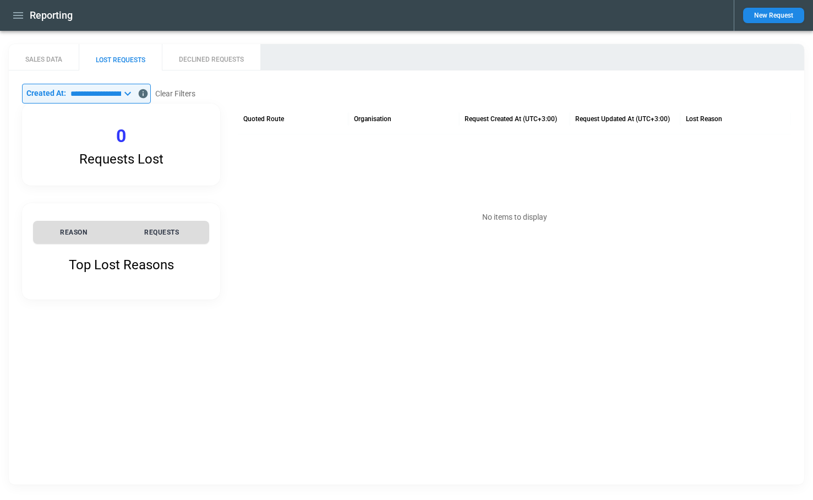
click at [206, 56] on button "DECLINED REQUESTS" at bounding box center [211, 57] width 98 height 26
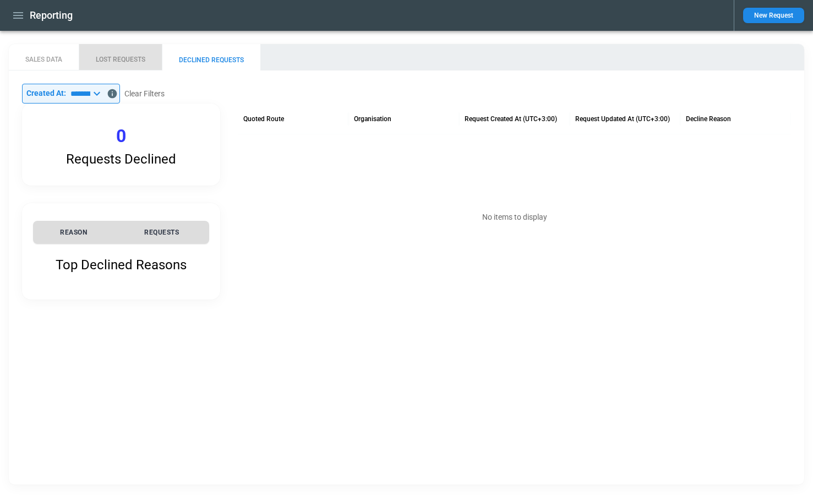
click at [123, 57] on button "LOST REQUESTS" at bounding box center [120, 57] width 83 height 26
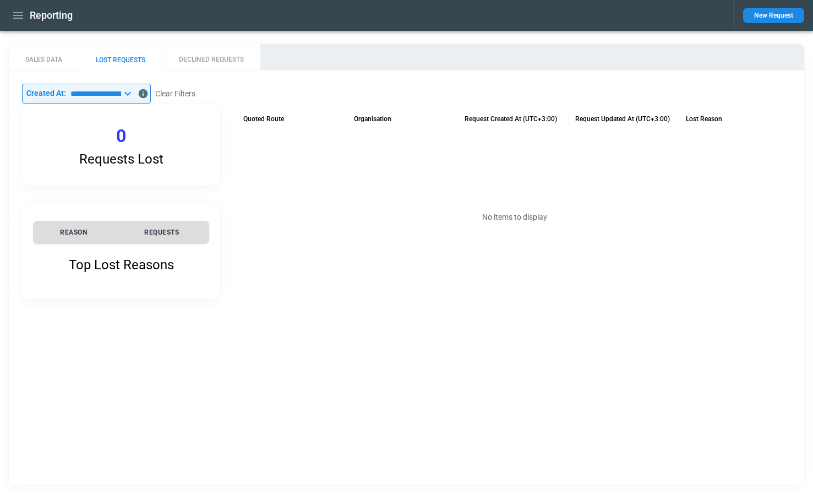
click at [134, 93] on icon at bounding box center [127, 93] width 13 height 13
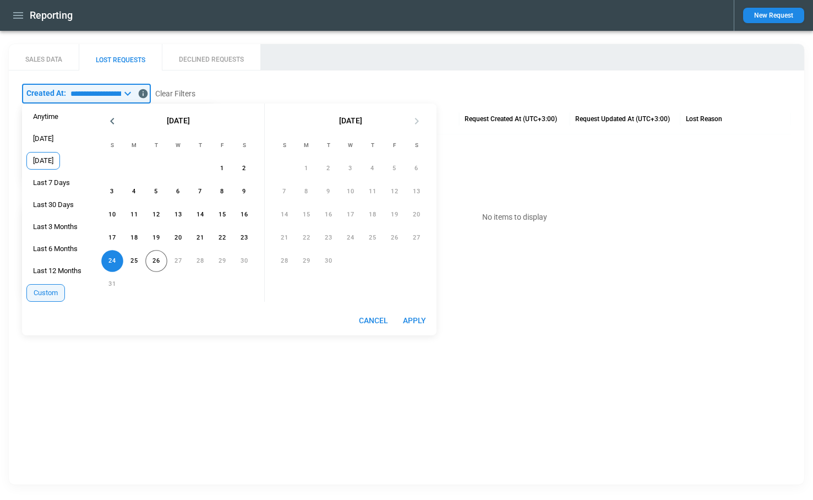
click at [57, 163] on span "[DATE]" at bounding box center [43, 160] width 32 height 9
click at [422, 317] on button "Apply" at bounding box center [414, 320] width 35 height 20
type input "*********"
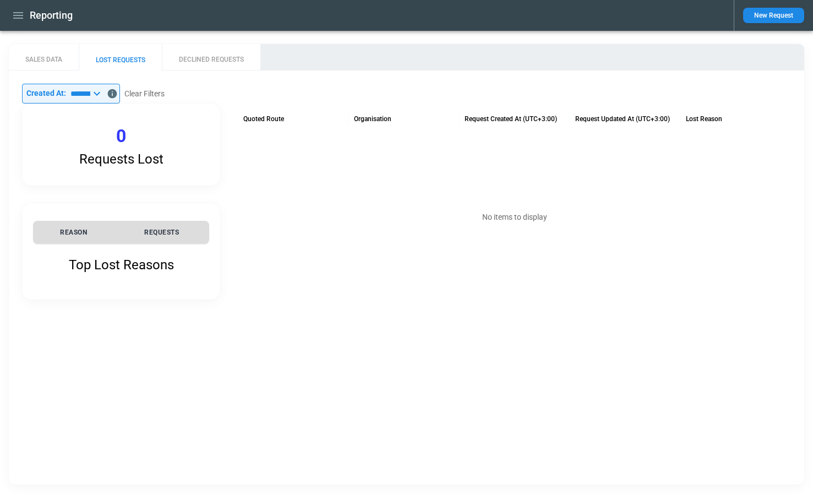
click at [56, 65] on button "SALES DATA" at bounding box center [44, 57] width 70 height 26
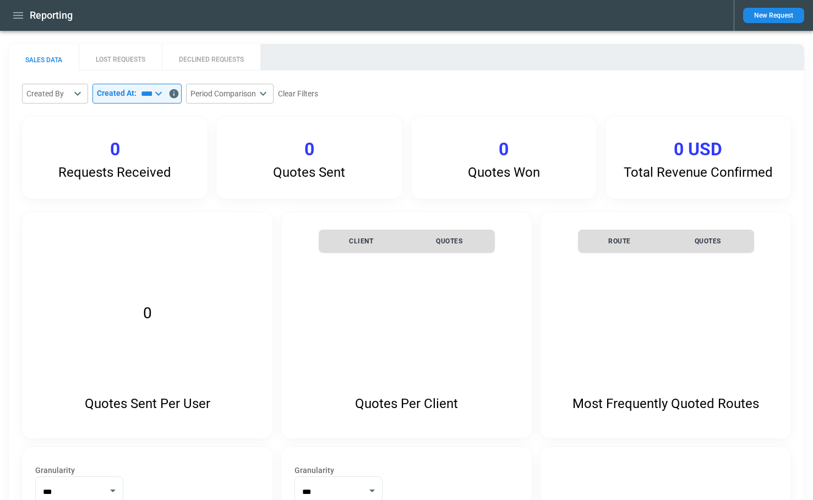
click at [165, 99] on icon at bounding box center [158, 93] width 13 height 13
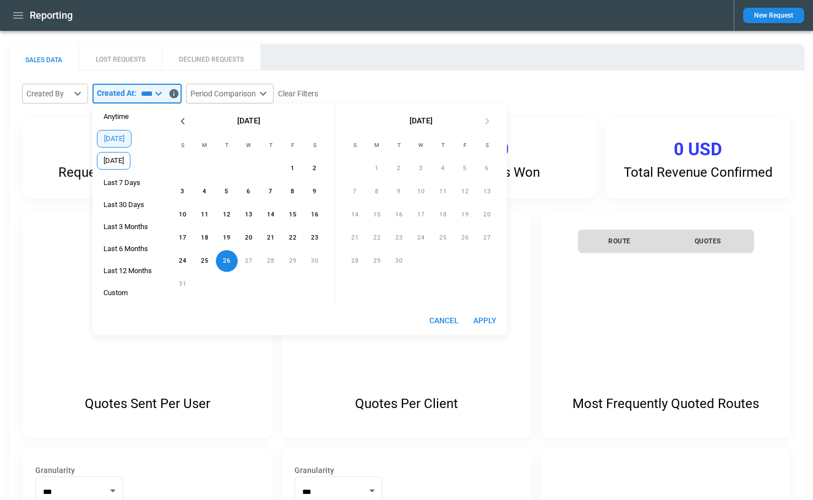
click at [122, 160] on span "[DATE]" at bounding box center [113, 160] width 32 height 9
click at [482, 315] on button "Apply" at bounding box center [484, 320] width 35 height 20
type input "*********"
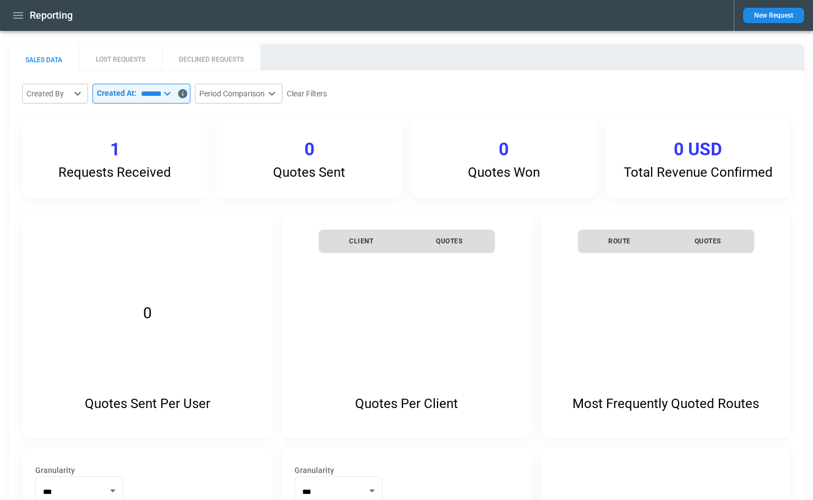
click at [17, 14] on icon "button" at bounding box center [18, 15] width 13 height 13
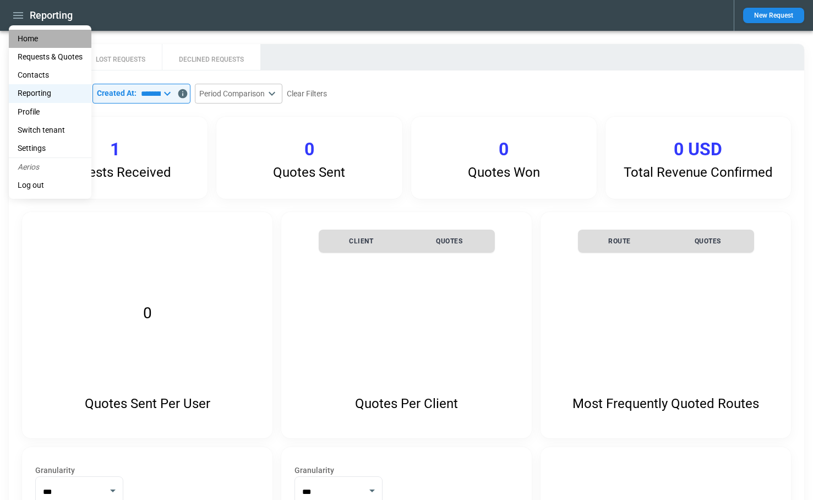
click at [22, 36] on li "Home" at bounding box center [50, 39] width 83 height 18
